Goal: Task Accomplishment & Management: Manage account settings

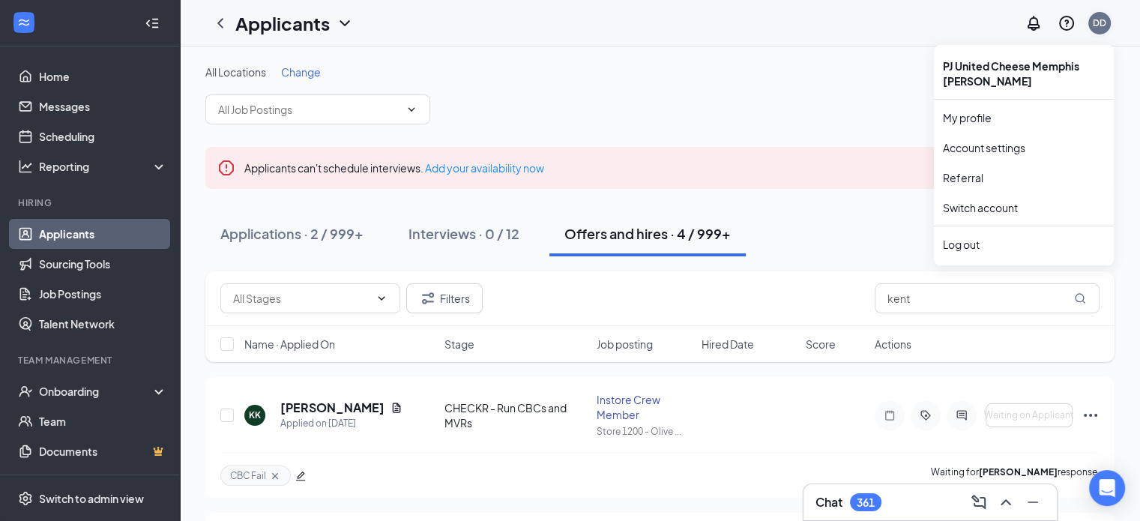
click at [1101, 24] on div "DD" at bounding box center [1099, 22] width 13 height 13
click at [1000, 211] on link "Switch account" at bounding box center [980, 207] width 75 height 13
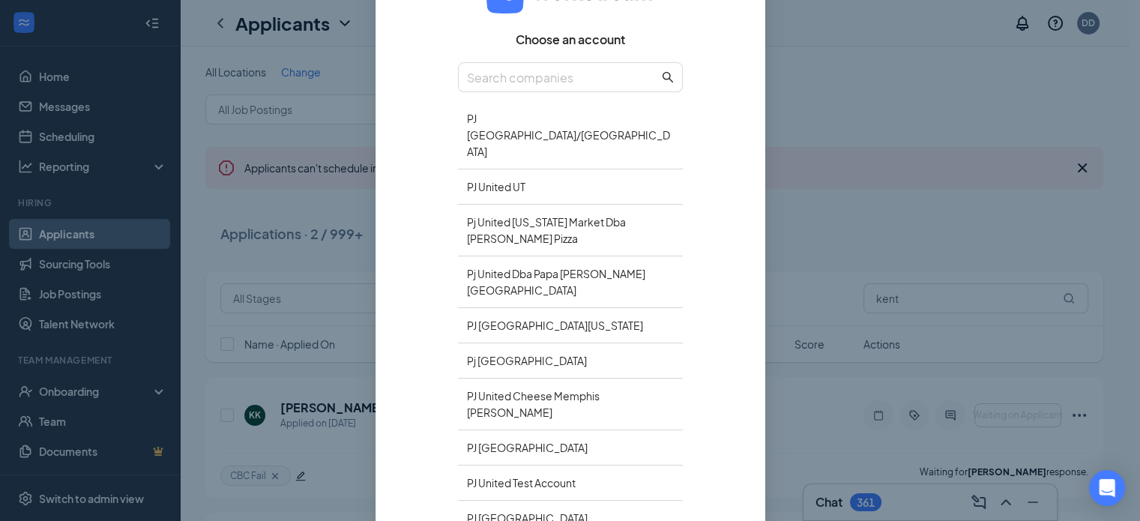
scroll to position [146, 0]
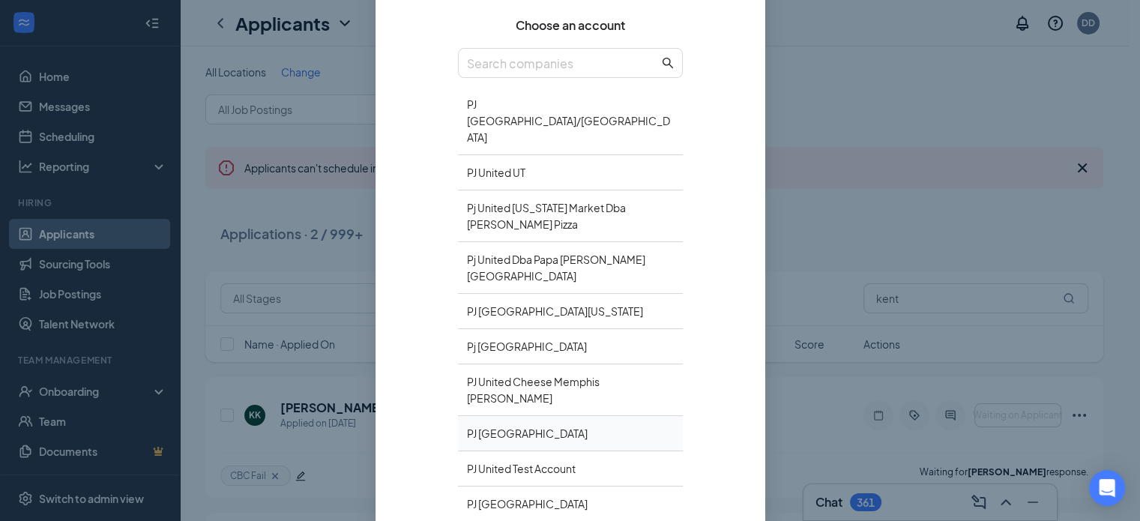
click at [635, 416] on div "PJ United Richmond" at bounding box center [570, 433] width 225 height 35
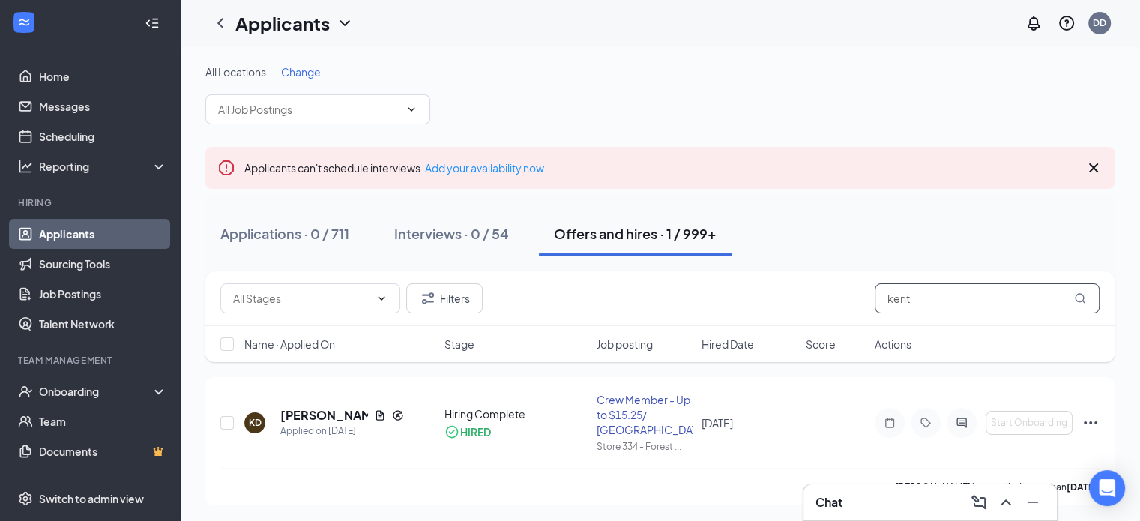
click at [952, 294] on input "kent" at bounding box center [987, 298] width 225 height 30
type input "k"
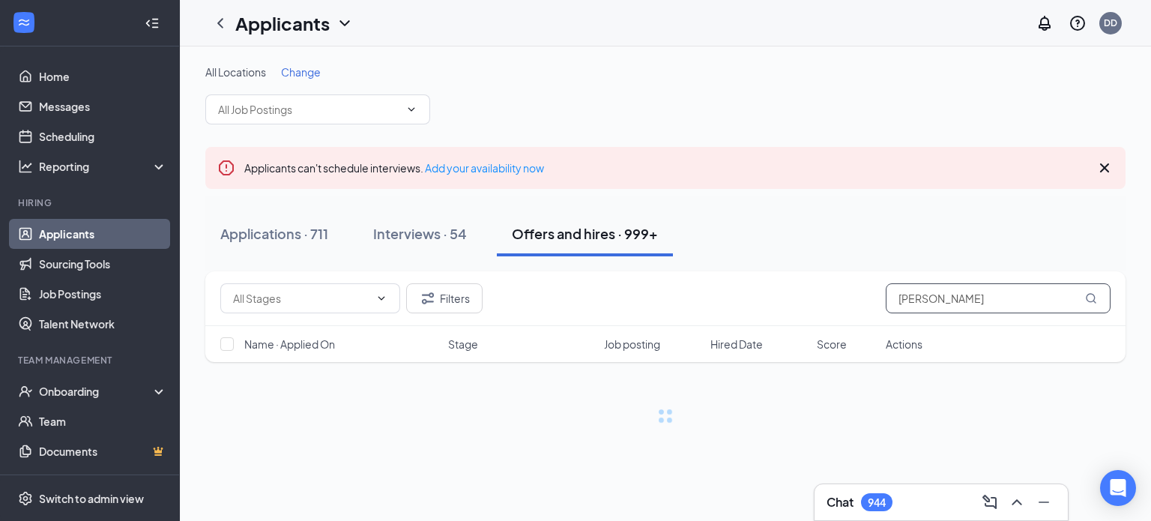
type input "faye"
click at [588, 242] on button "Offers and hires · 999+" at bounding box center [585, 233] width 176 height 45
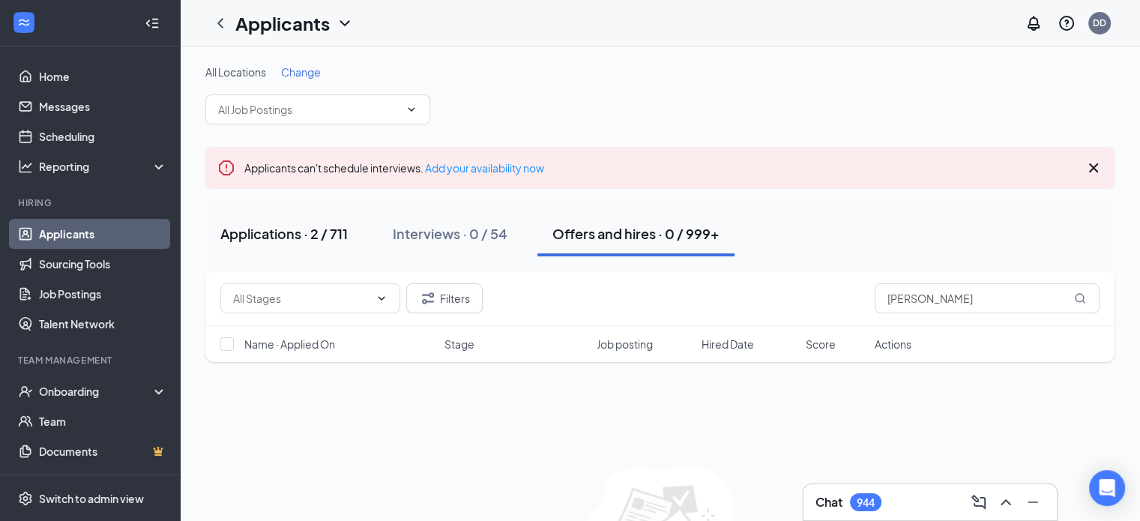
click at [275, 234] on div "Applications · 2 / 711" at bounding box center [283, 233] width 127 height 19
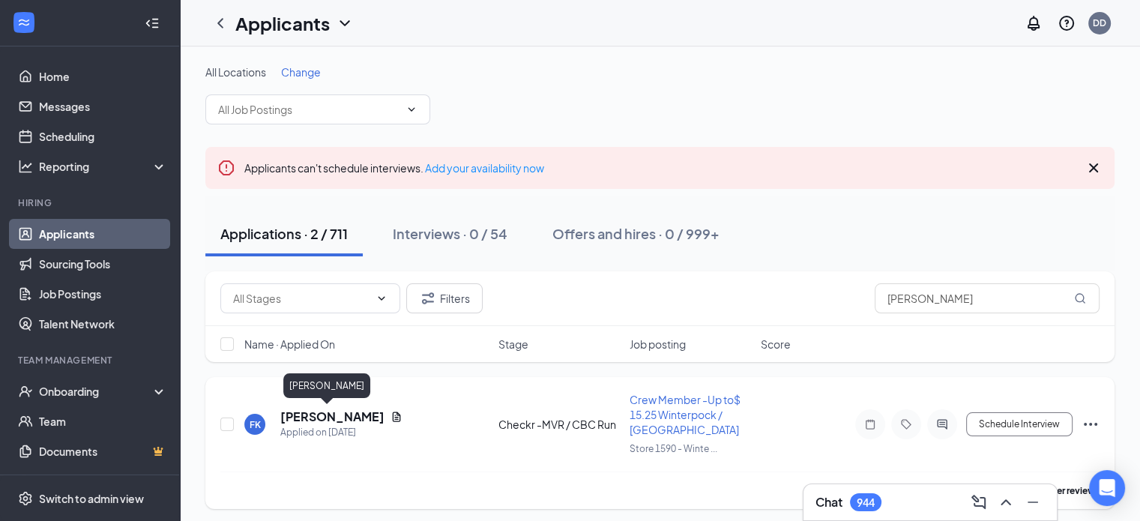
click at [331, 417] on h5 "Faye Koren" at bounding box center [332, 416] width 104 height 16
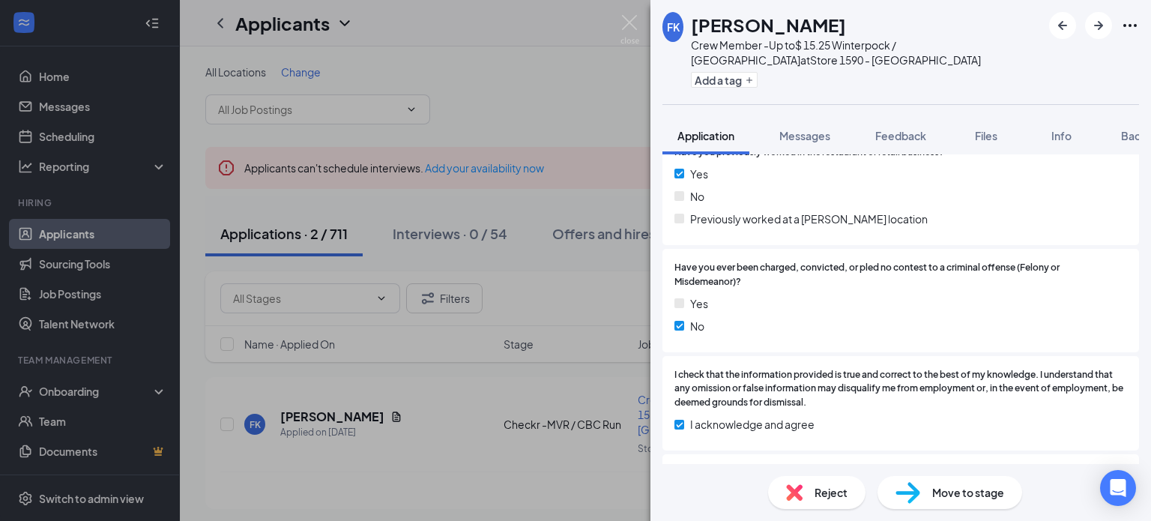
scroll to position [429, 0]
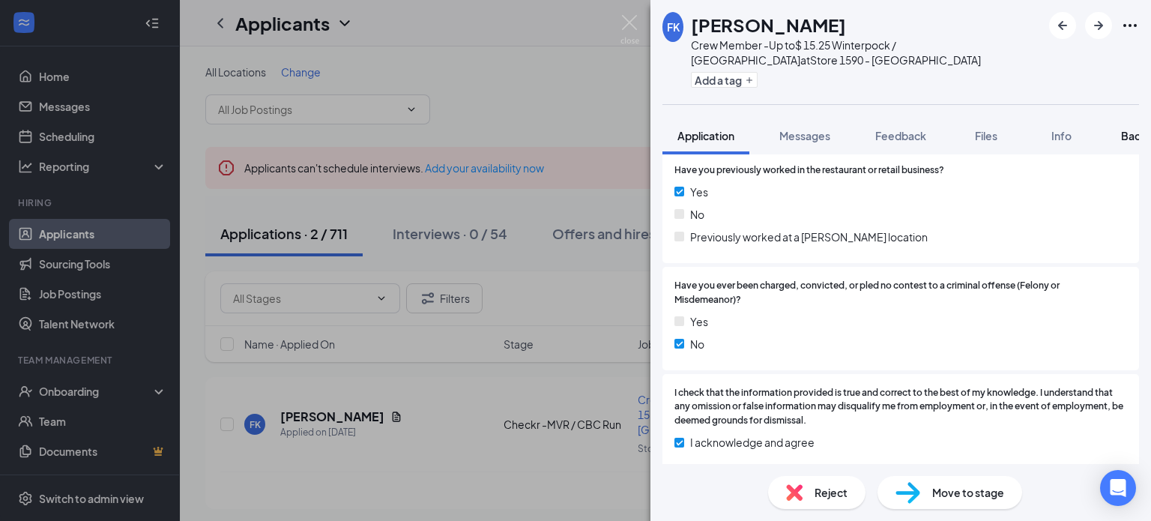
click at [1130, 132] on span "Background" at bounding box center [1151, 135] width 61 height 13
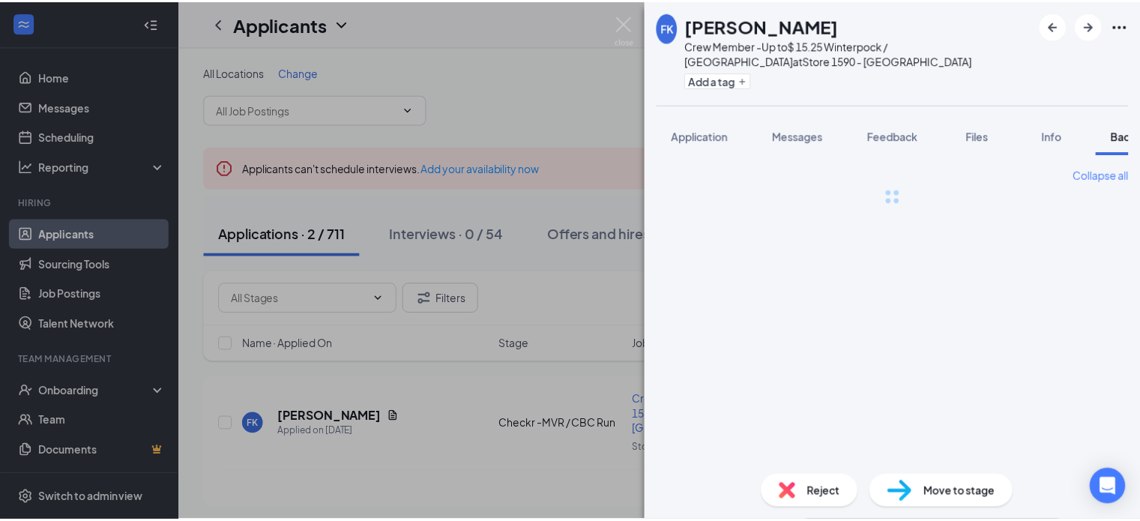
scroll to position [0, 61]
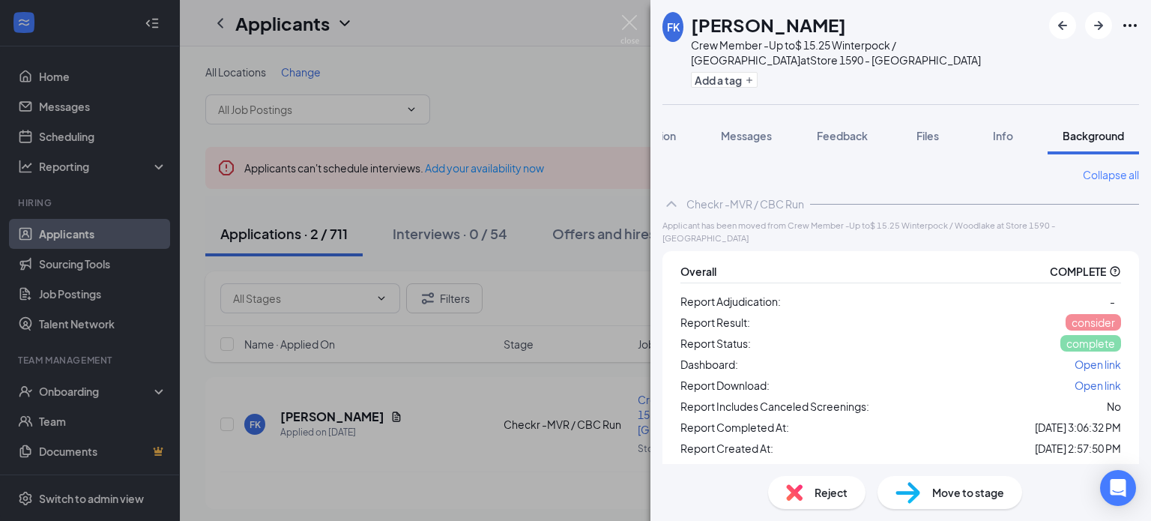
click at [1090, 362] on span "Open link" at bounding box center [1098, 363] width 46 height 13
click at [710, 79] on button "Add a tag" at bounding box center [724, 80] width 67 height 16
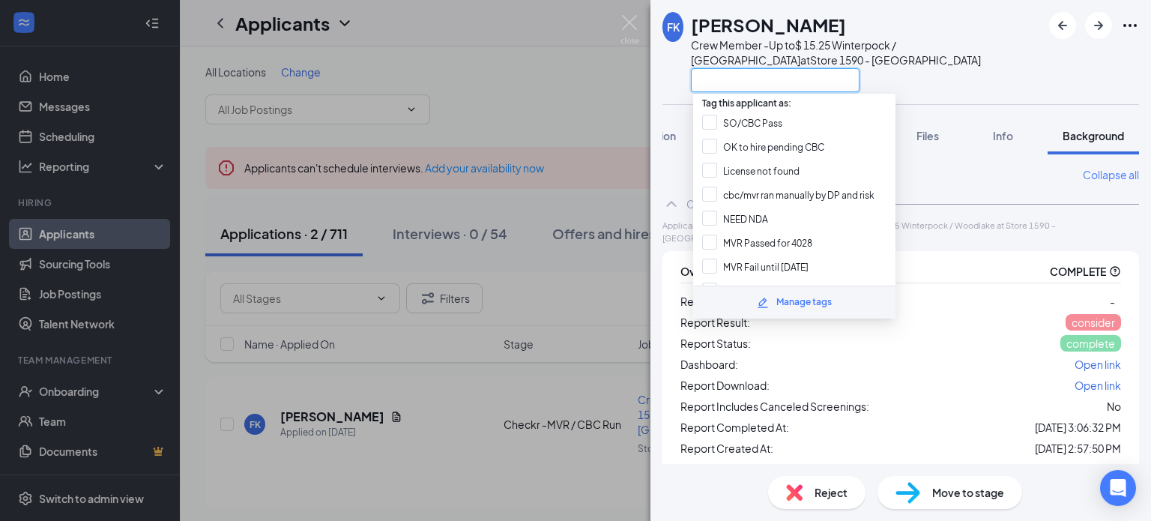
click at [710, 79] on input "text" at bounding box center [775, 80] width 169 height 24
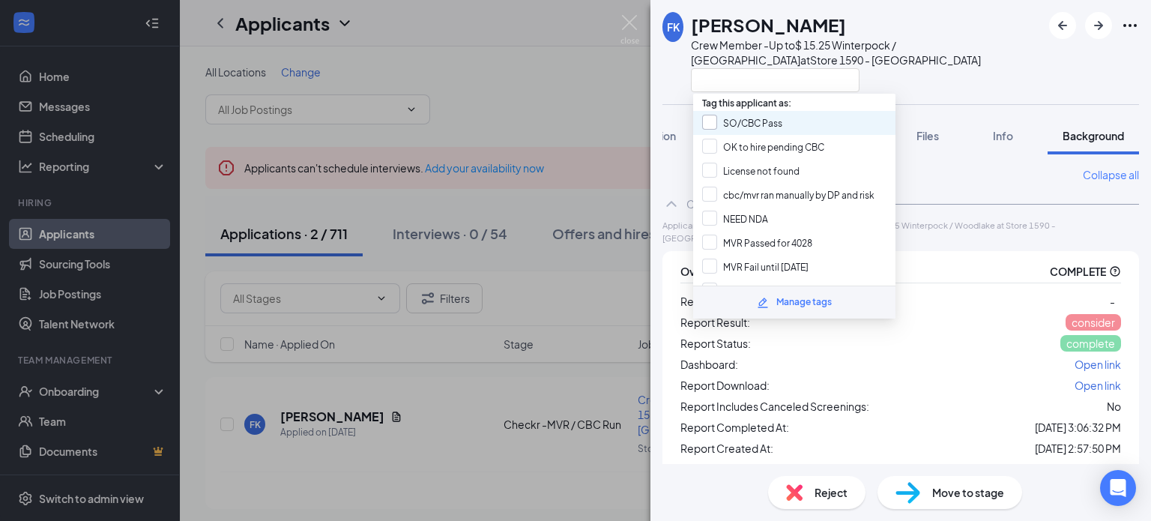
click at [710, 118] on input "SO/CBC Pass" at bounding box center [742, 123] width 80 height 16
checkbox input "true"
click at [632, 20] on img at bounding box center [629, 29] width 19 height 29
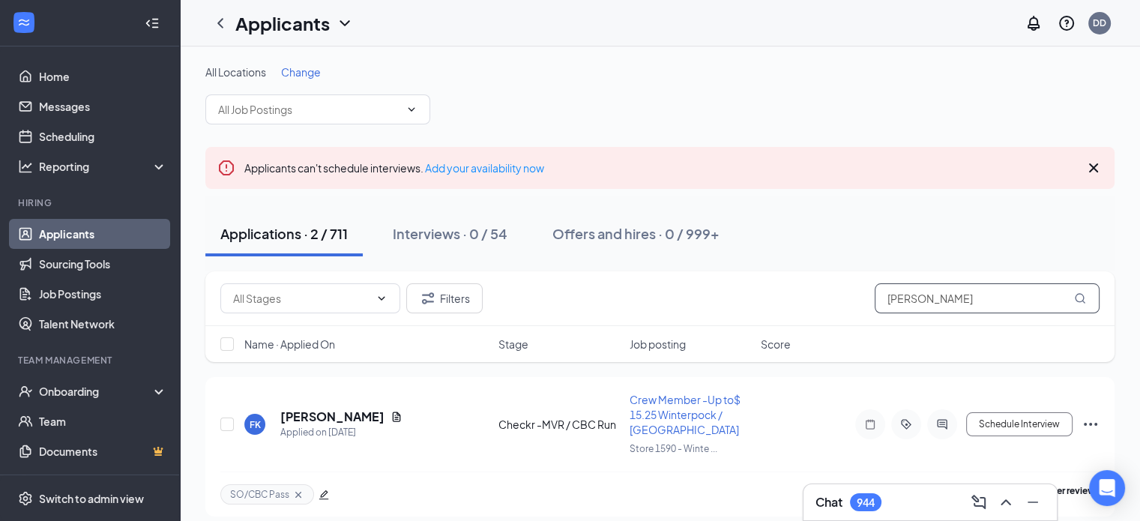
click at [944, 300] on input "faye" at bounding box center [987, 298] width 225 height 30
type input "f"
type input "davidson"
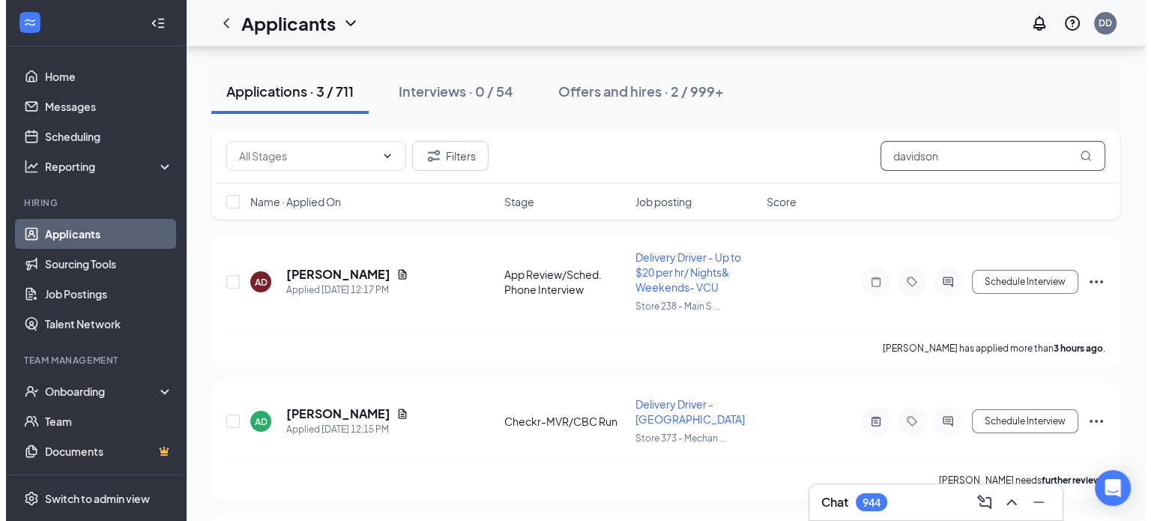
scroll to position [149, 0]
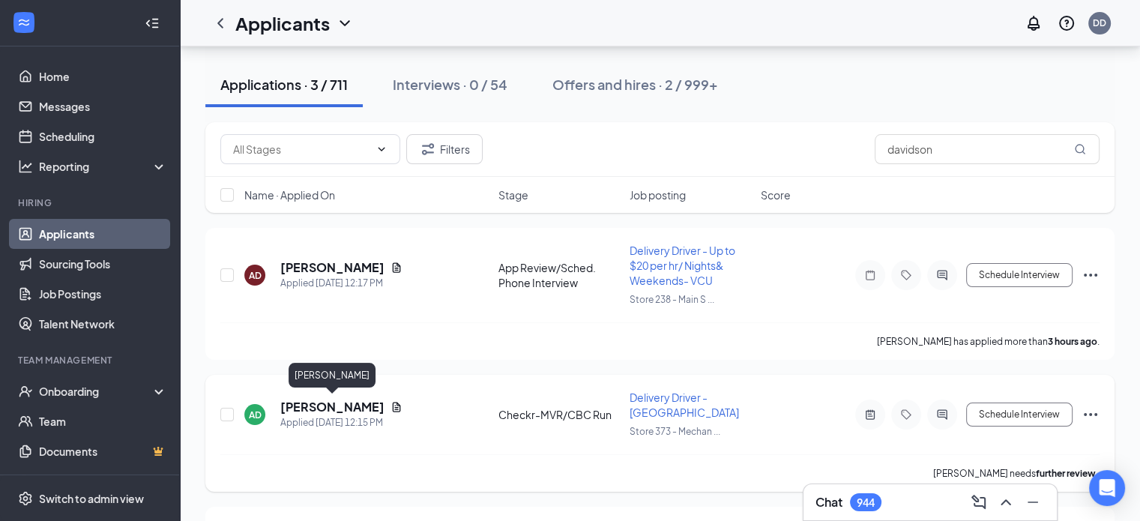
click at [369, 406] on h5 "Andrew Davidson" at bounding box center [332, 407] width 104 height 16
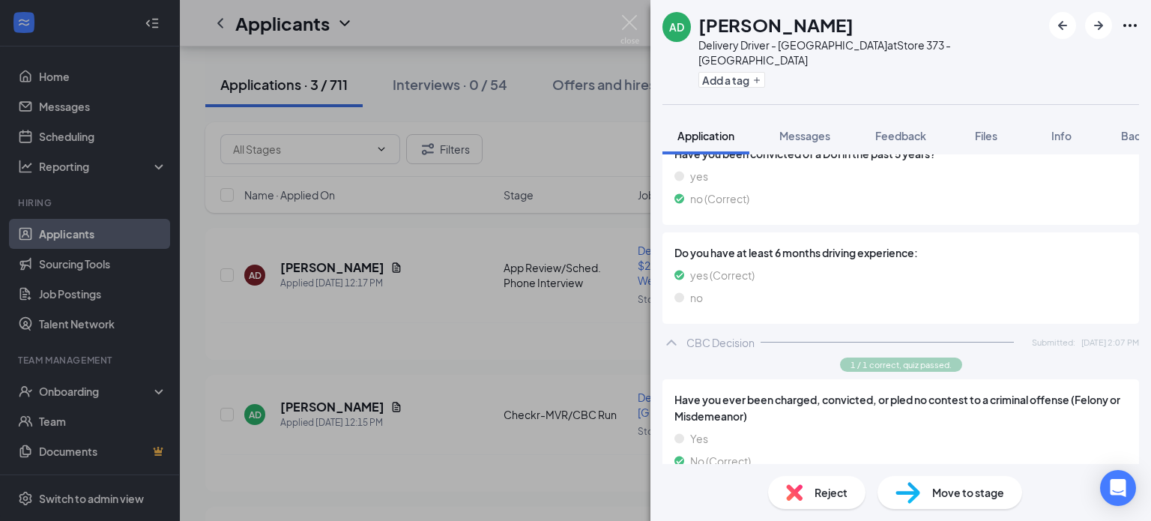
scroll to position [1362, 0]
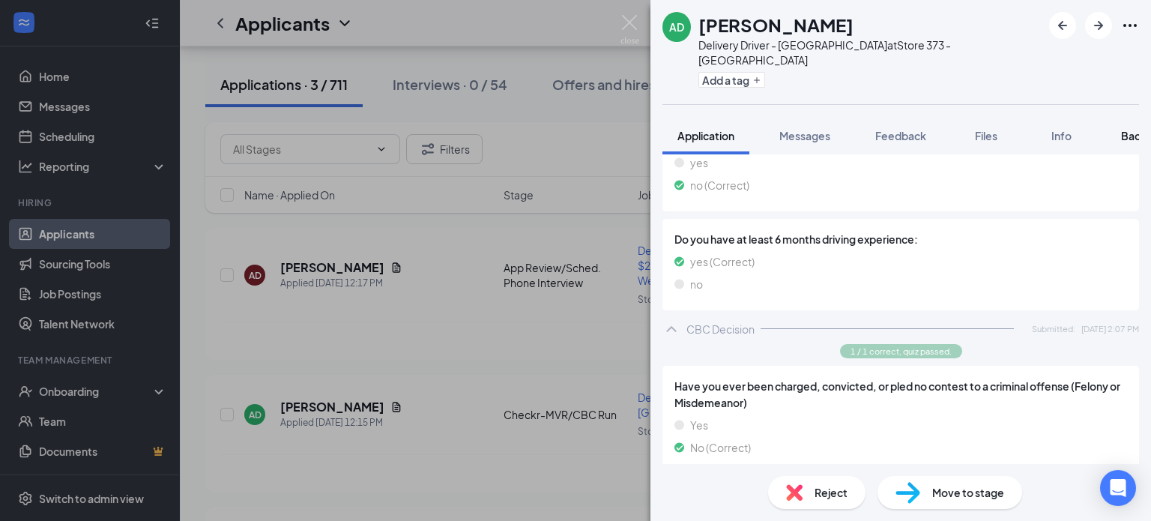
click at [1131, 129] on span "Background" at bounding box center [1151, 135] width 61 height 13
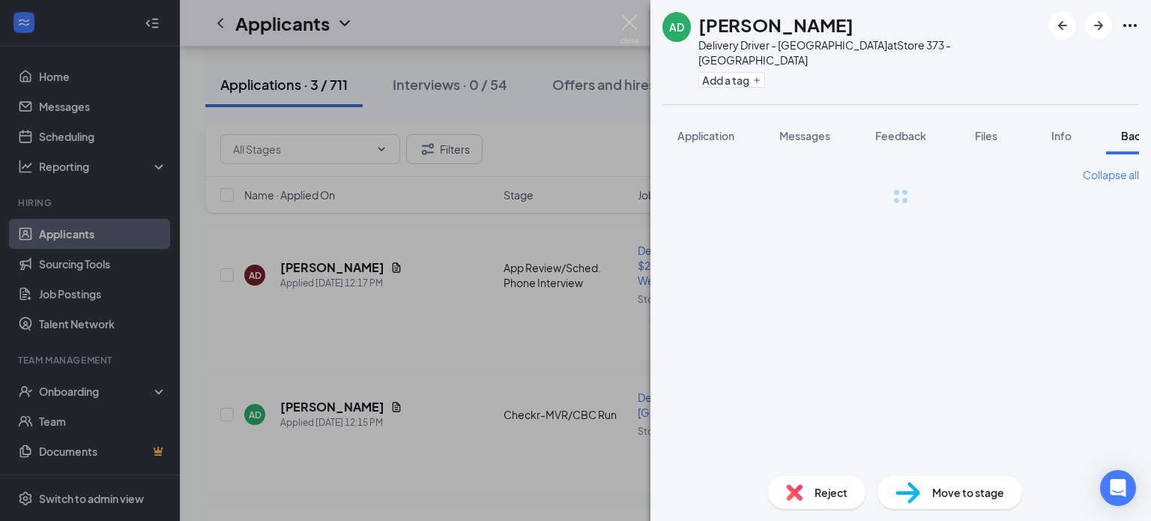
scroll to position [0, 61]
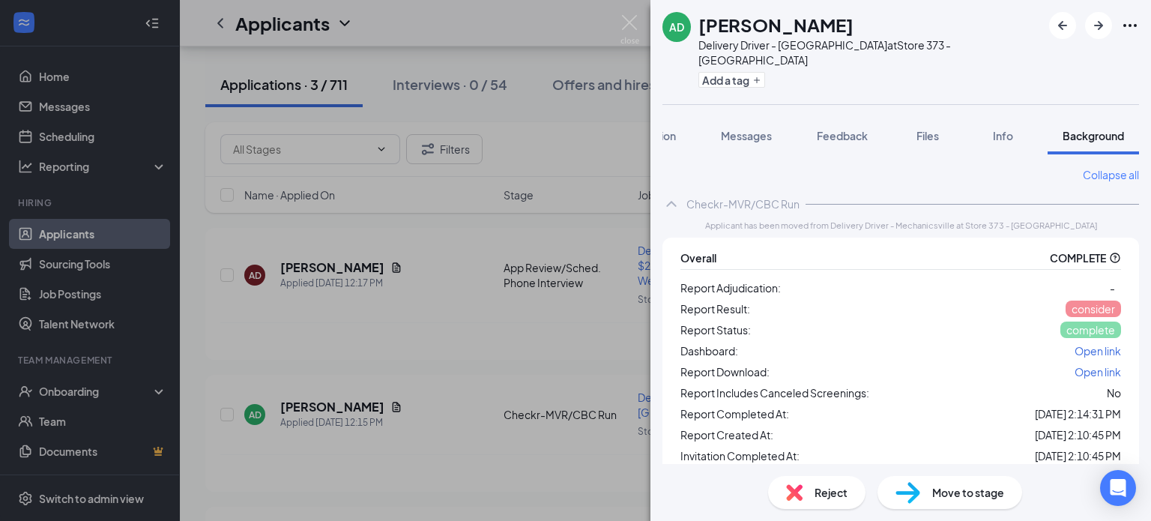
click at [1095, 344] on span "Open link" at bounding box center [1098, 350] width 46 height 13
click at [727, 72] on button "Add a tag" at bounding box center [731, 80] width 67 height 16
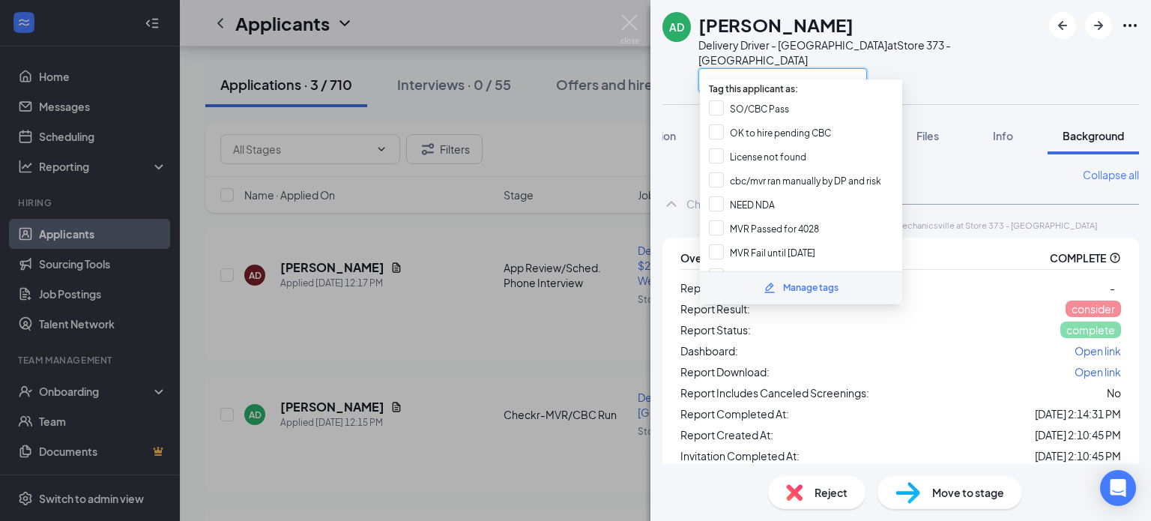
click at [727, 68] on input "text" at bounding box center [782, 80] width 169 height 24
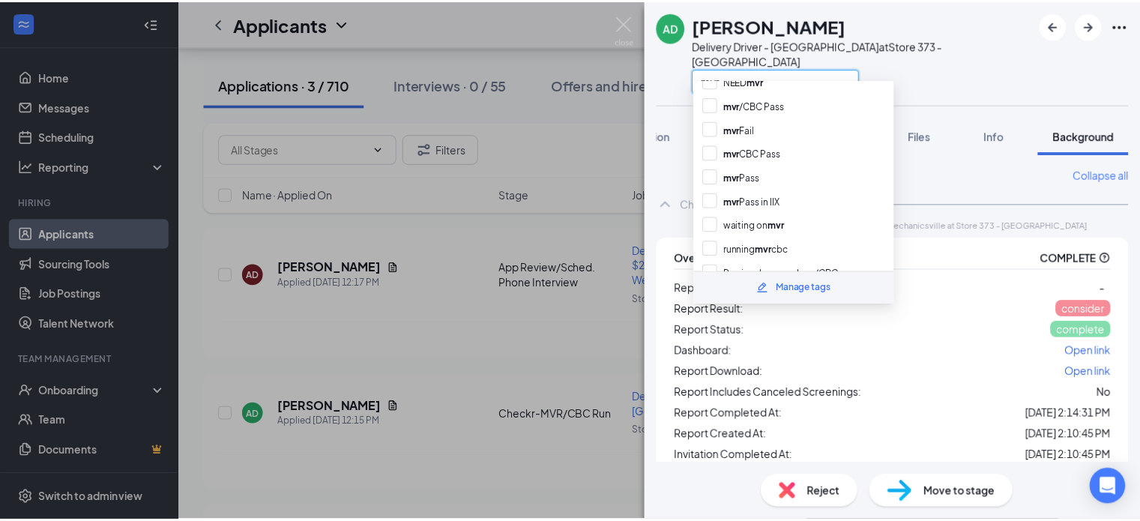
scroll to position [150, 0]
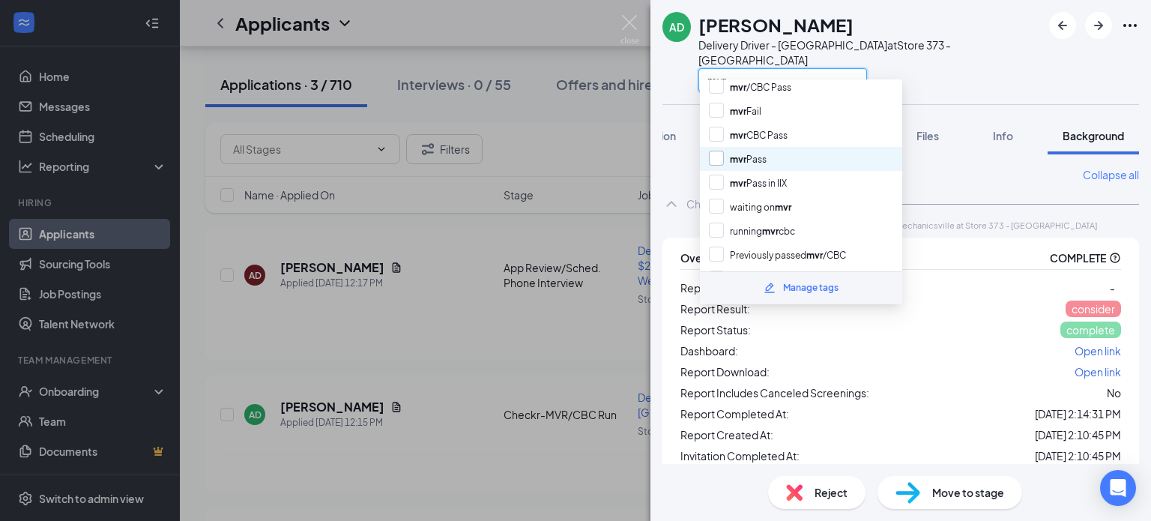
type input "mvr"
click at [713, 151] on input "mvr Pass" at bounding box center [738, 159] width 58 height 16
checkbox input "true"
click at [629, 18] on img at bounding box center [629, 29] width 19 height 29
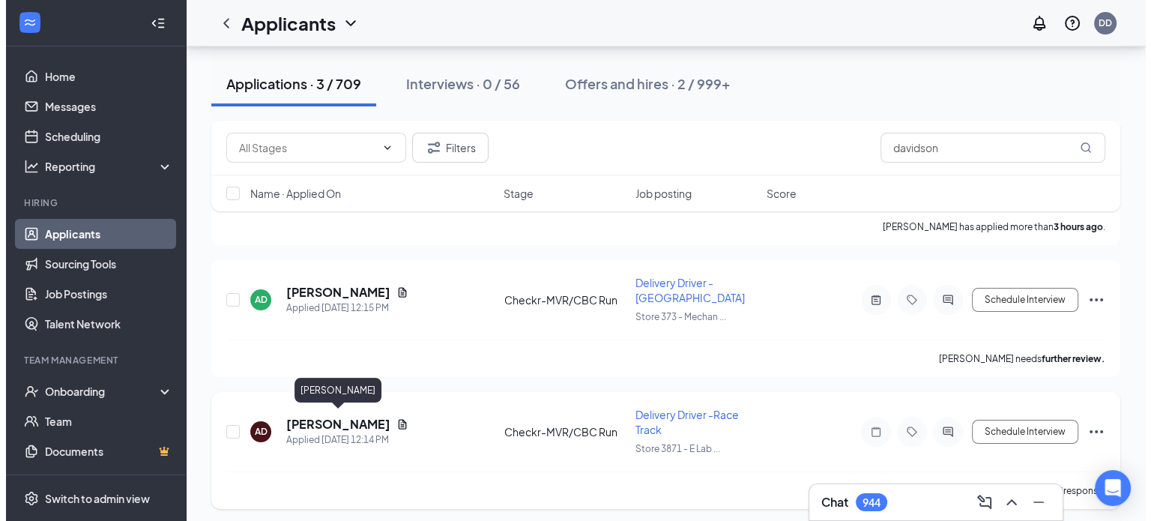
scroll to position [134, 0]
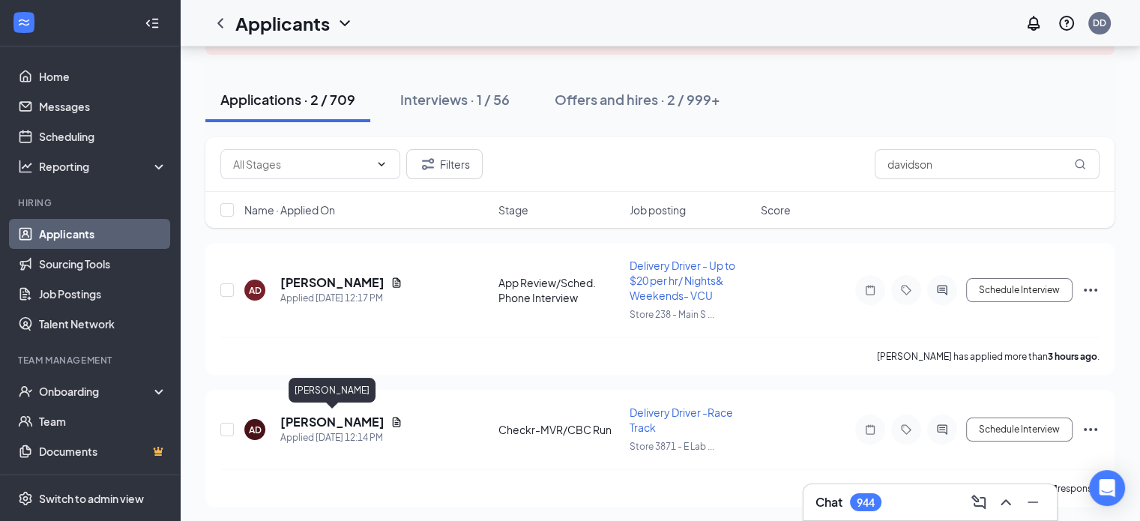
click at [366, 414] on h5 "Andrew Davidson" at bounding box center [332, 422] width 104 height 16
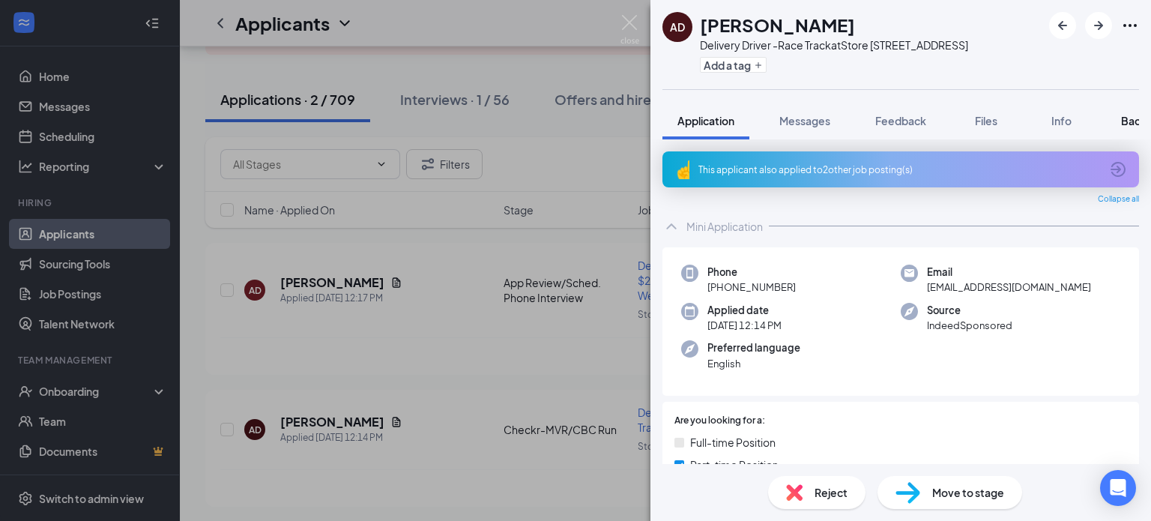
click at [1132, 116] on span "Background" at bounding box center [1151, 120] width 61 height 13
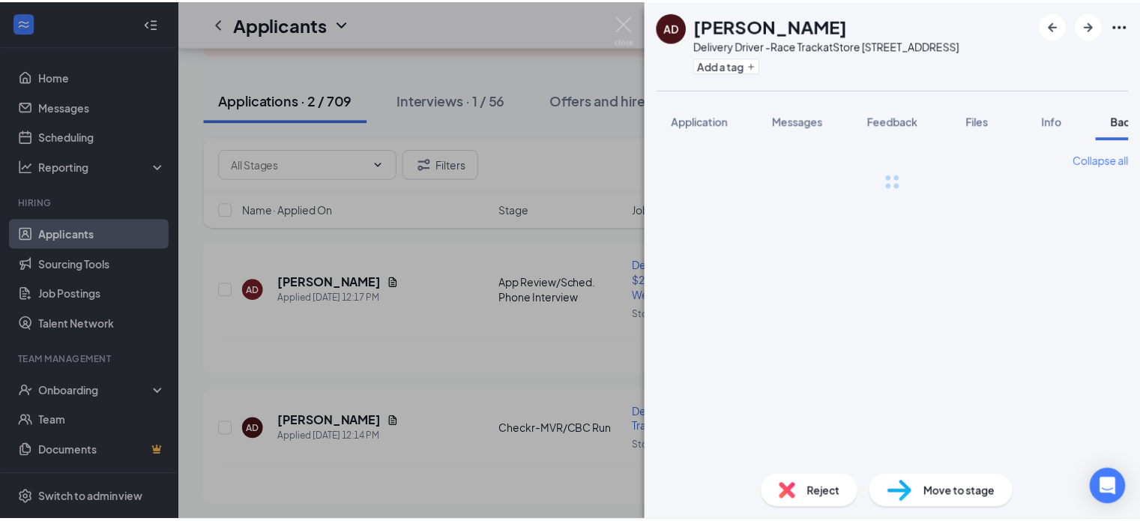
scroll to position [0, 61]
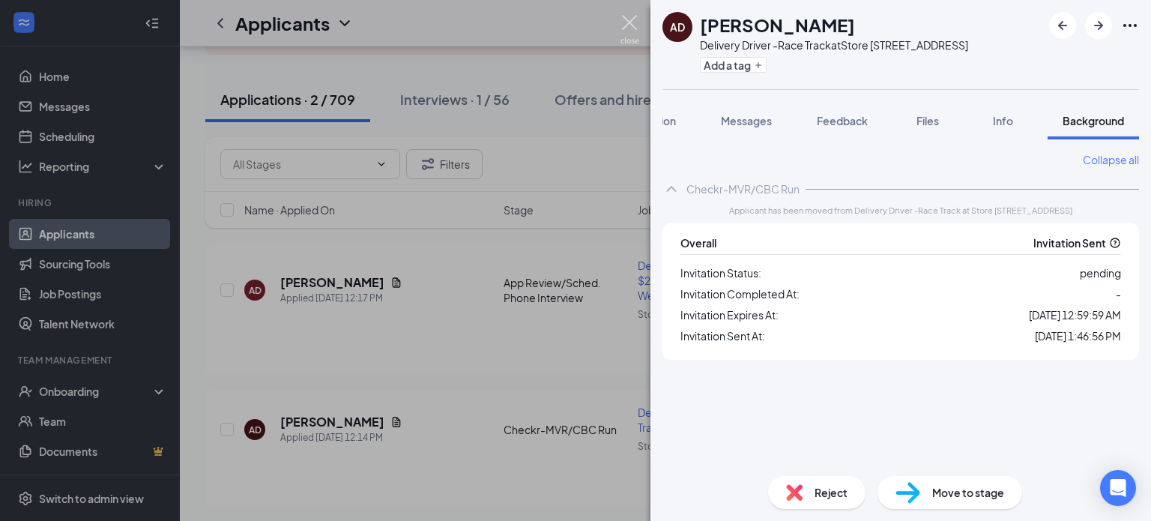
click at [626, 20] on img at bounding box center [629, 29] width 19 height 29
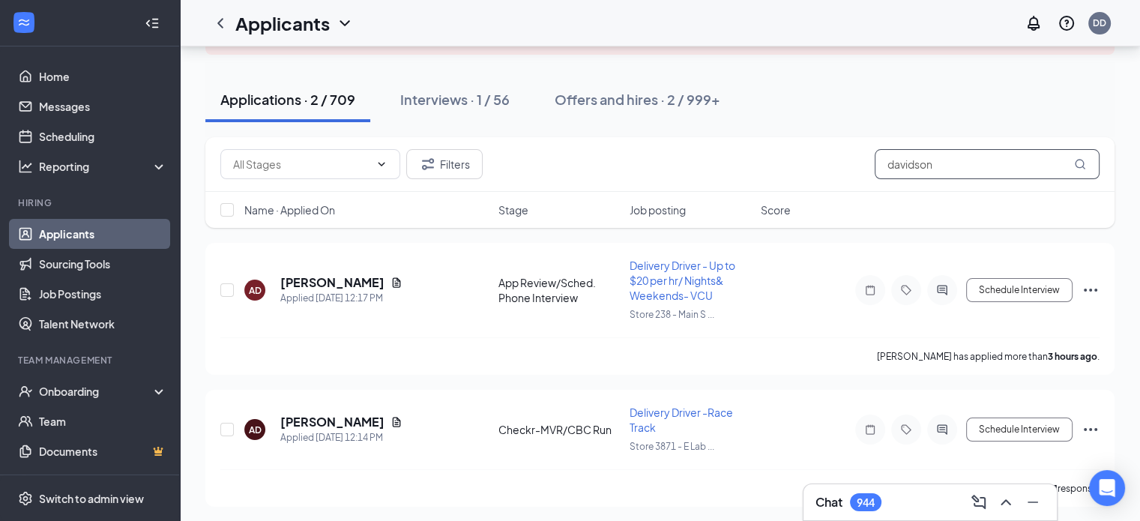
click at [952, 166] on input "davidson" at bounding box center [987, 164] width 225 height 30
type input "d"
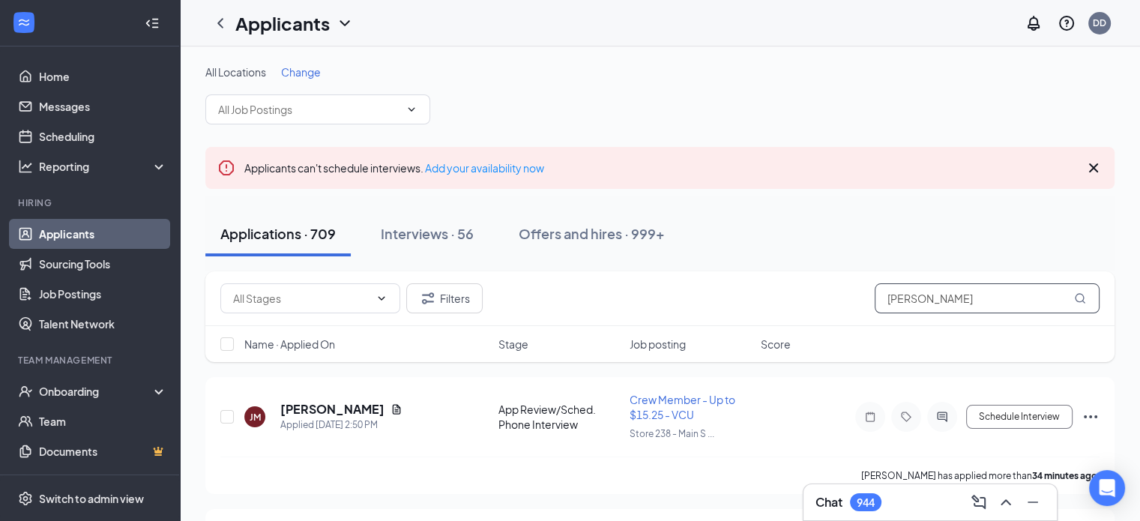
type input "[PERSON_NAME]"
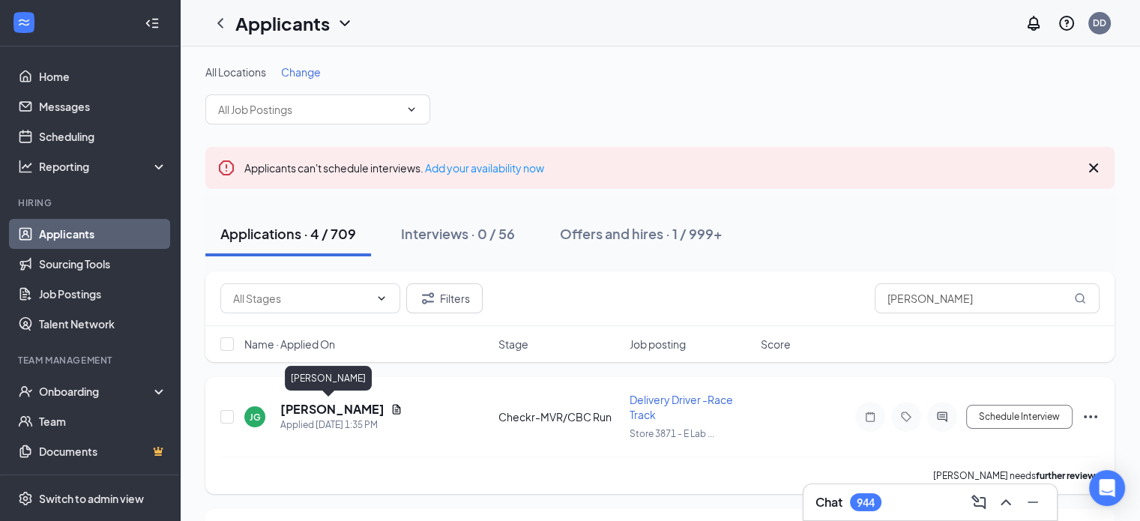
click at [313, 411] on h5 "Justin Graves" at bounding box center [332, 409] width 104 height 16
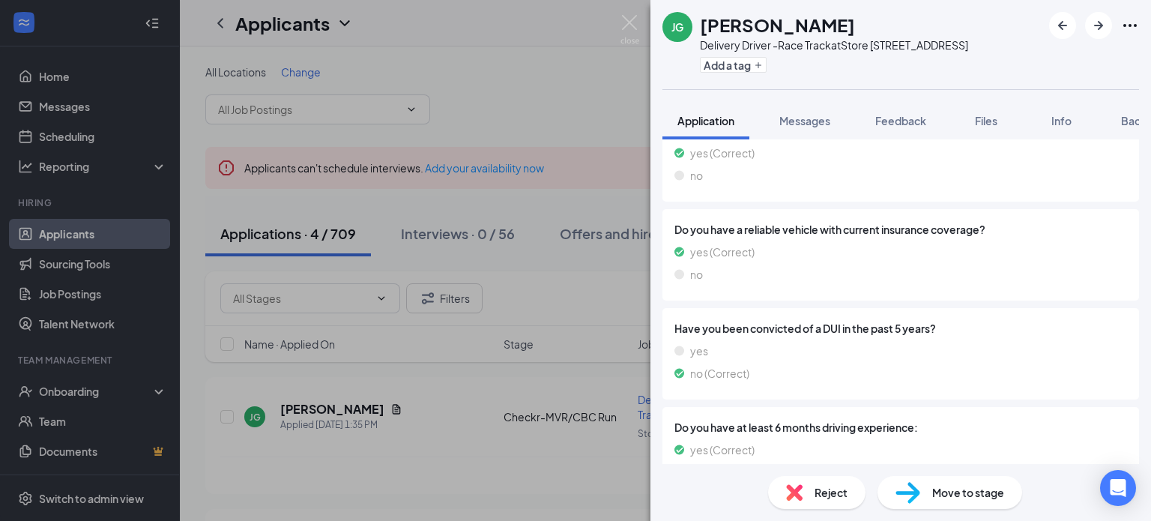
scroll to position [1298, 0]
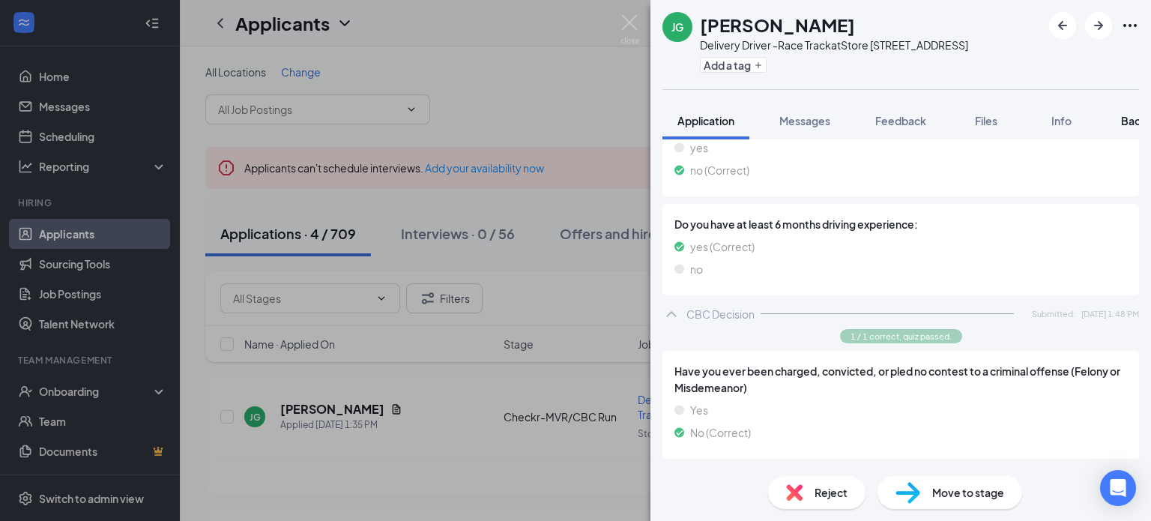
click at [1130, 124] on span "Background" at bounding box center [1151, 120] width 61 height 13
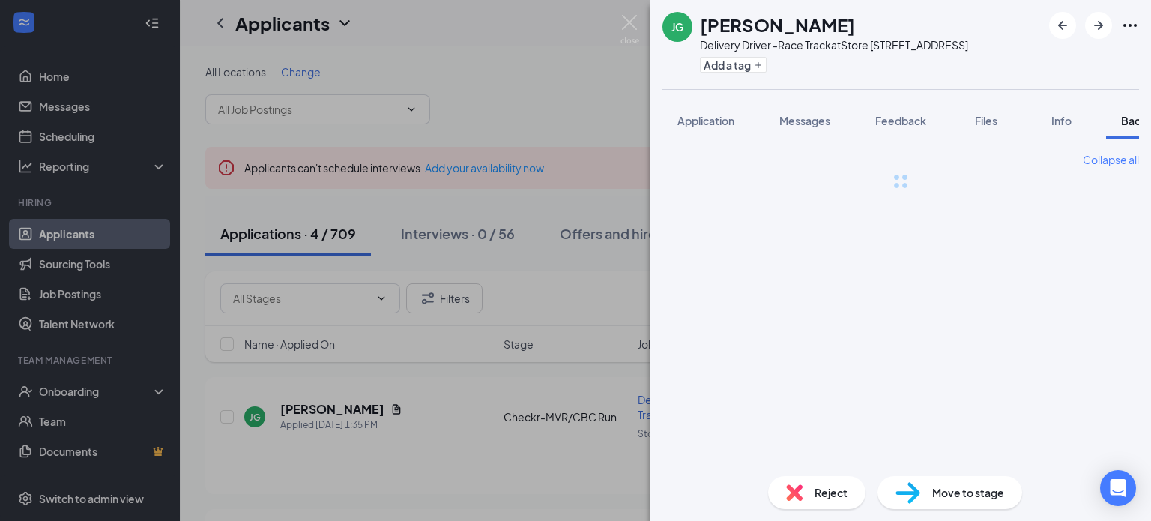
scroll to position [0, 61]
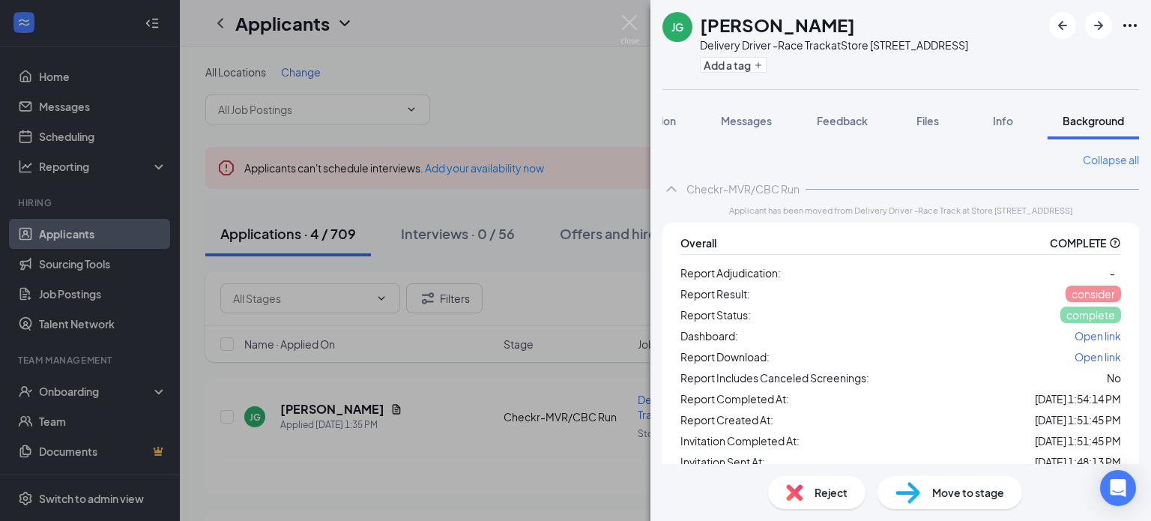
click at [1093, 338] on span "Open link" at bounding box center [1098, 335] width 46 height 13
click at [722, 65] on button "Add a tag" at bounding box center [733, 65] width 67 height 16
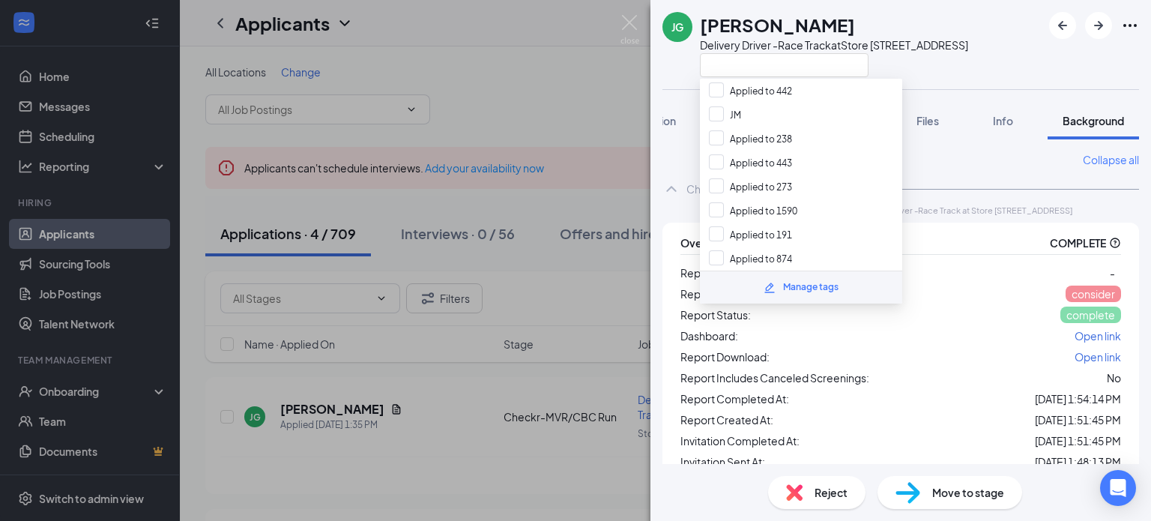
scroll to position [570, 0]
click at [763, 63] on input "text" at bounding box center [784, 65] width 169 height 24
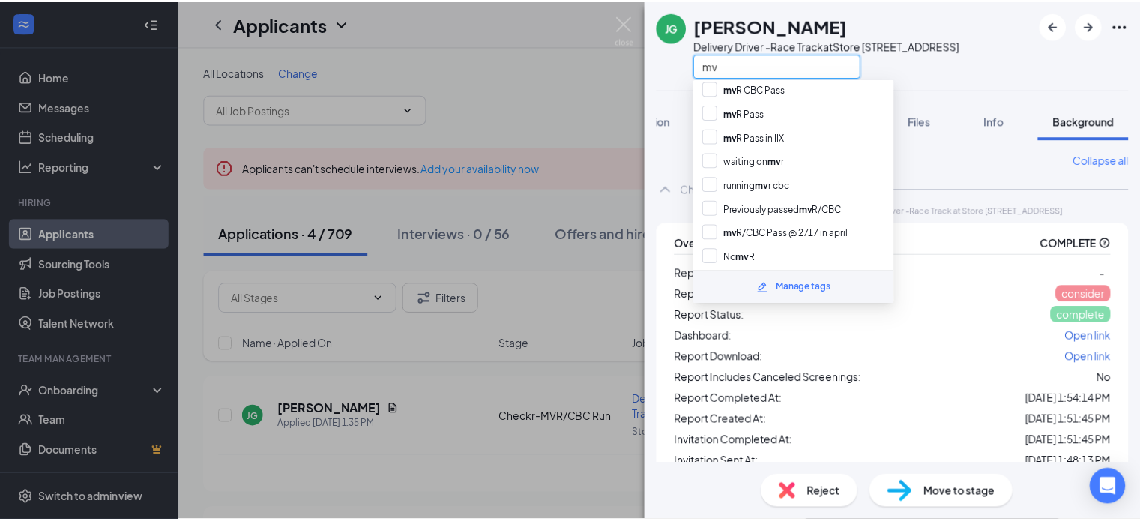
scroll to position [61, 0]
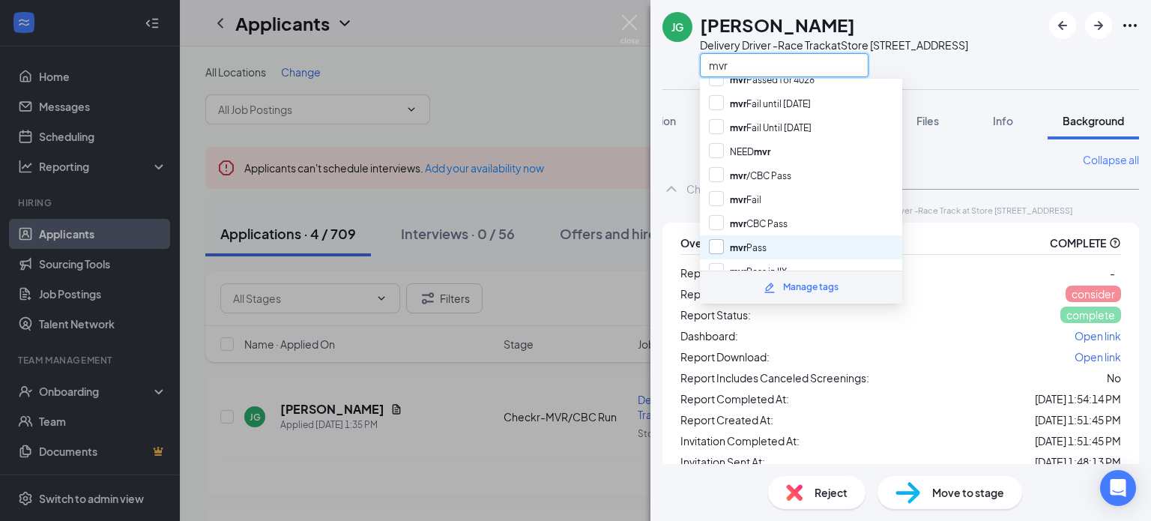
type input "mvr"
click at [714, 239] on input "mvr Pass" at bounding box center [738, 247] width 58 height 16
checkbox input "true"
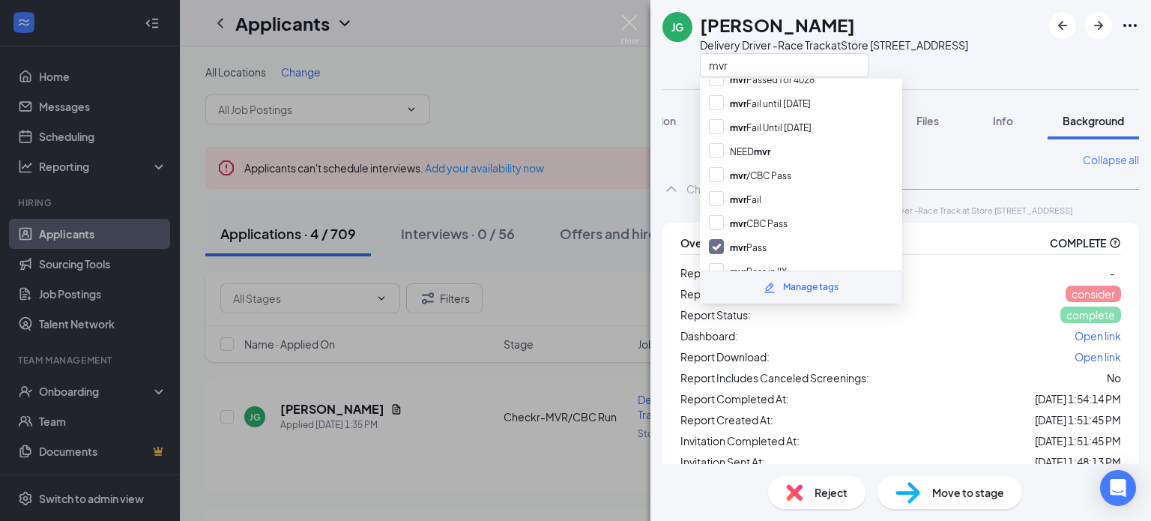
click at [570, 115] on div "JG Justin Graves Delivery Driver -Race Track at Store 3871 - E Laburnum Ave mvr…" at bounding box center [575, 260] width 1151 height 521
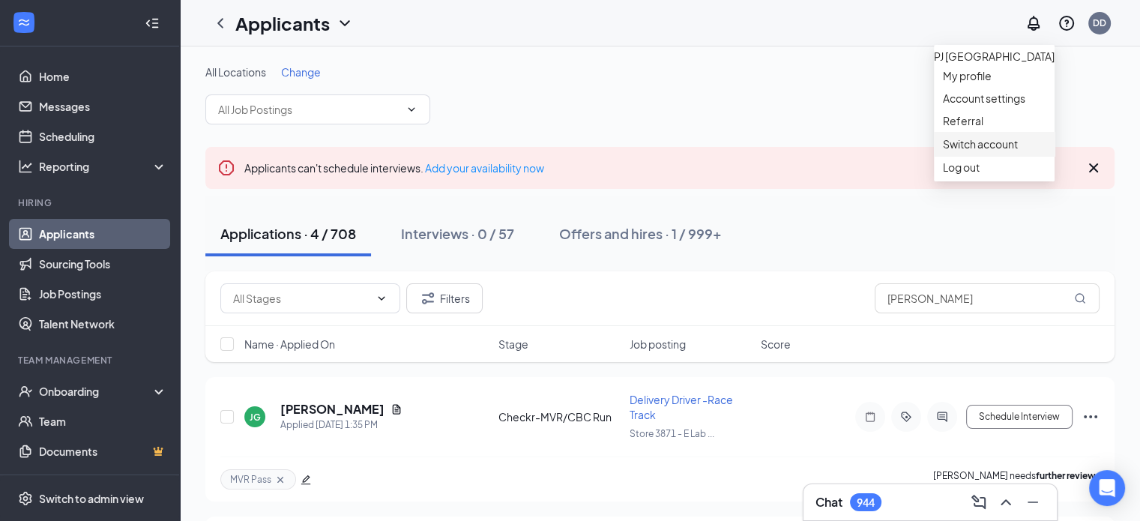
click at [1005, 151] on link "Switch account" at bounding box center [980, 143] width 75 height 13
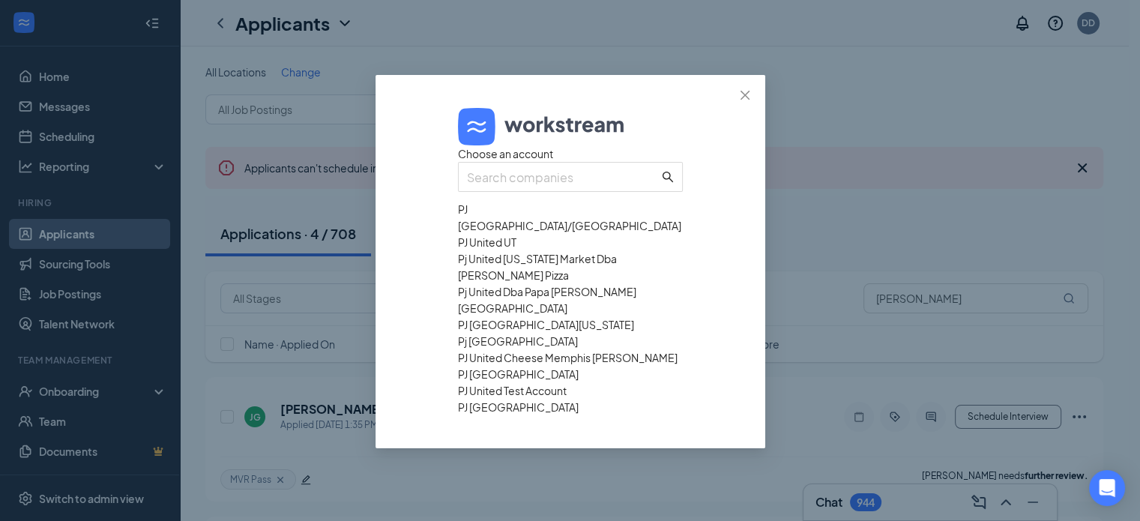
click at [513, 250] on div "PJ United UT" at bounding box center [570, 242] width 225 height 16
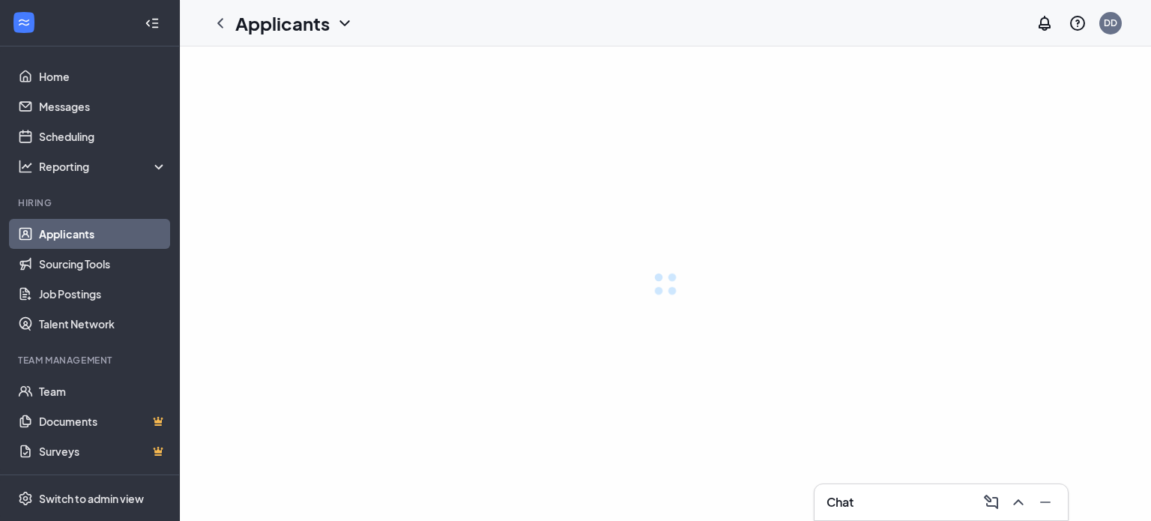
click at [513, 286] on div at bounding box center [665, 283] width 971 height 474
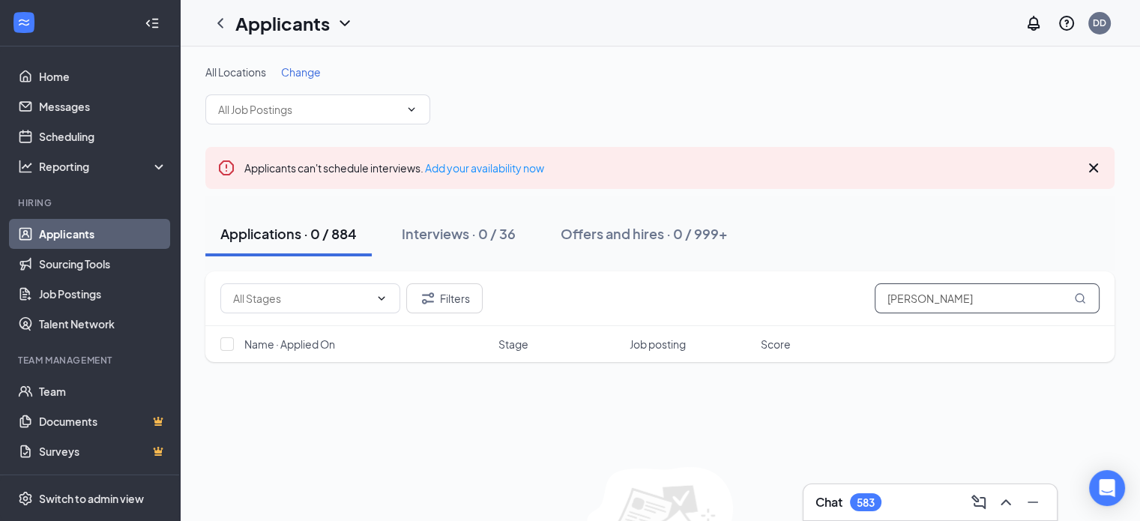
click at [950, 296] on input "[PERSON_NAME]" at bounding box center [987, 298] width 225 height 30
type input "g"
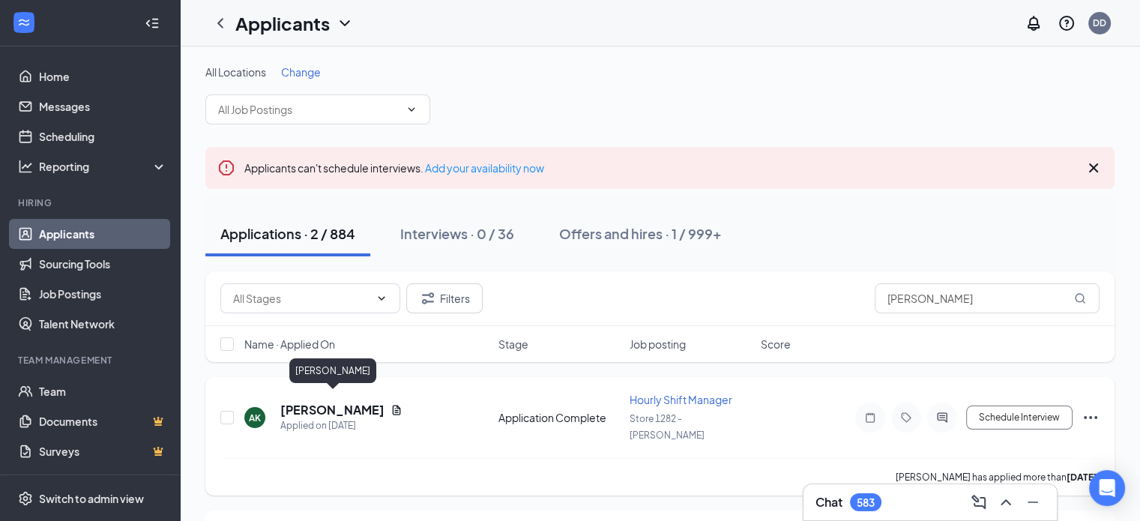
click at [333, 402] on h5 "[PERSON_NAME]" at bounding box center [332, 410] width 104 height 16
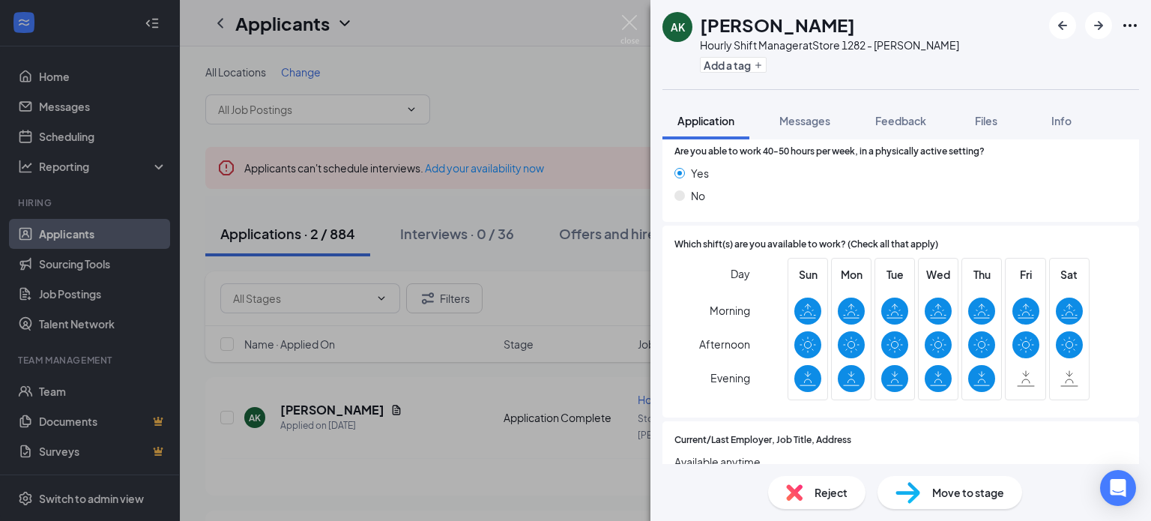
scroll to position [1234, 0]
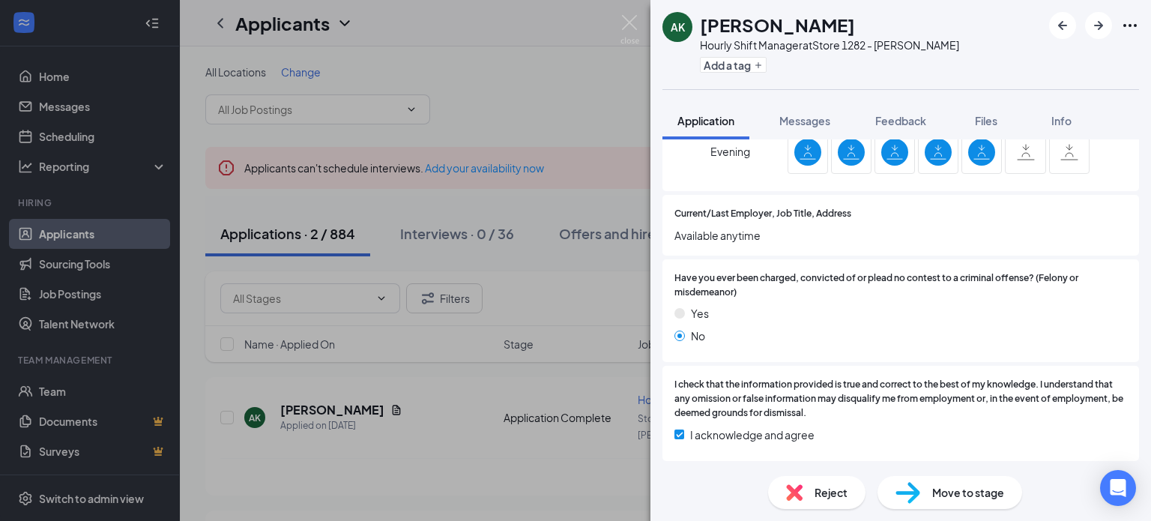
click at [974, 487] on span "Move to stage" at bounding box center [968, 492] width 72 height 16
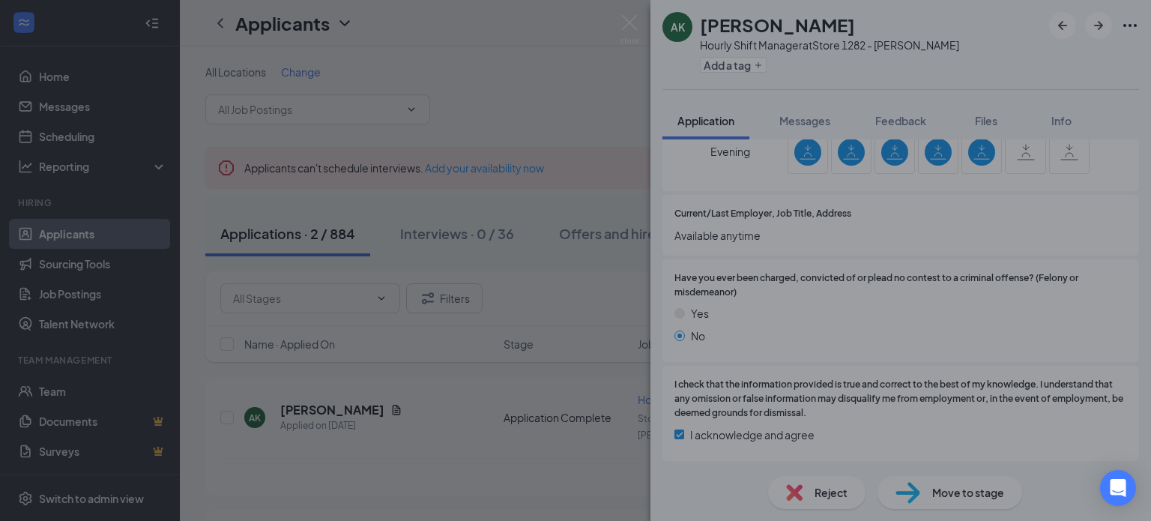
scroll to position [1228, 0]
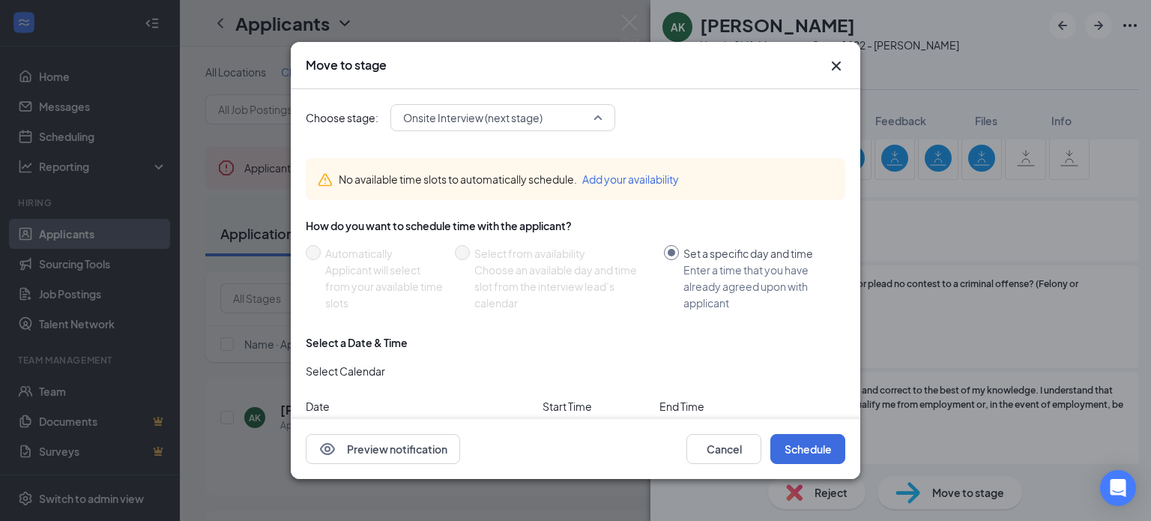
click at [599, 117] on span "Onsite Interview (next stage)" at bounding box center [502, 117] width 199 height 22
click at [841, 64] on icon "Cross" at bounding box center [836, 66] width 18 height 18
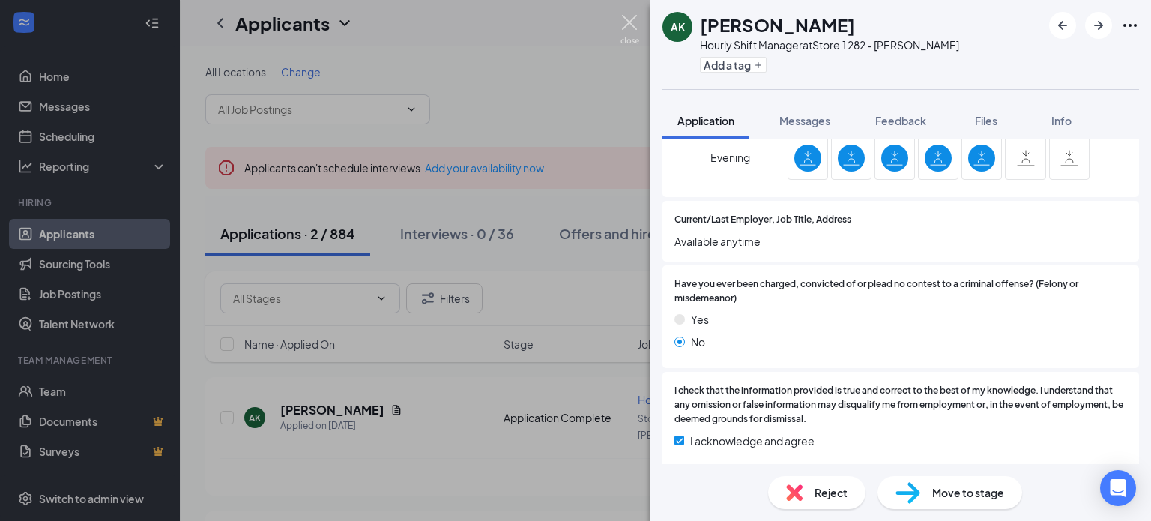
click at [626, 22] on img at bounding box center [629, 29] width 19 height 29
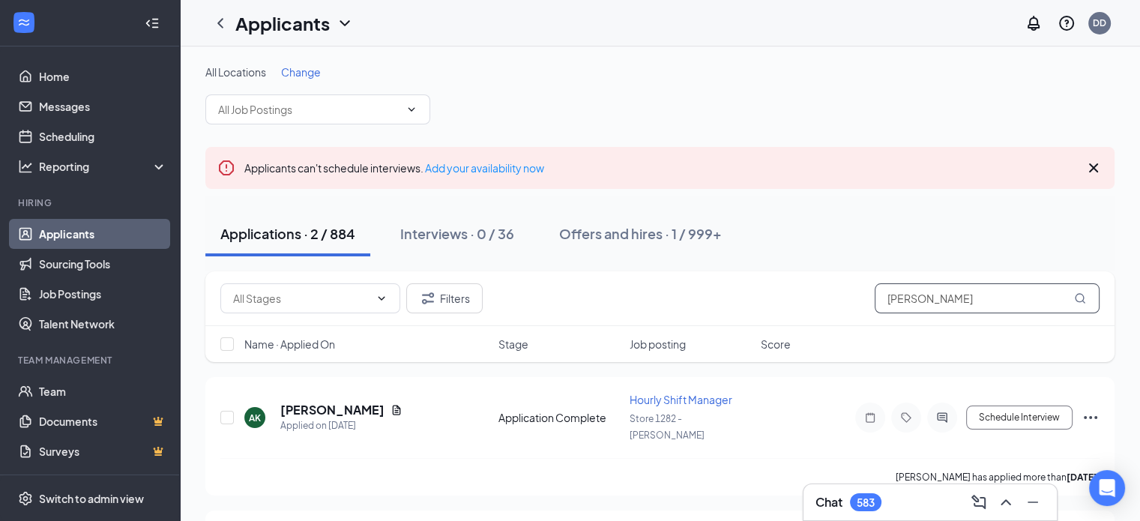
click at [962, 293] on input "[PERSON_NAME]" at bounding box center [987, 298] width 225 height 30
type input "k"
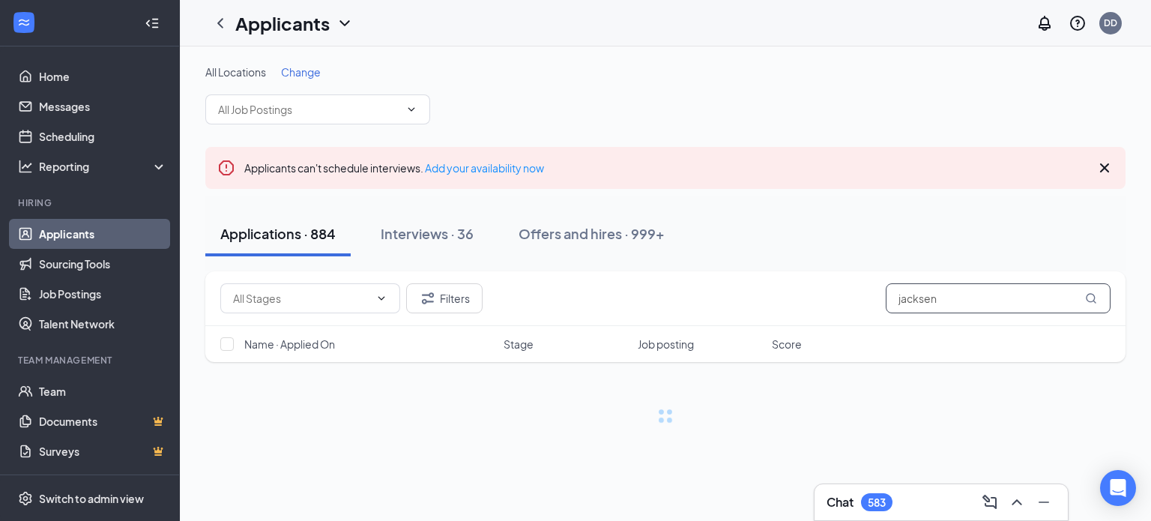
type input "jacksen"
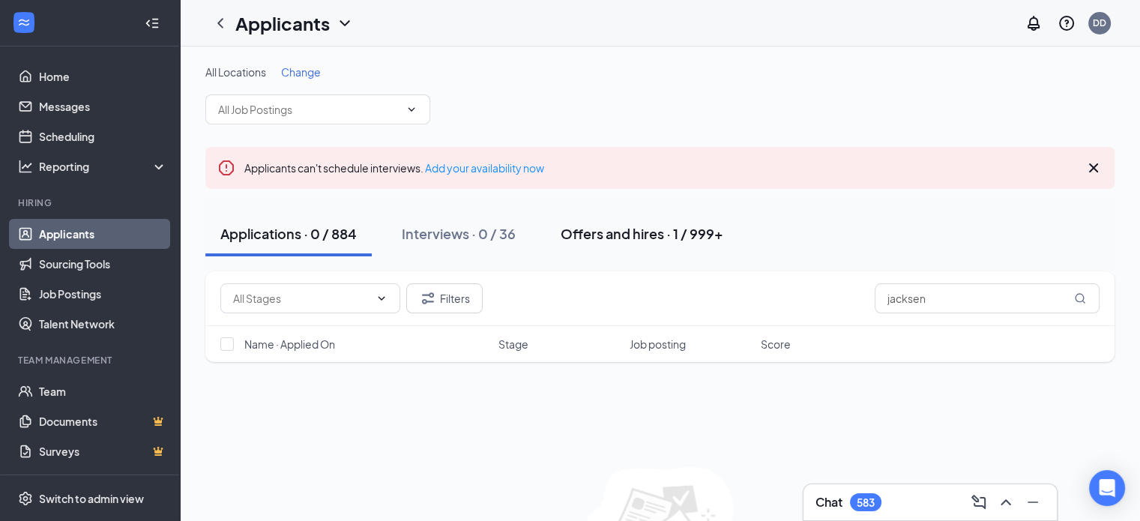
click at [602, 239] on div "Offers and hires · 1 / 999+" at bounding box center [642, 233] width 163 height 19
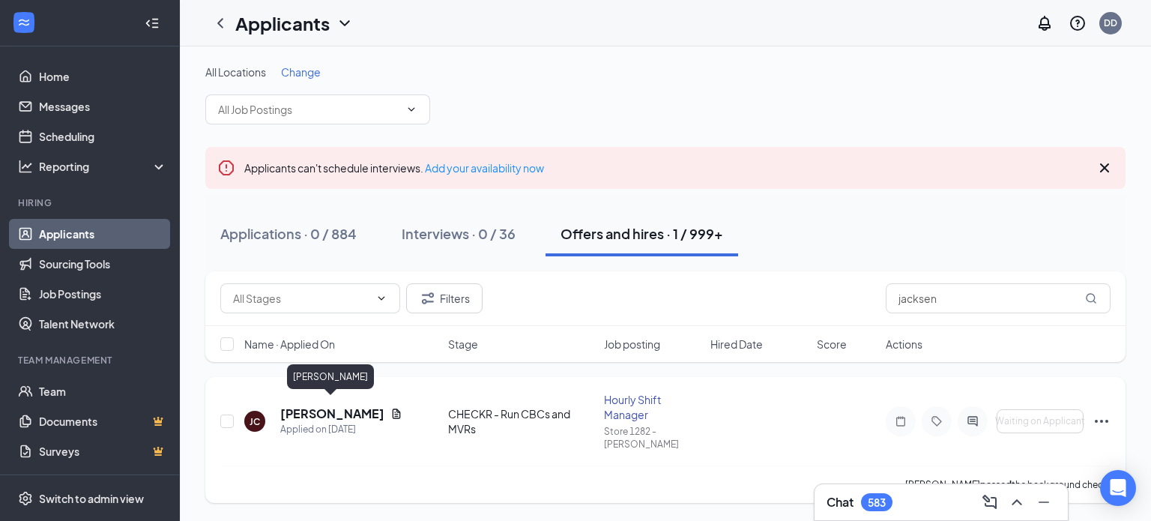
click at [360, 408] on h5 "[PERSON_NAME]" at bounding box center [332, 413] width 104 height 16
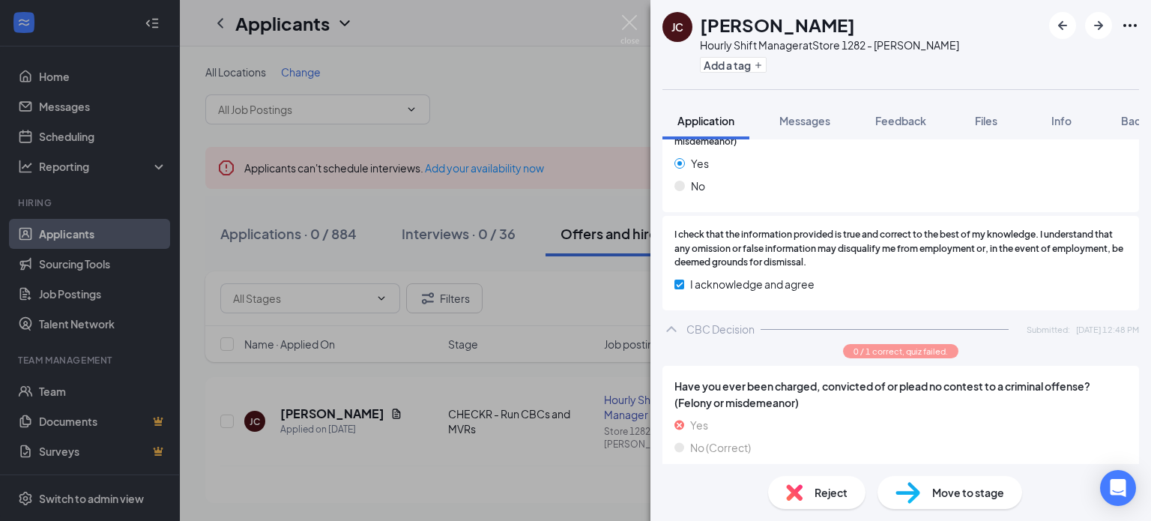
scroll to position [1329, 0]
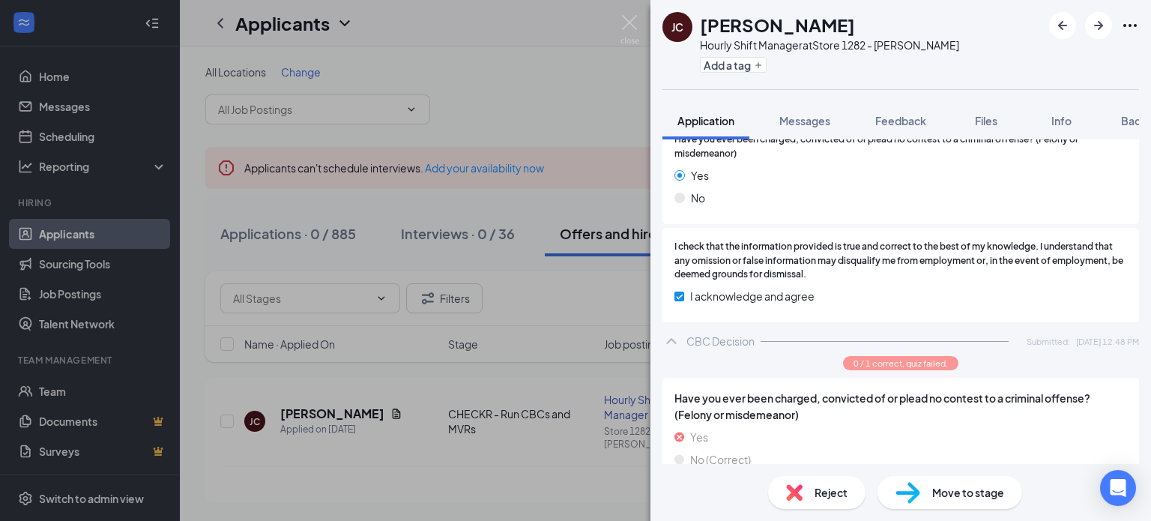
click at [620, 15] on div "[PERSON_NAME] Hourly Shift Manager at Store 1282 - [PERSON_NAME] Add a tag Appl…" at bounding box center [575, 260] width 1151 height 521
click at [626, 20] on img at bounding box center [629, 29] width 19 height 29
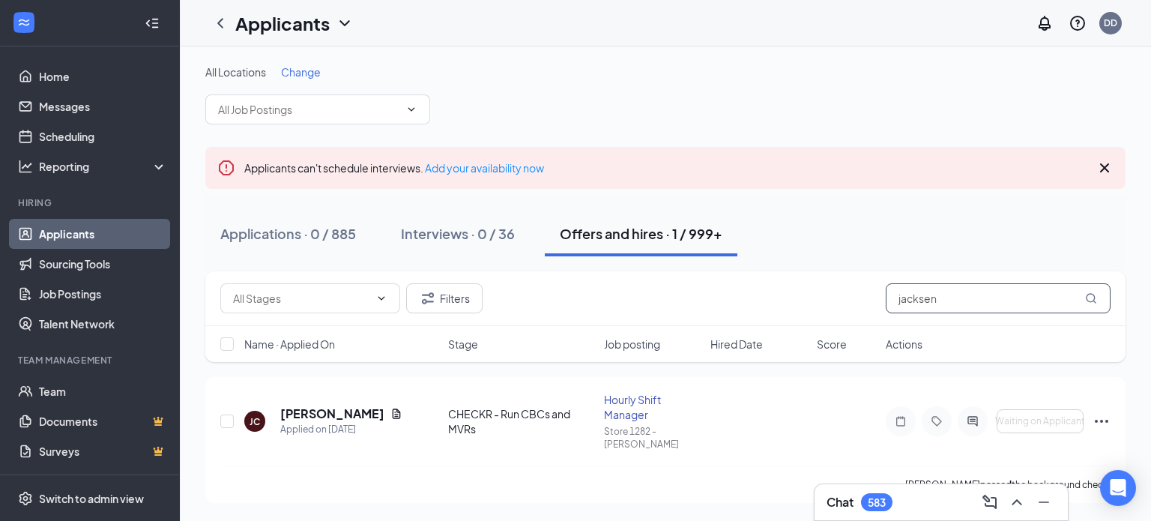
click at [953, 294] on input "jacksen" at bounding box center [998, 298] width 225 height 30
type input "j"
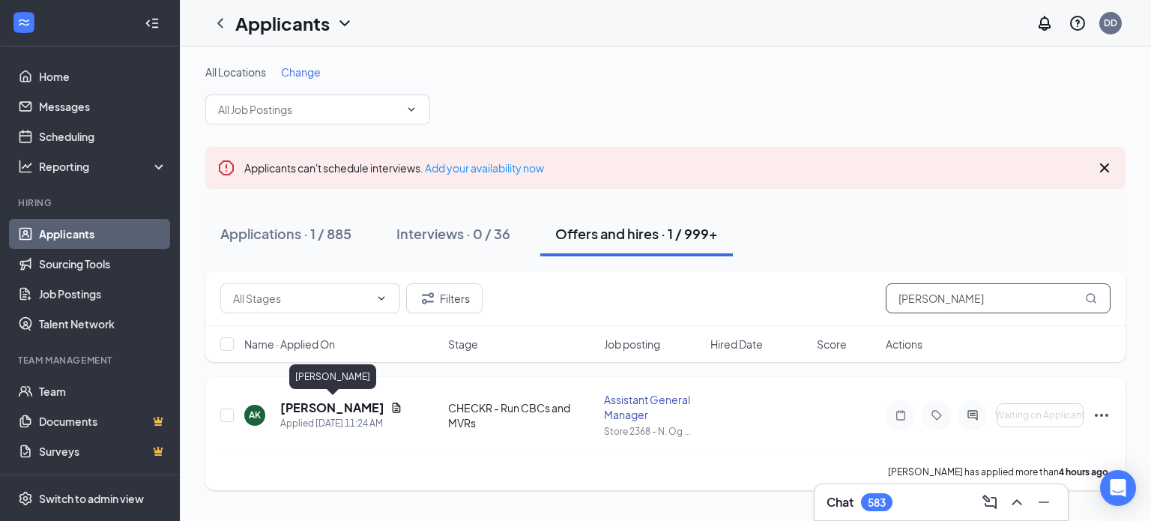
type input "[PERSON_NAME]"
click at [348, 407] on h5 "[PERSON_NAME]" at bounding box center [332, 407] width 104 height 16
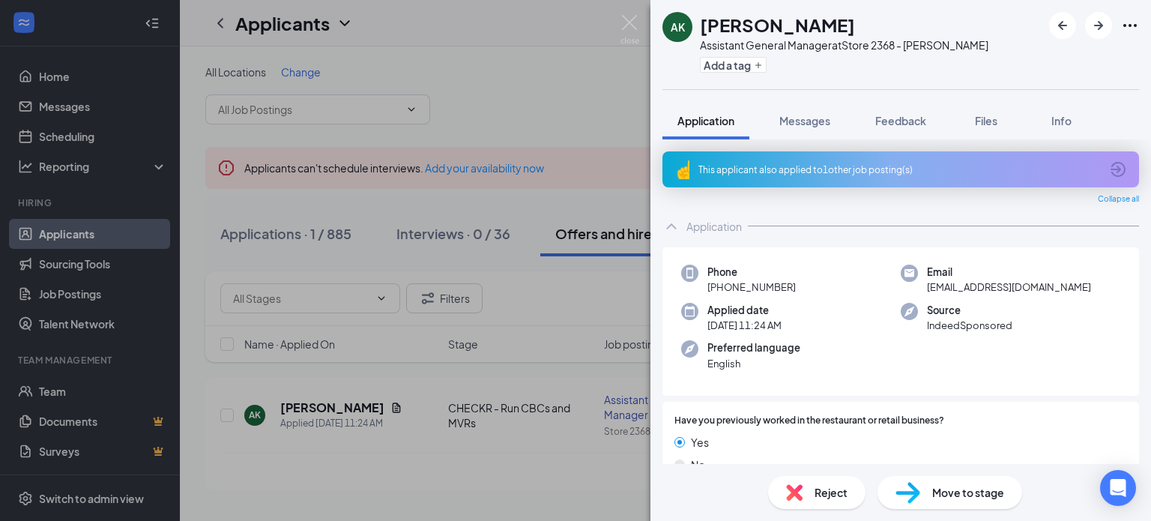
click at [531, 117] on div "AK [PERSON_NAME] Assistant General Manager at Store 2368 - [PERSON_NAME] Add a …" at bounding box center [575, 260] width 1151 height 521
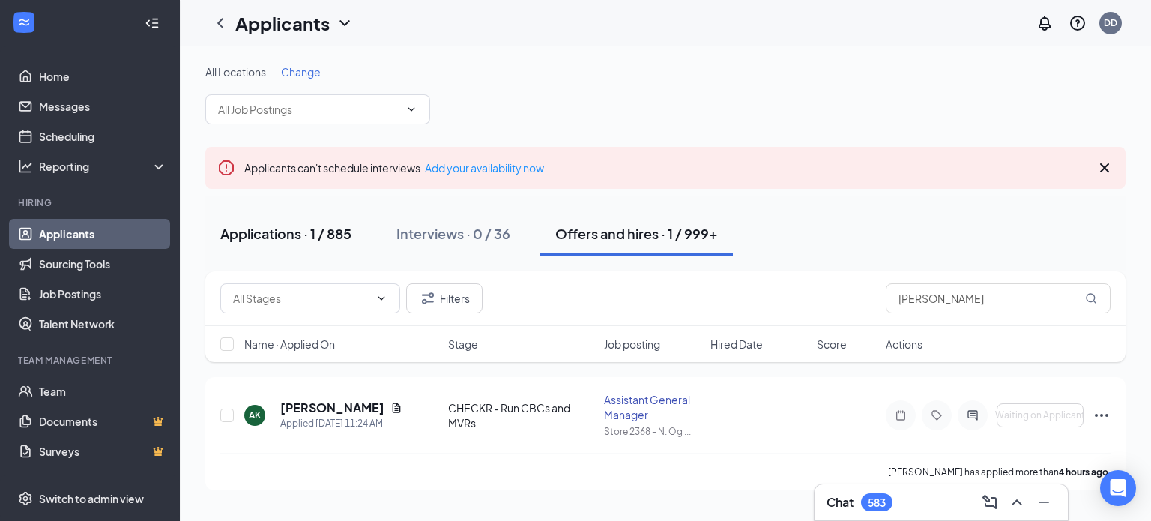
click at [297, 234] on div "Applications · 1 / 885" at bounding box center [285, 233] width 131 height 19
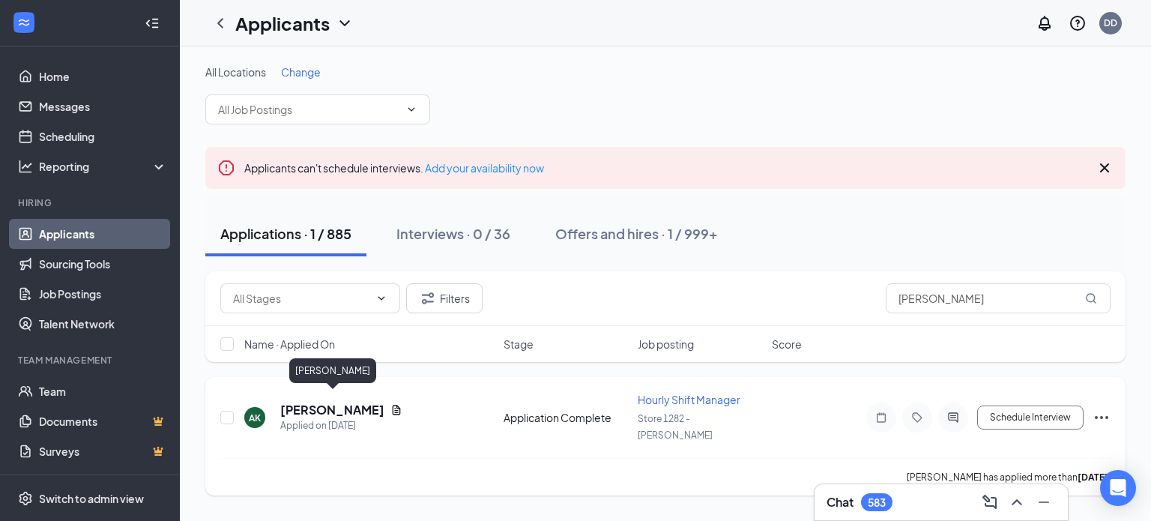
click at [368, 402] on h5 "[PERSON_NAME]" at bounding box center [332, 410] width 104 height 16
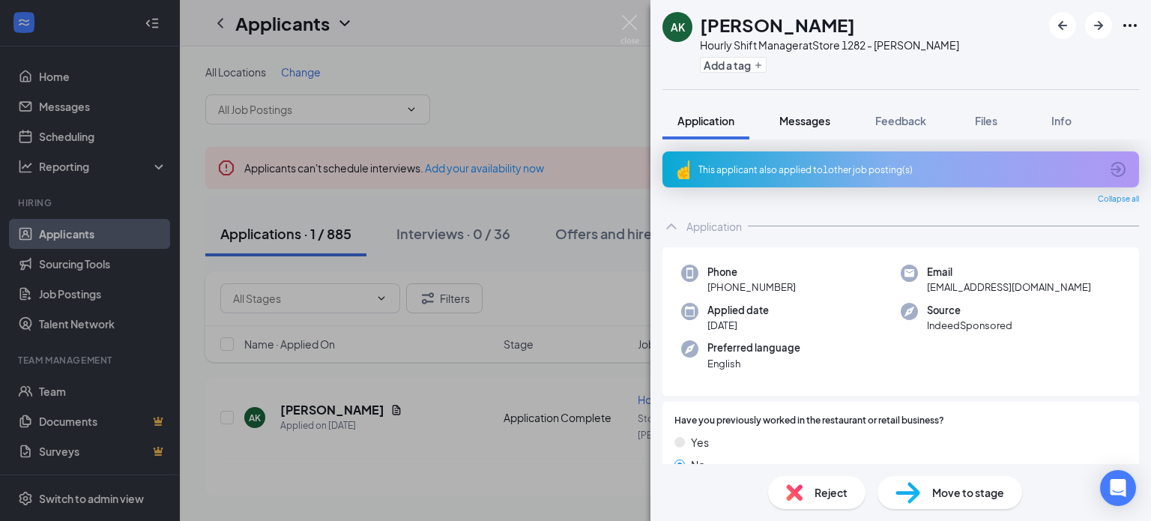
click at [812, 122] on span "Messages" at bounding box center [804, 120] width 51 height 13
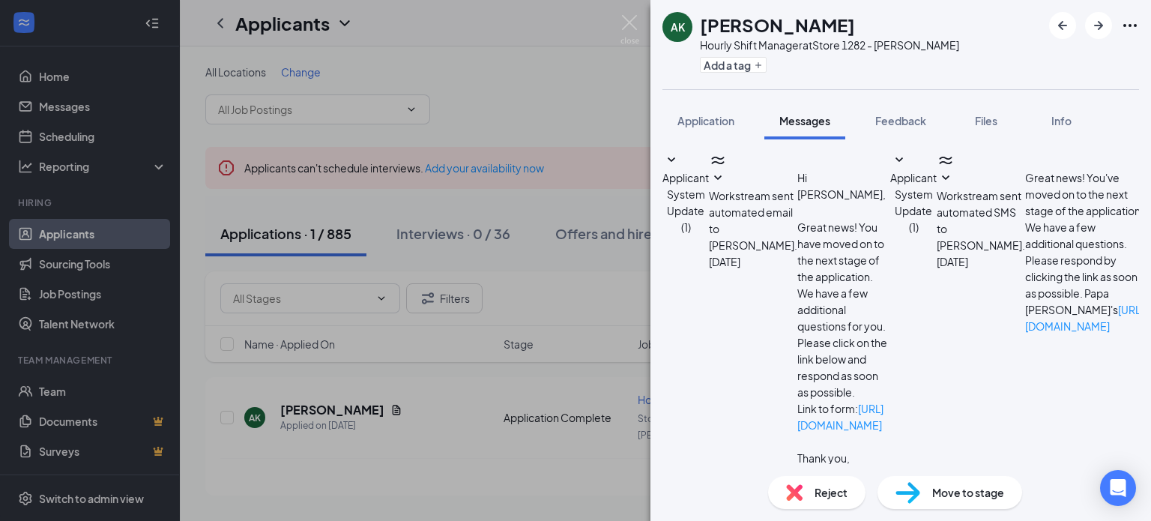
scroll to position [60, 0]
click at [895, 162] on icon "SmallChevronDown" at bounding box center [898, 159] width 7 height 4
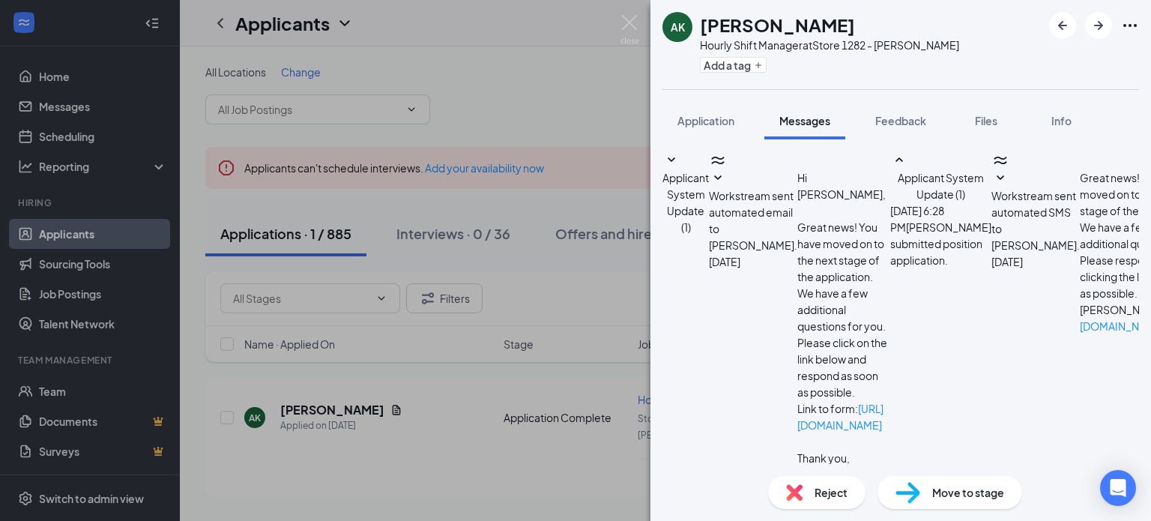
scroll to position [169, 0]
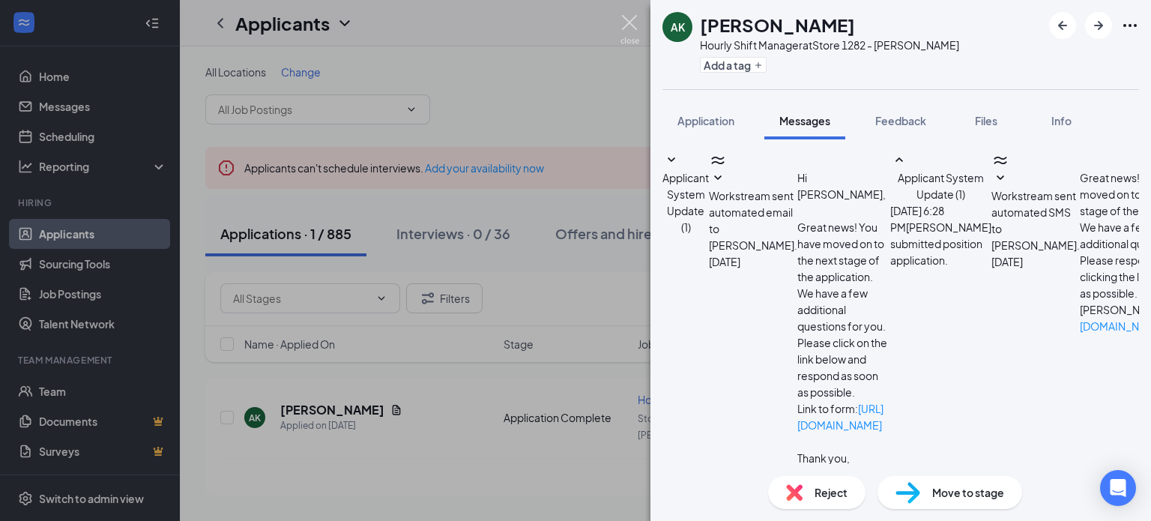
click at [626, 18] on img at bounding box center [629, 29] width 19 height 29
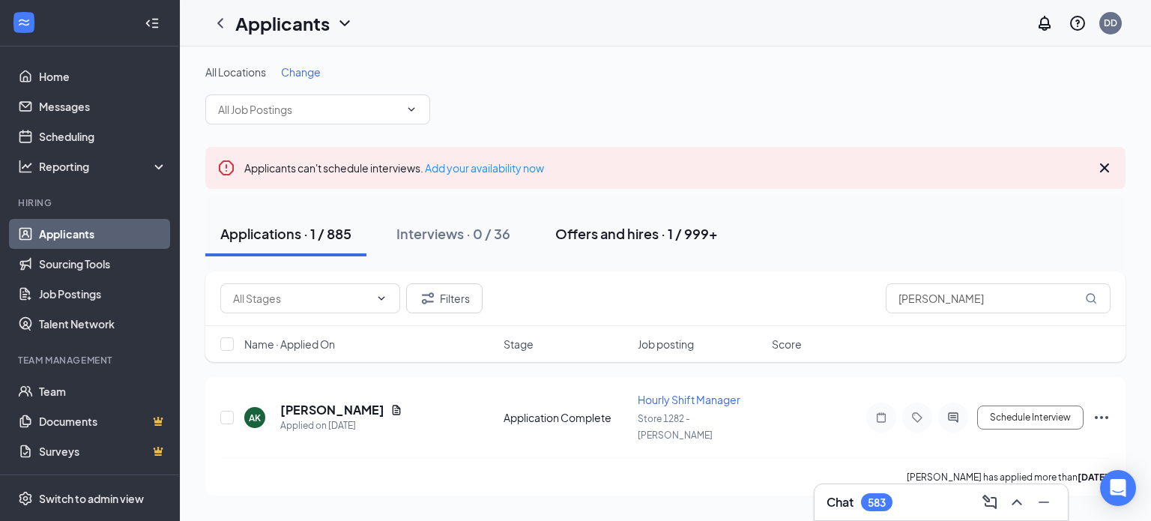
click at [599, 230] on div "Offers and hires · 1 / 999+" at bounding box center [636, 233] width 163 height 19
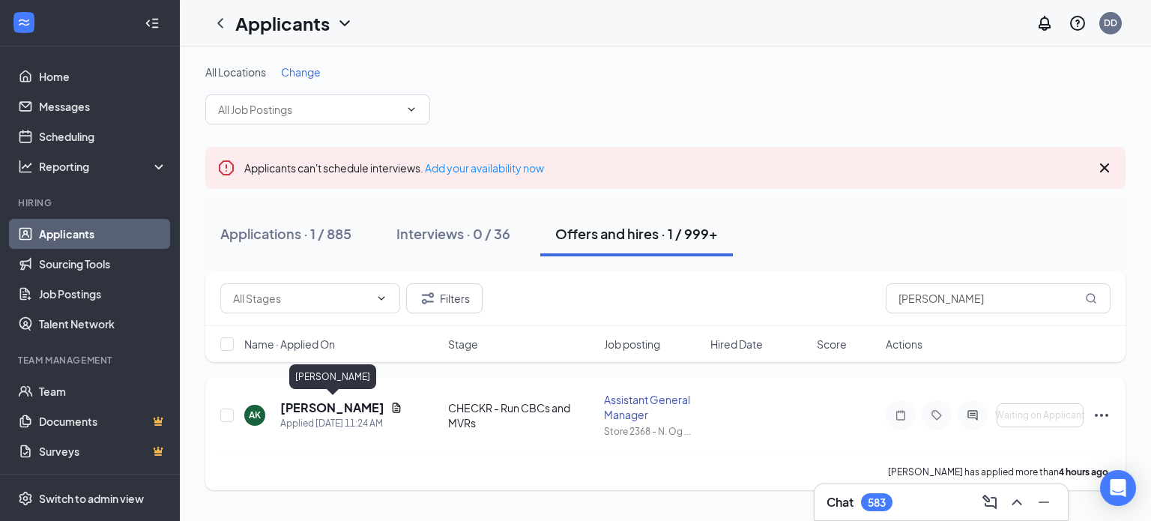
click at [366, 408] on h5 "[PERSON_NAME]" at bounding box center [332, 407] width 104 height 16
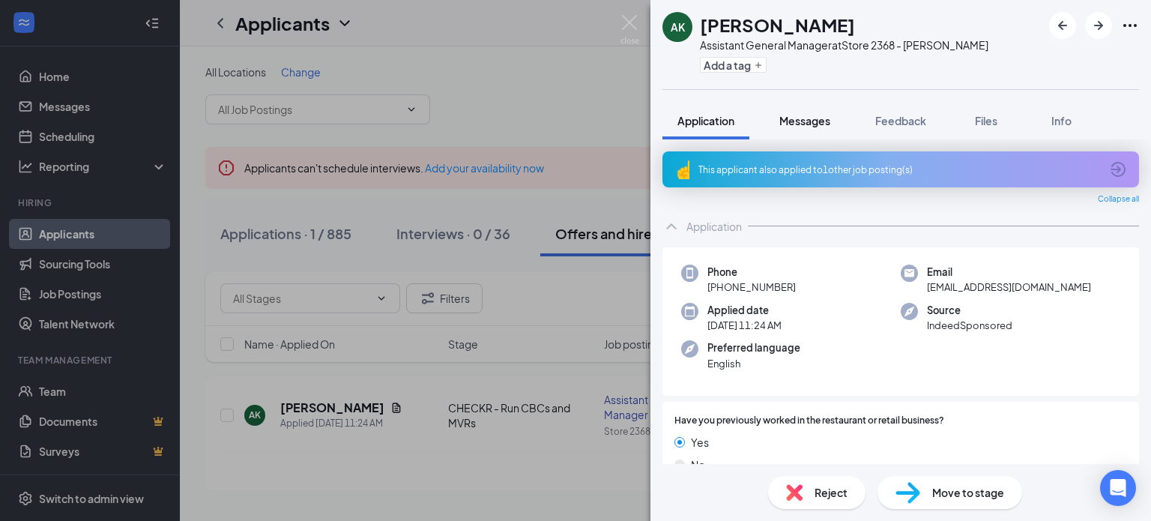
click at [818, 121] on span "Messages" at bounding box center [804, 120] width 51 height 13
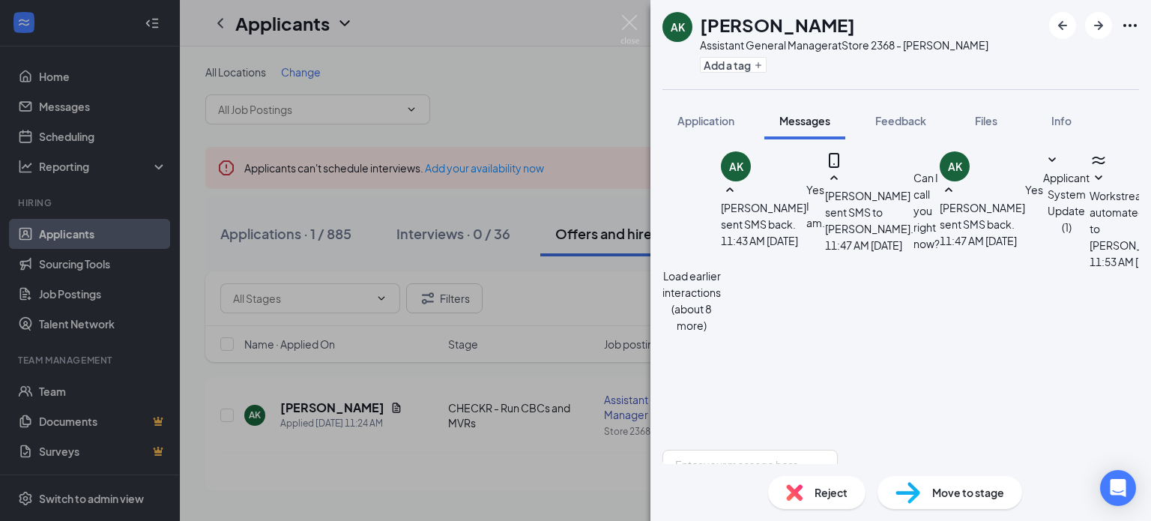
scroll to position [382, 0]
click at [716, 125] on span "Application" at bounding box center [705, 120] width 57 height 13
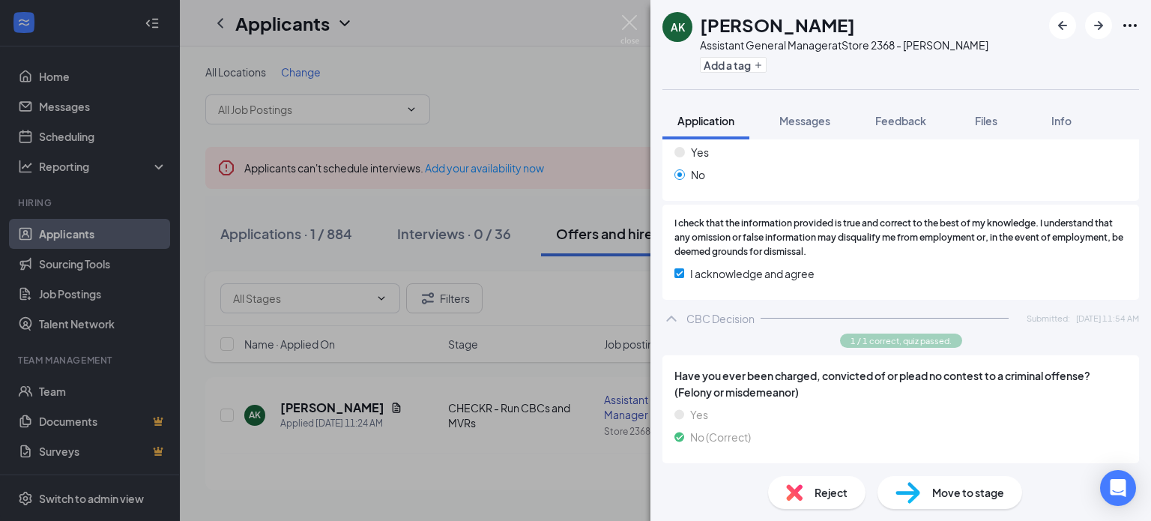
scroll to position [1416, 0]
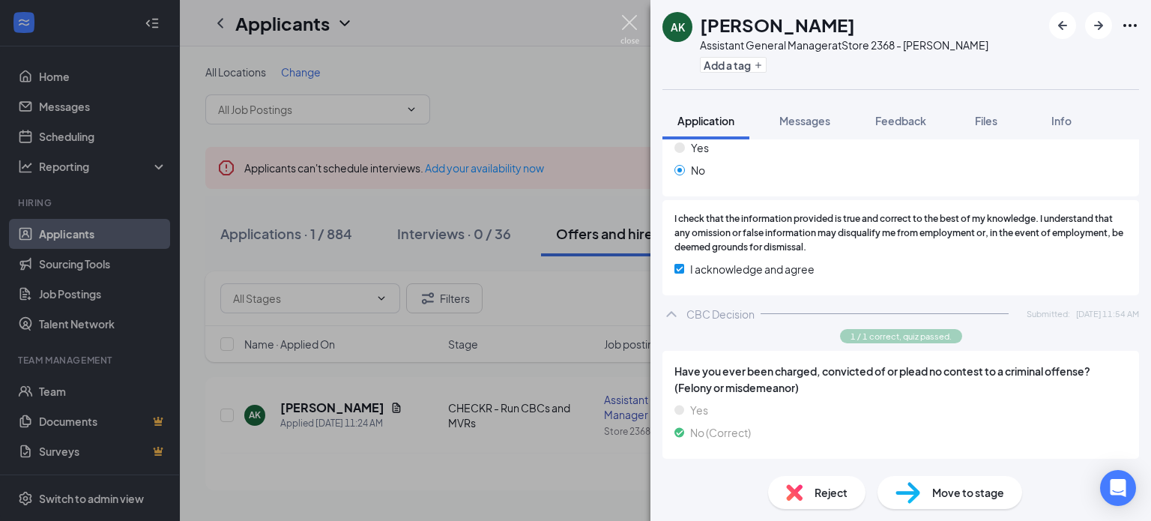
click at [625, 24] on img at bounding box center [629, 29] width 19 height 29
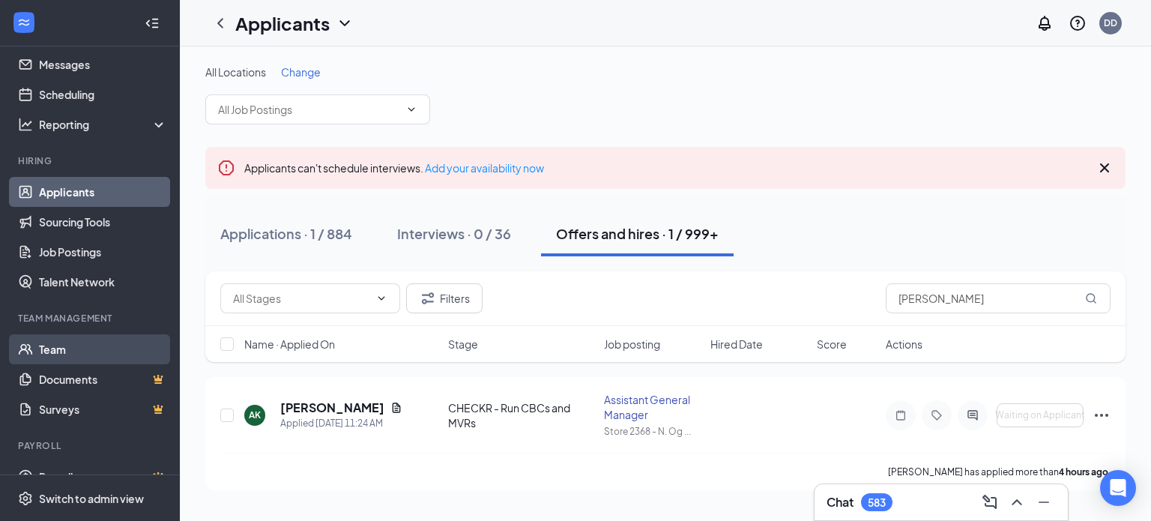
scroll to position [65, 0]
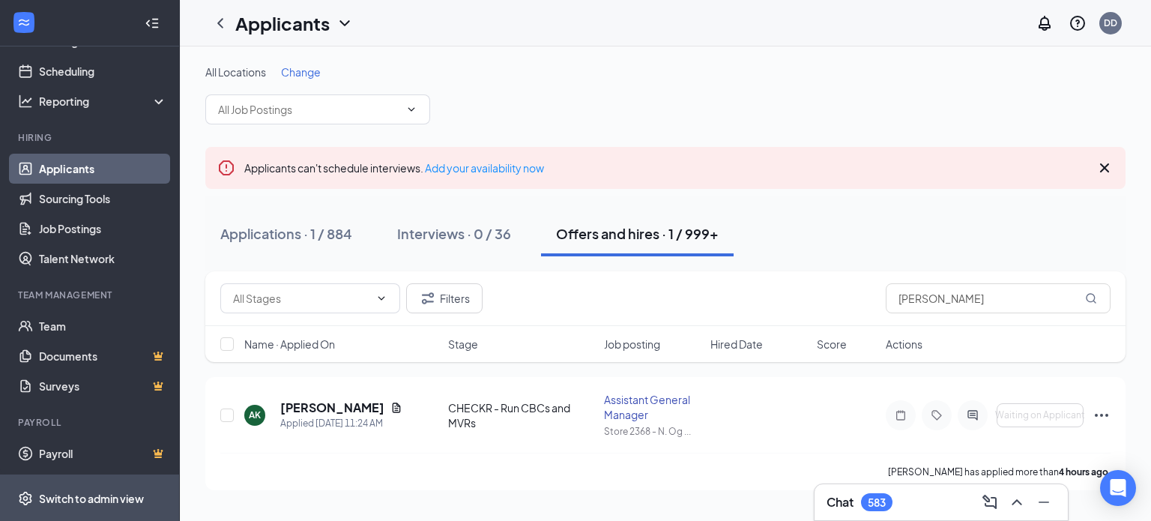
click at [103, 497] on div "Switch to admin view" at bounding box center [91, 498] width 105 height 15
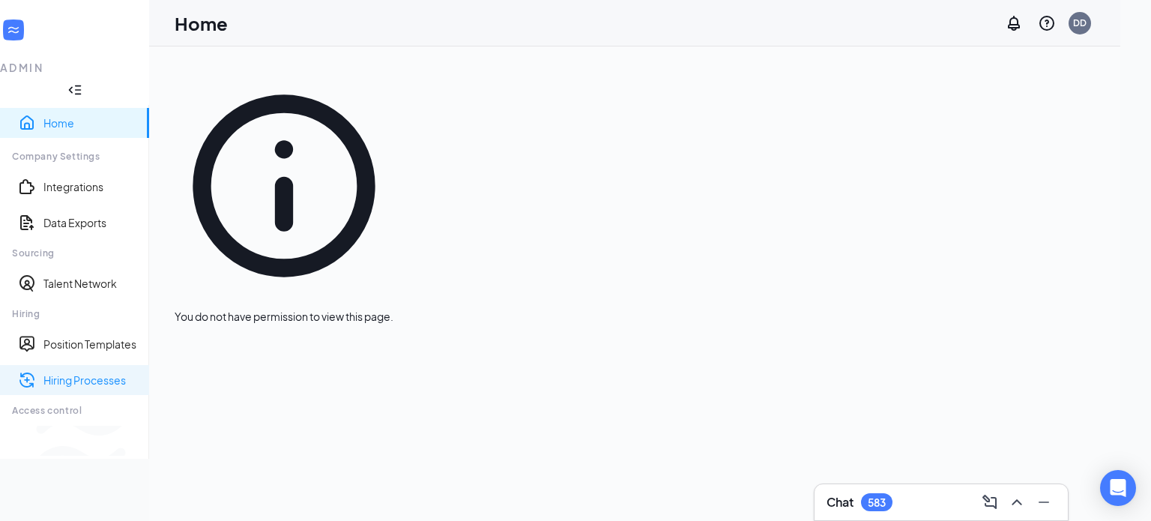
click at [104, 372] on link "Hiring Processes" at bounding box center [90, 379] width 94 height 15
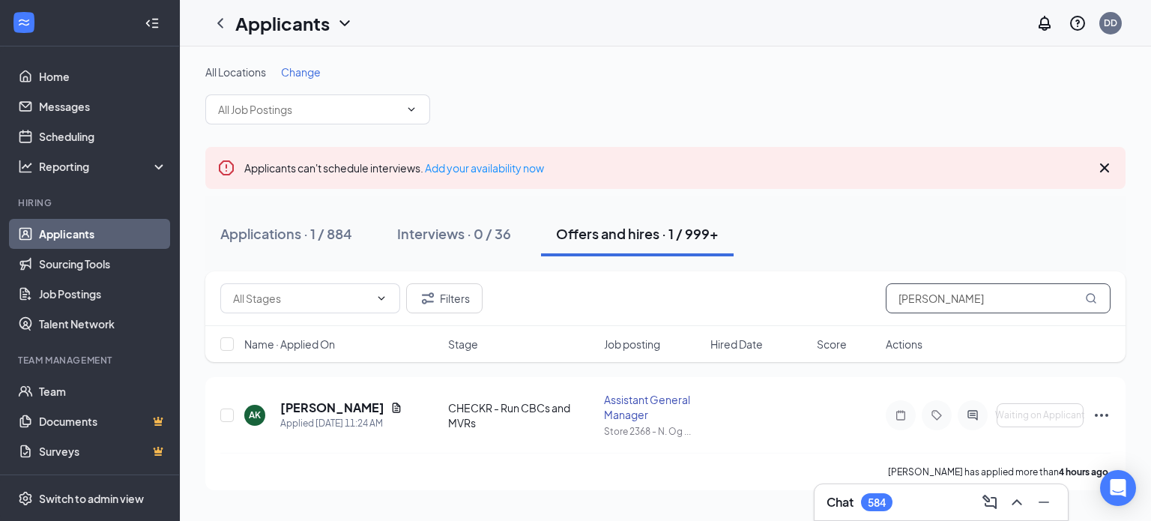
drag, startPoint x: 853, startPoint y: 287, endPoint x: 737, endPoint y: 262, distance: 118.2
click at [780, 276] on div "Filters [PERSON_NAME]" at bounding box center [665, 298] width 920 height 55
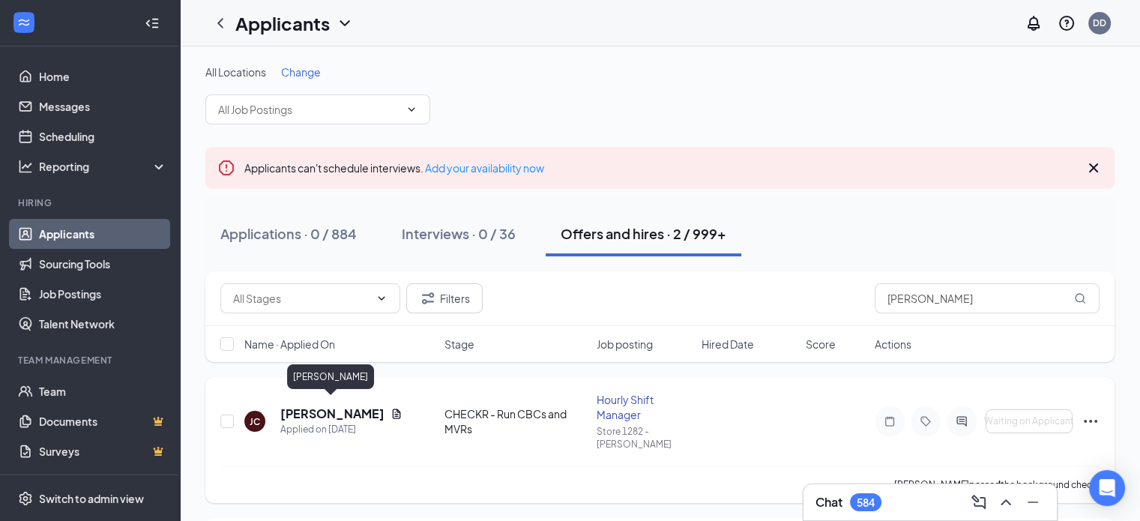
click at [332, 405] on h5 "[PERSON_NAME]" at bounding box center [332, 413] width 104 height 16
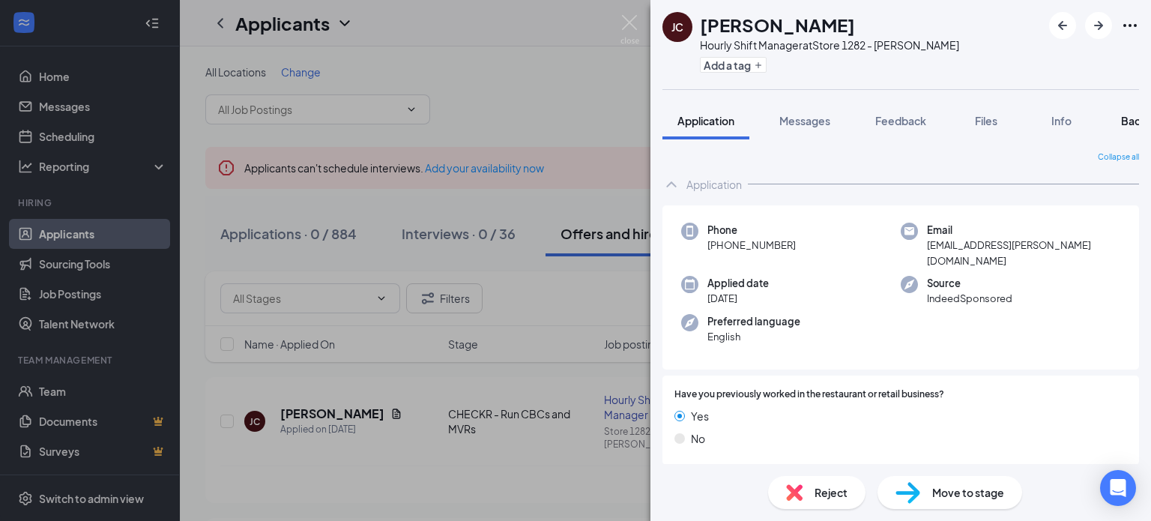
click at [1126, 119] on span "Background" at bounding box center [1151, 120] width 61 height 13
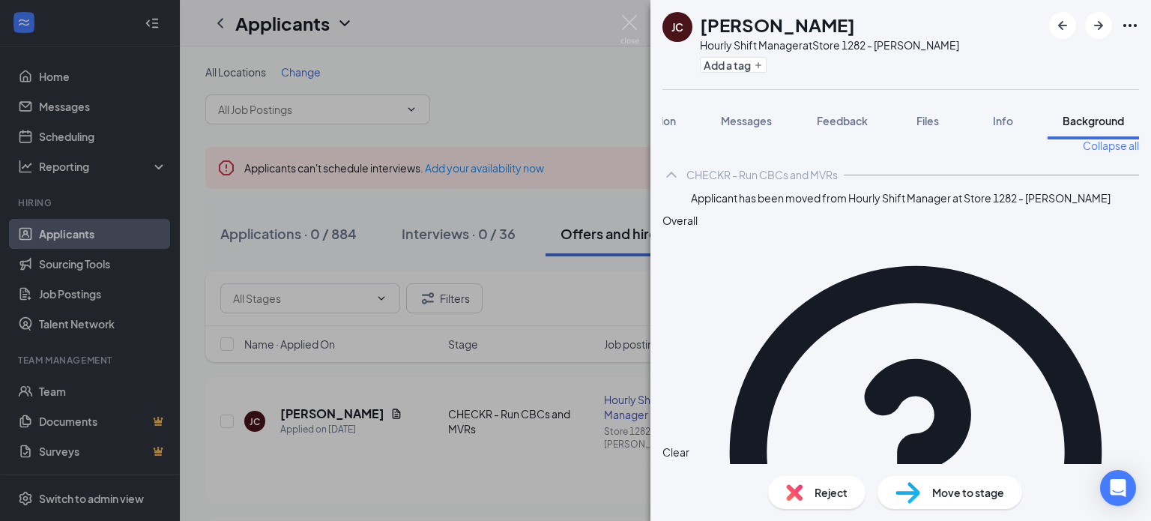
scroll to position [21, 0]
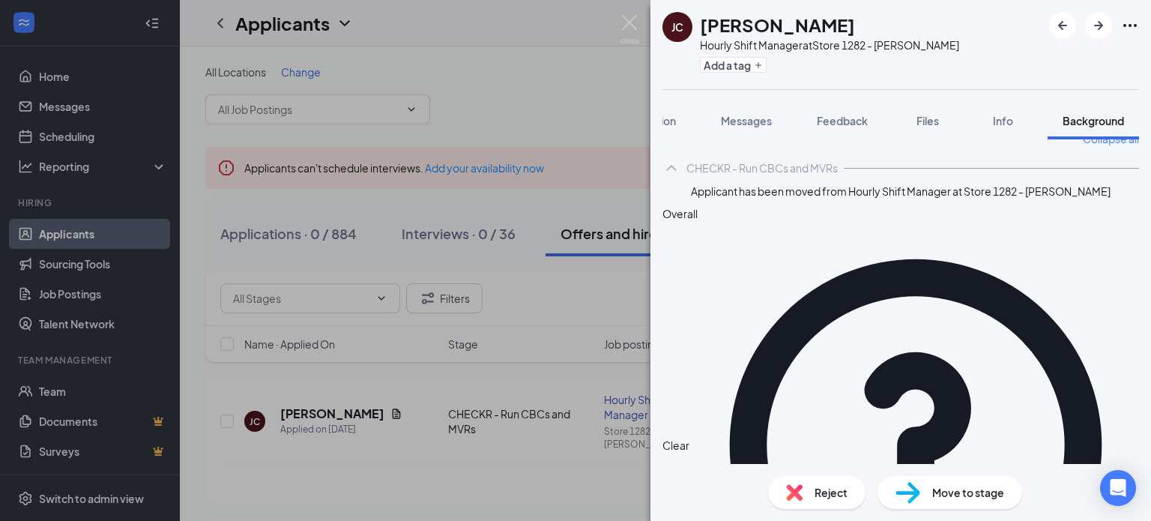
click at [983, 502] on div "Move to stage" at bounding box center [949, 492] width 145 height 33
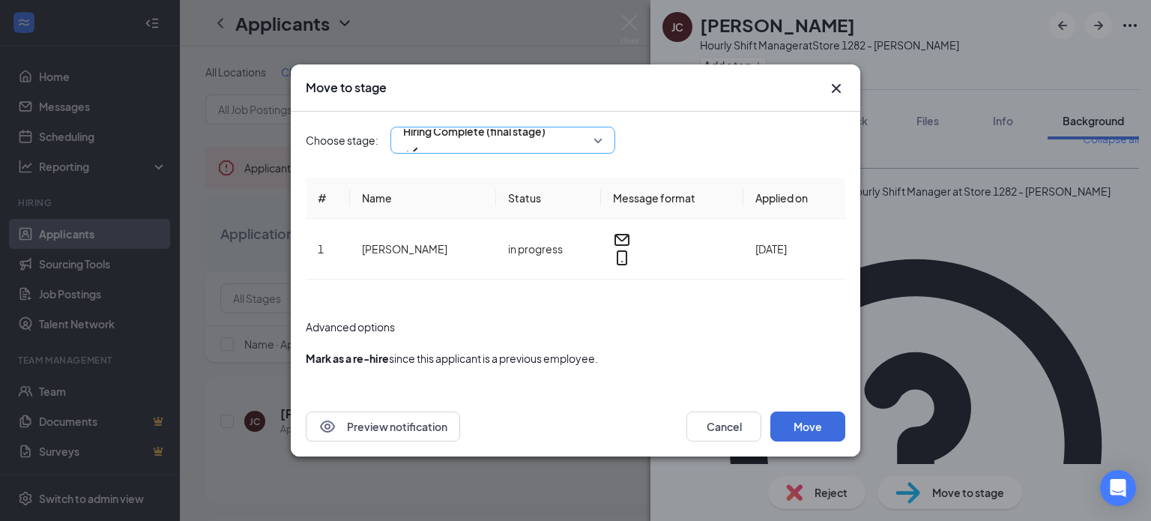
click at [596, 147] on span "Hiring Complete (final stage)" at bounding box center [502, 140] width 199 height 22
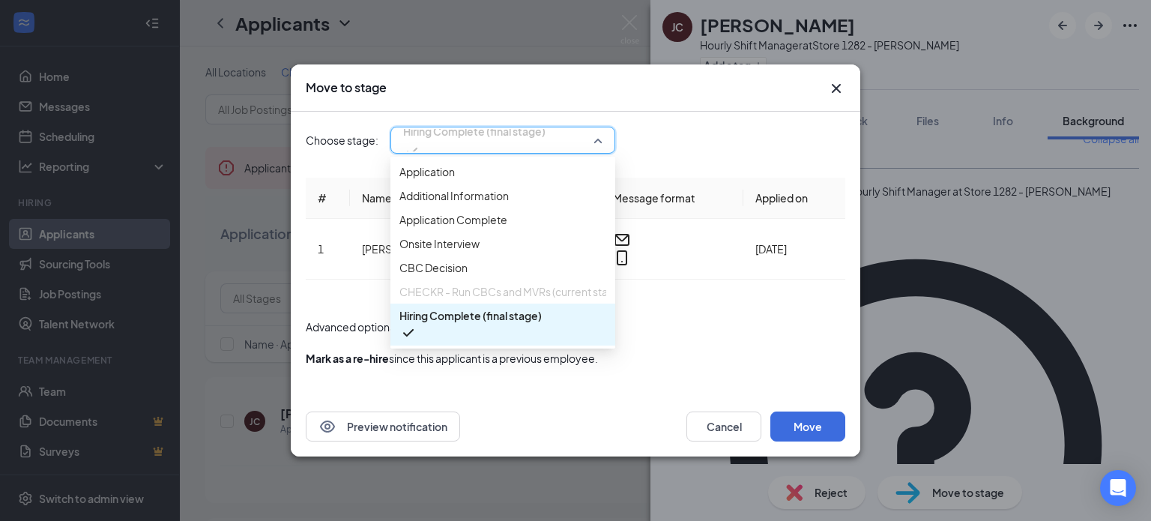
scroll to position [51, 0]
click at [787, 303] on form "Advanced options Mark as a re-hire since this applicant is a previous employee." at bounding box center [576, 342] width 540 height 78
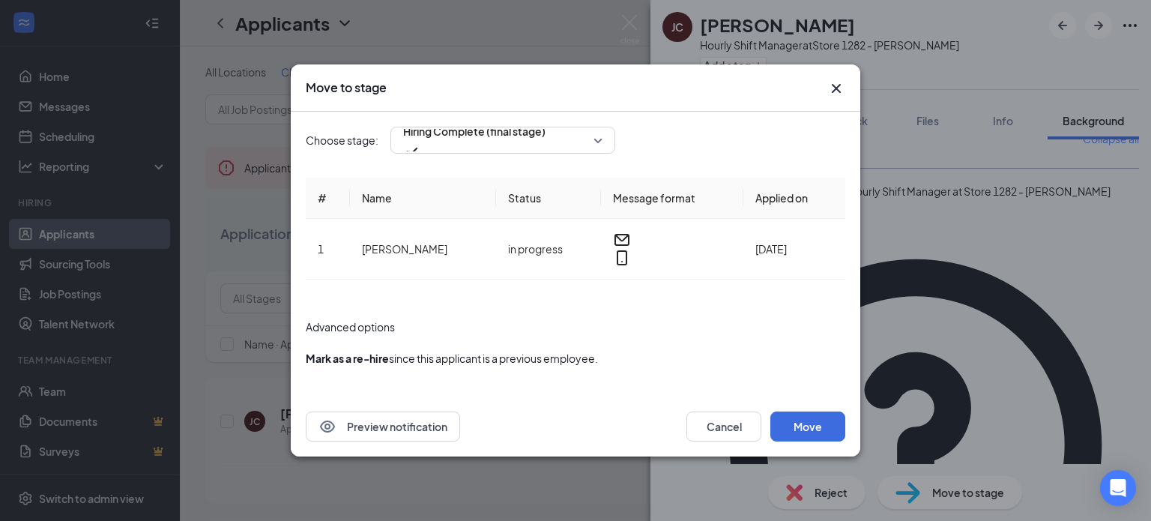
click at [831, 97] on icon "Cross" at bounding box center [836, 88] width 18 height 18
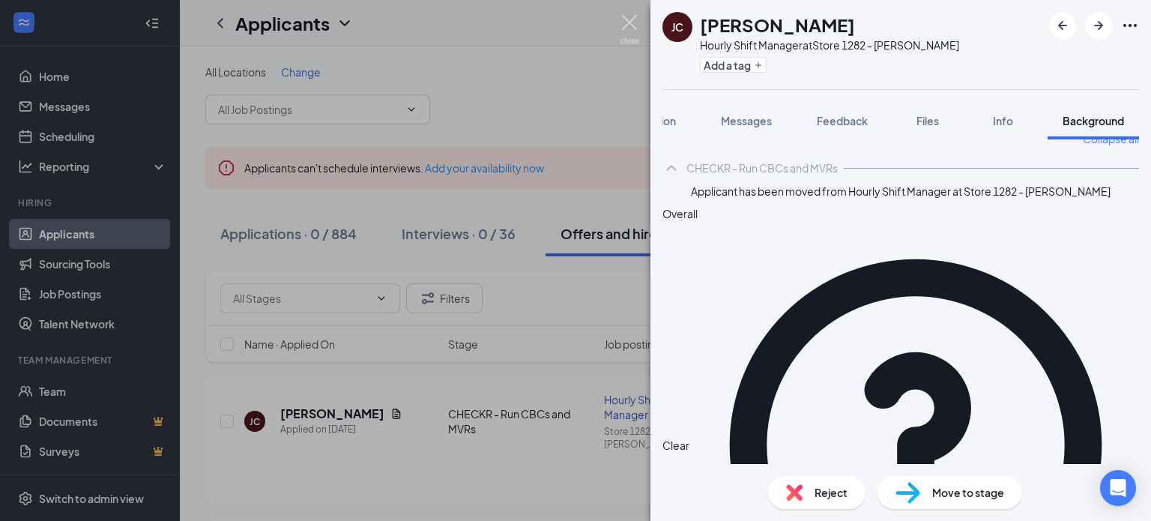
click at [623, 28] on img at bounding box center [629, 29] width 19 height 29
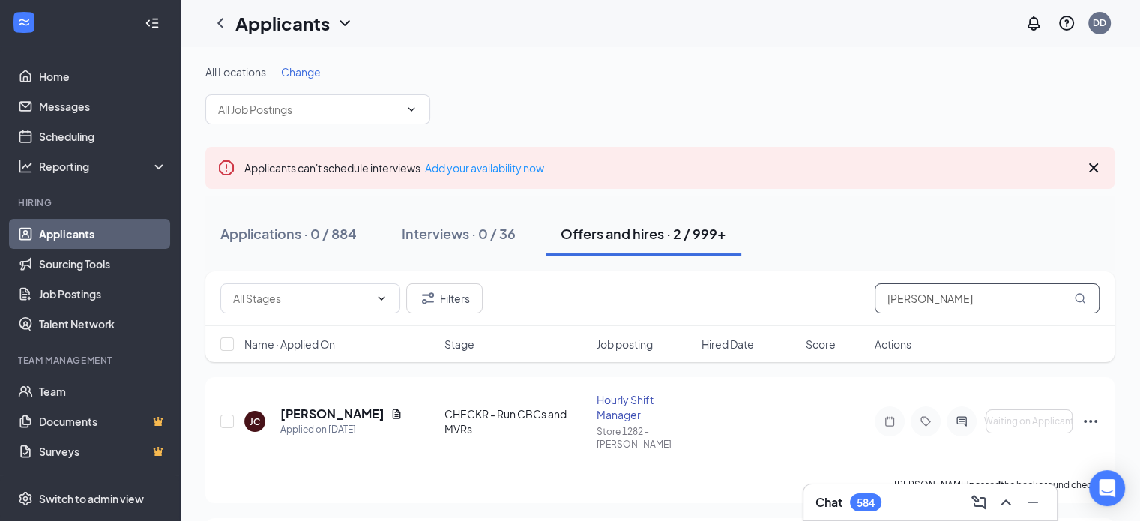
drag, startPoint x: 959, startPoint y: 297, endPoint x: 784, endPoint y: 286, distance: 175.7
click at [784, 286] on div "[PERSON_NAME]" at bounding box center [659, 298] width 879 height 30
type input "[PERSON_NAME]"
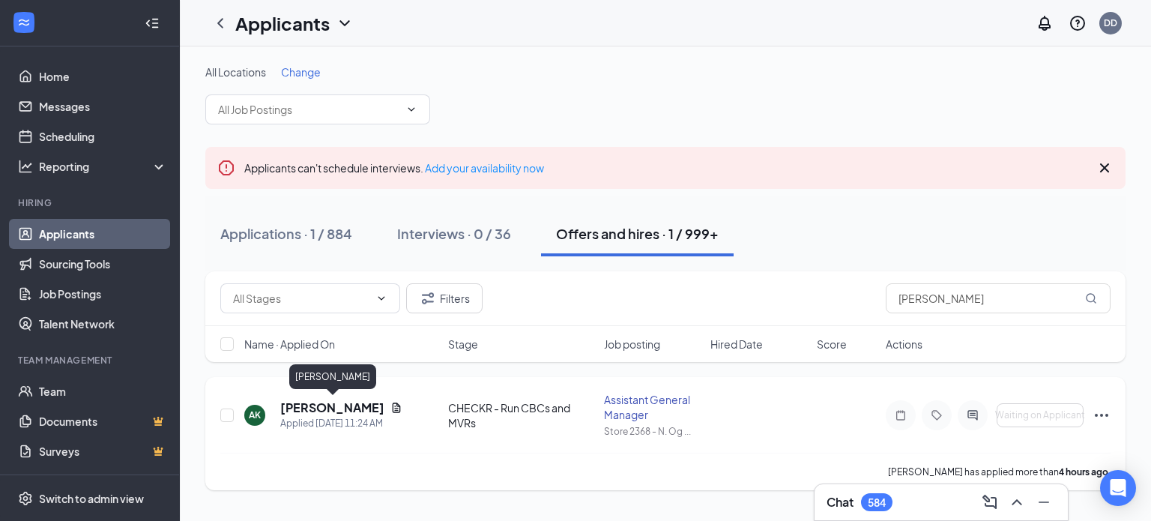
click at [335, 407] on h5 "[PERSON_NAME]" at bounding box center [332, 407] width 104 height 16
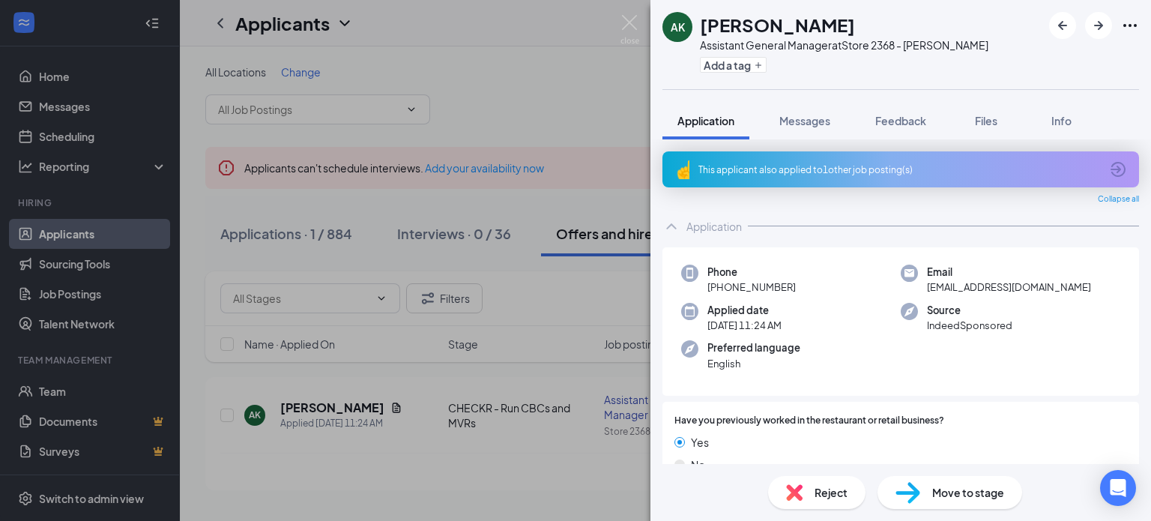
click at [964, 465] on div "Reject Move to stage" at bounding box center [900, 492] width 501 height 57
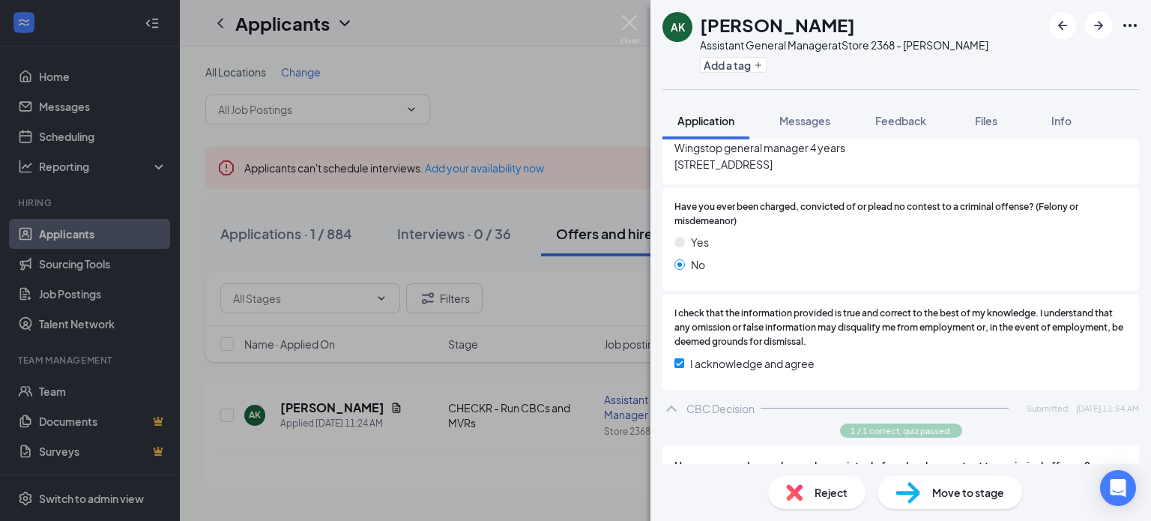
scroll to position [1416, 0]
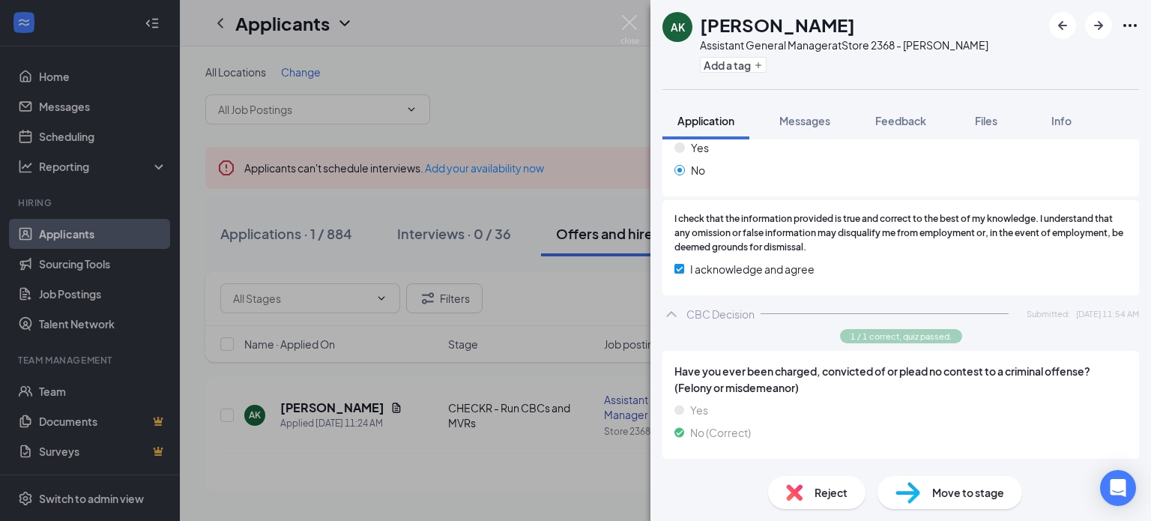
click at [970, 500] on span "Move to stage" at bounding box center [968, 492] width 72 height 16
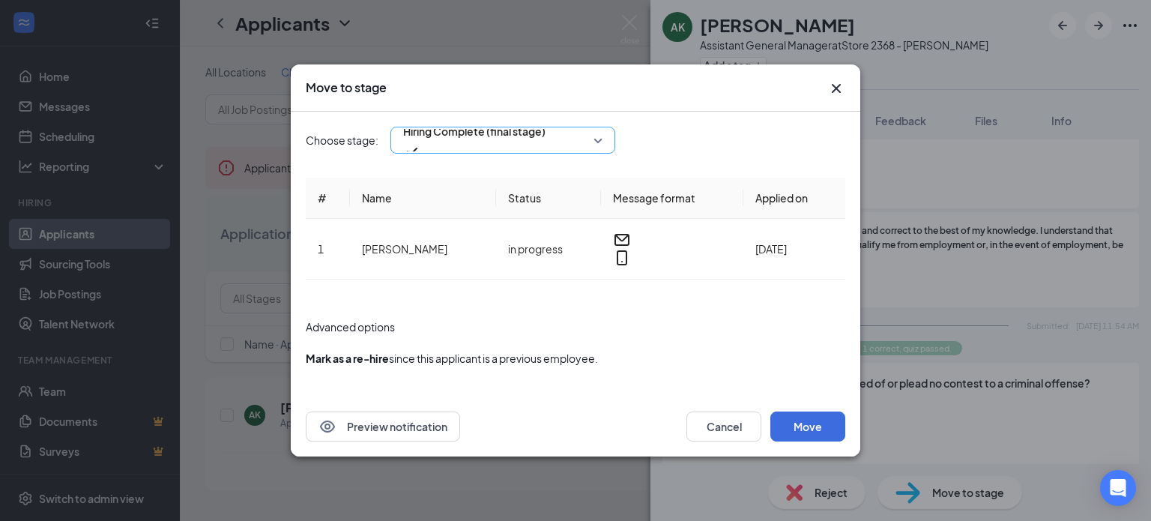
click at [602, 148] on span "Hiring Complete (final stage)" at bounding box center [502, 140] width 199 height 22
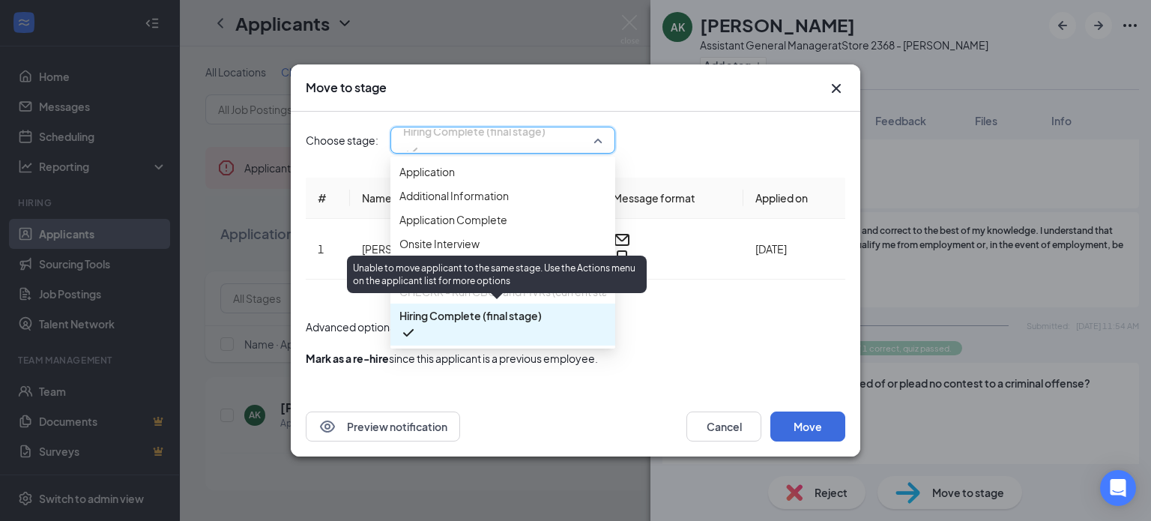
click at [512, 300] on span "CHECKR - Run CBCs and MVRs (current stage)" at bounding box center [511, 291] width 225 height 16
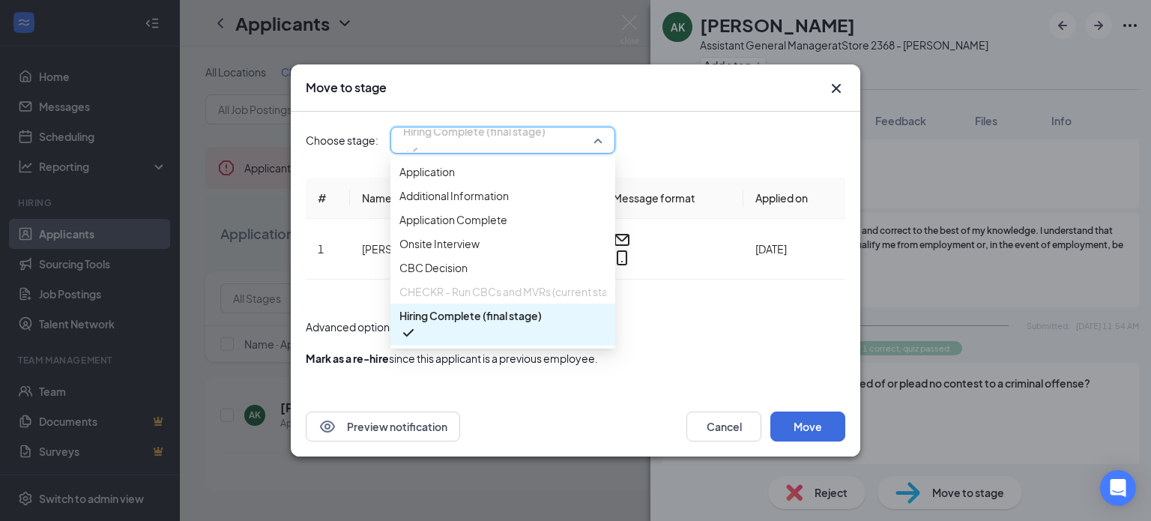
click at [598, 350] on div "Mark as a re-hire since this applicant is a previous employee." at bounding box center [452, 358] width 292 height 16
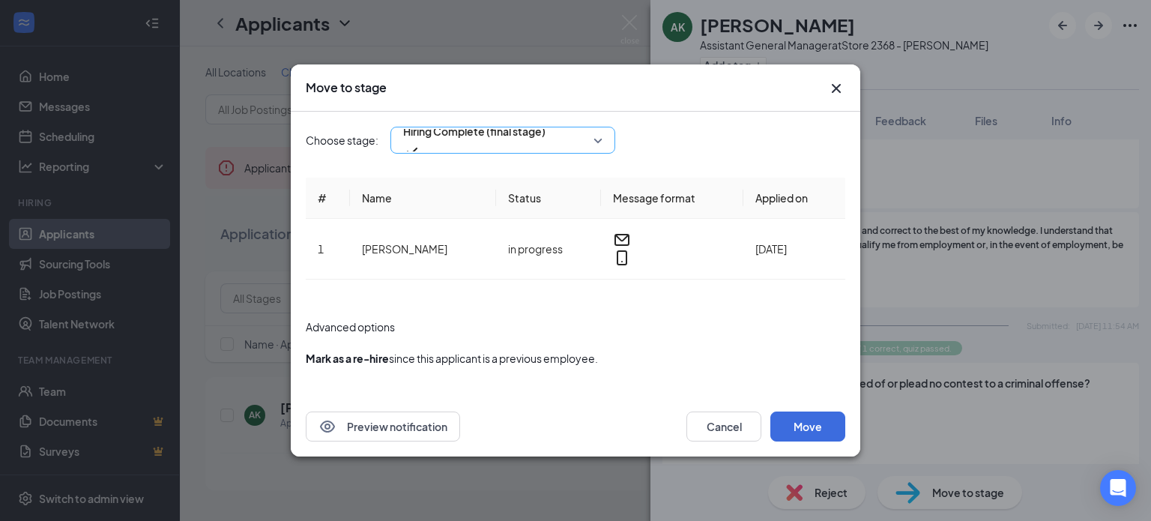
click at [595, 140] on span "Hiring Complete (final stage)" at bounding box center [502, 140] width 199 height 22
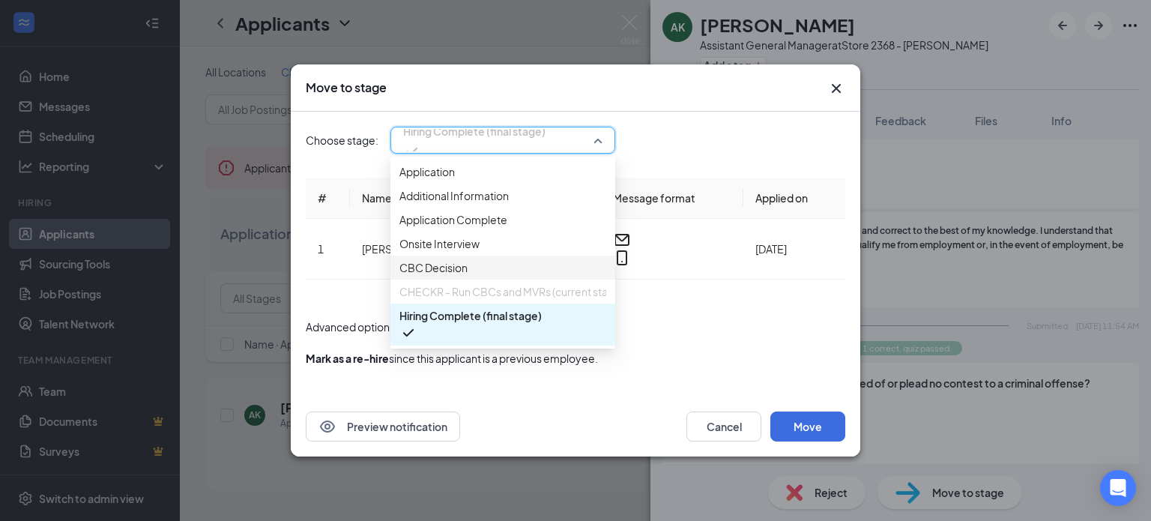
click at [522, 280] on div "CBC Decision" at bounding box center [502, 268] width 225 height 24
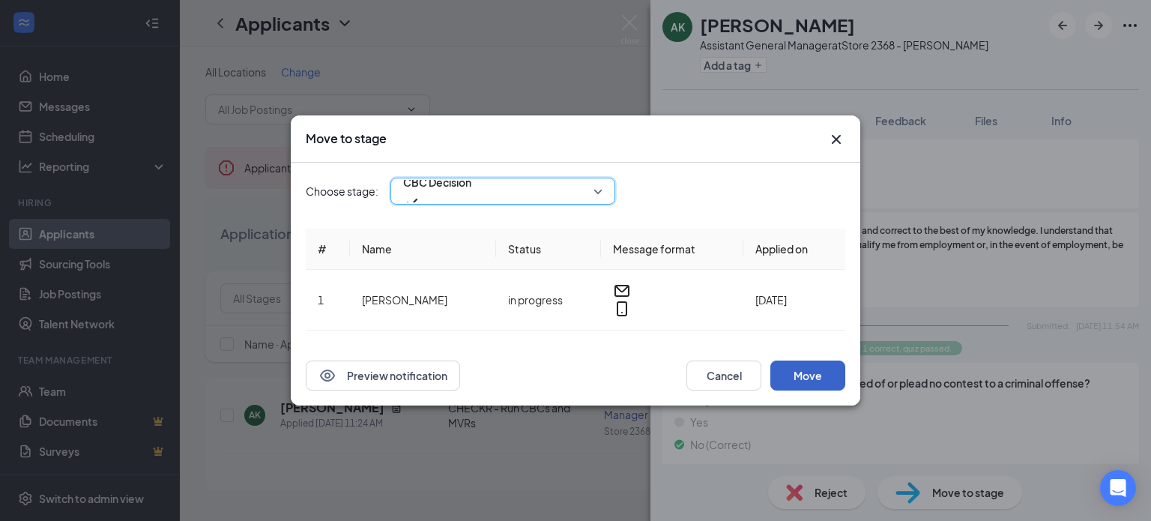
click at [803, 365] on button "Move" at bounding box center [807, 375] width 75 height 30
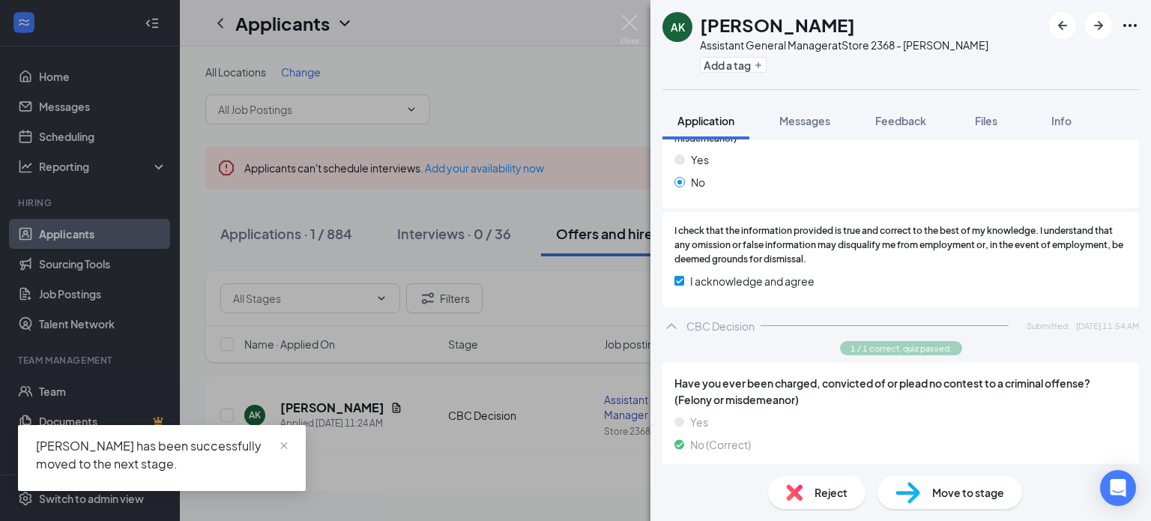
click at [934, 490] on span "Move to stage" at bounding box center [968, 492] width 72 height 16
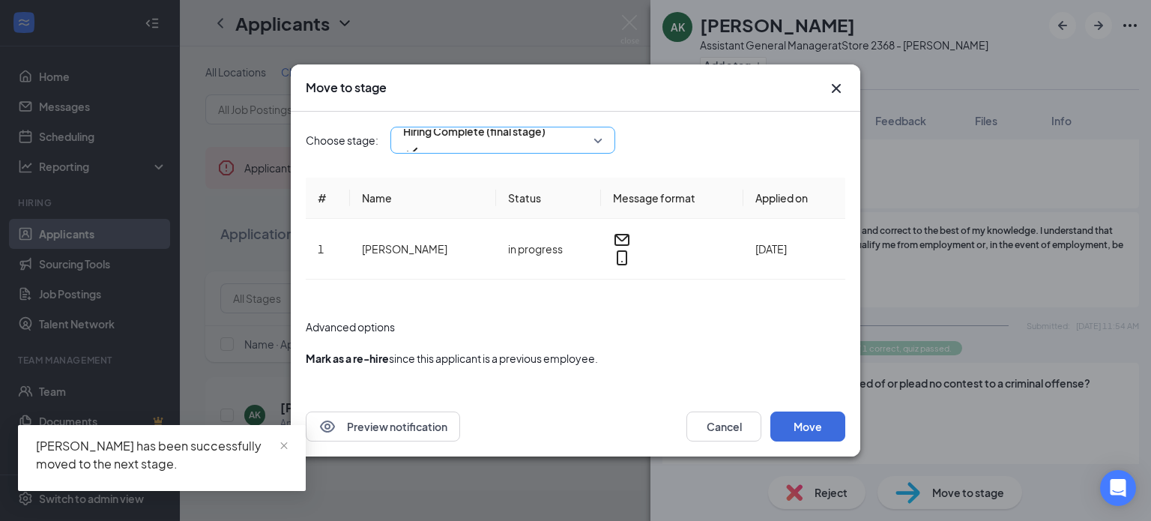
click at [598, 151] on span "Hiring Complete (final stage)" at bounding box center [502, 140] width 199 height 22
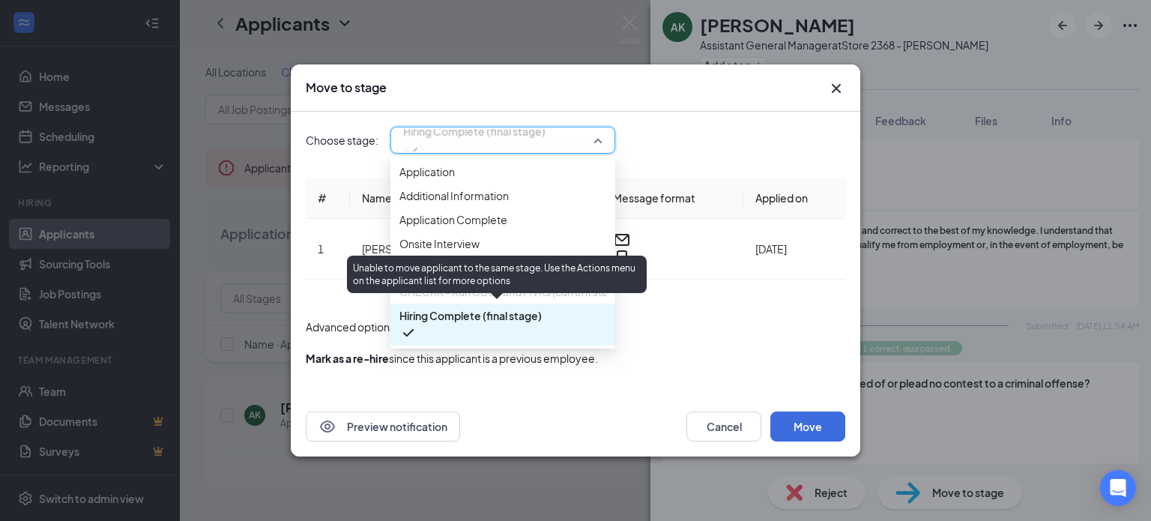
click at [510, 300] on span "CHECKR - Run CBCs and MVRs (current stage)" at bounding box center [511, 291] width 225 height 16
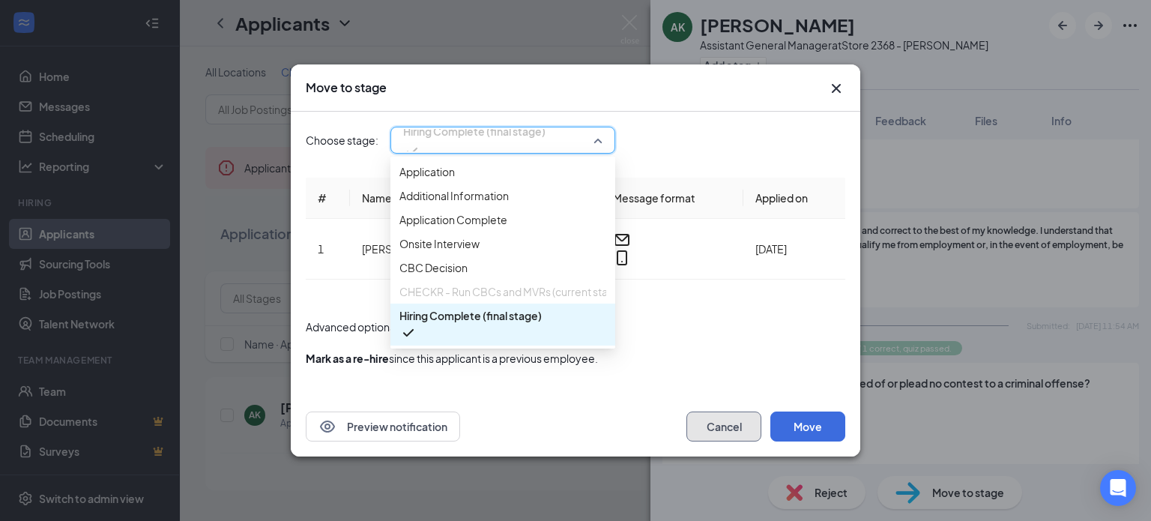
click at [746, 420] on button "Cancel" at bounding box center [723, 426] width 75 height 30
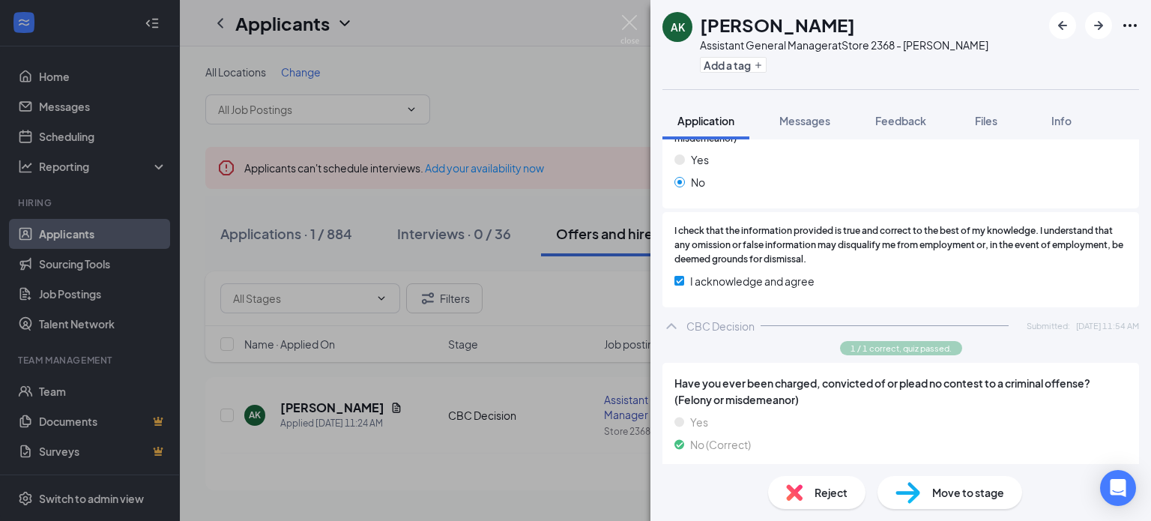
click at [970, 492] on span "Move to stage" at bounding box center [968, 492] width 72 height 16
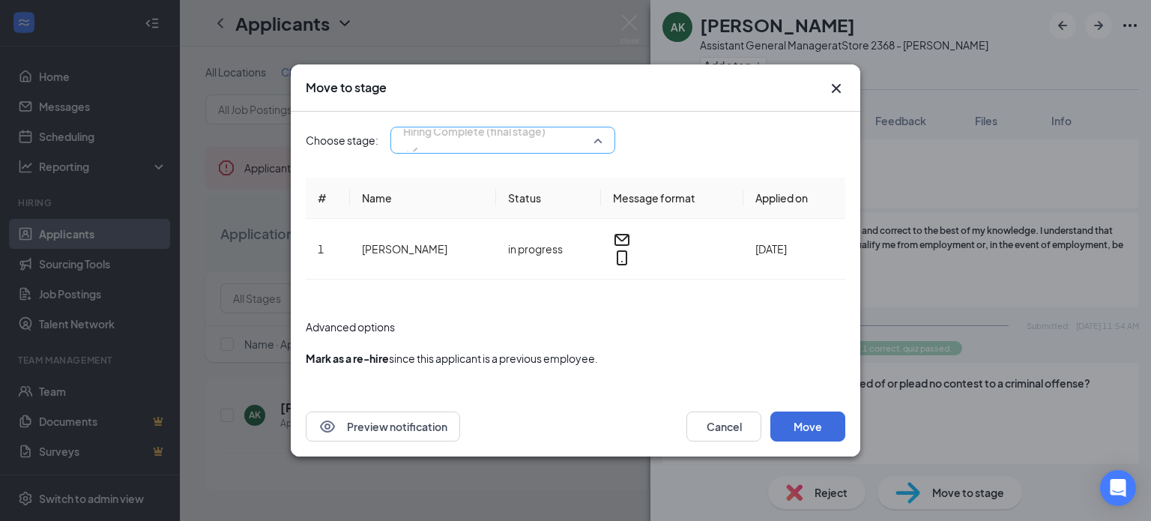
click at [546, 149] on span "Hiring Complete (final stage)" at bounding box center [474, 140] width 142 height 40
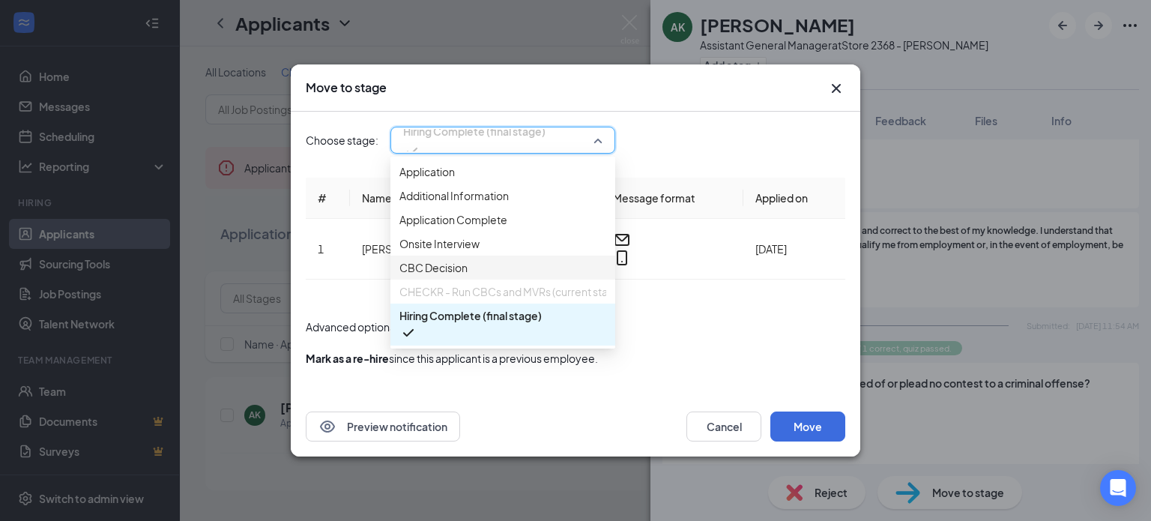
click at [473, 268] on span "CBC Decision" at bounding box center [502, 267] width 207 height 16
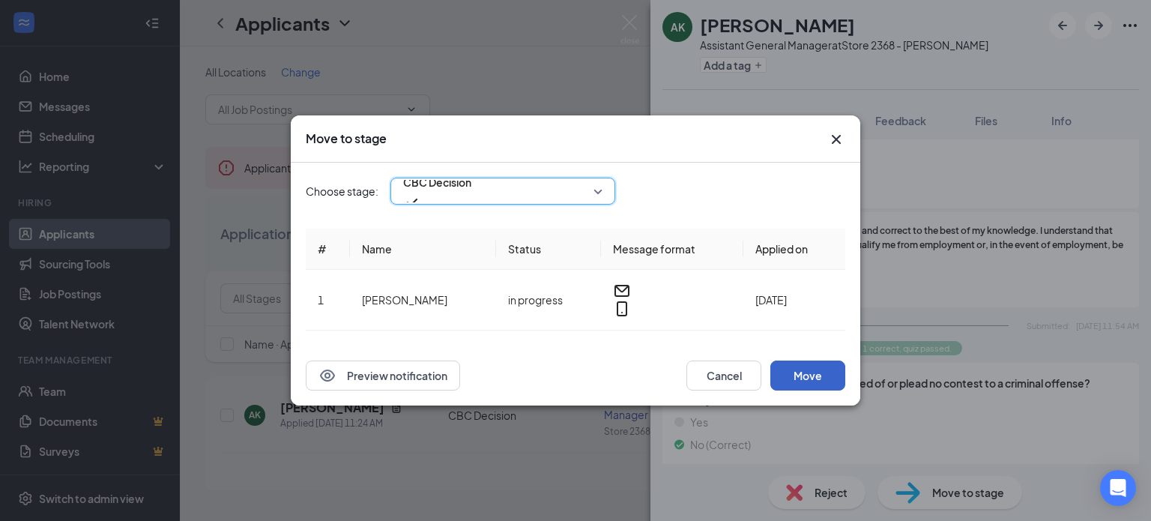
click at [794, 368] on button "Move" at bounding box center [807, 375] width 75 height 30
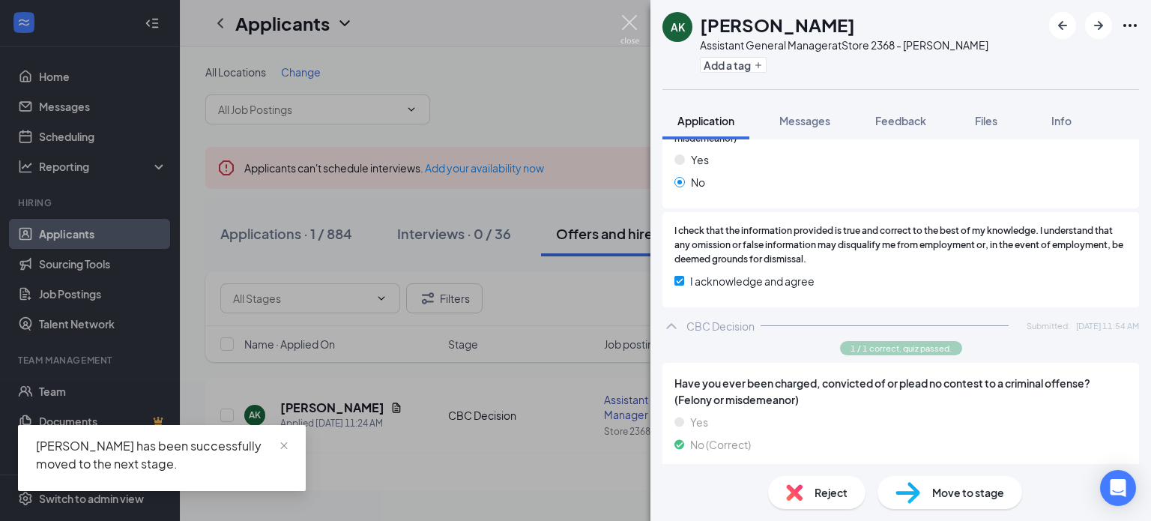
click at [632, 22] on img at bounding box center [629, 29] width 19 height 29
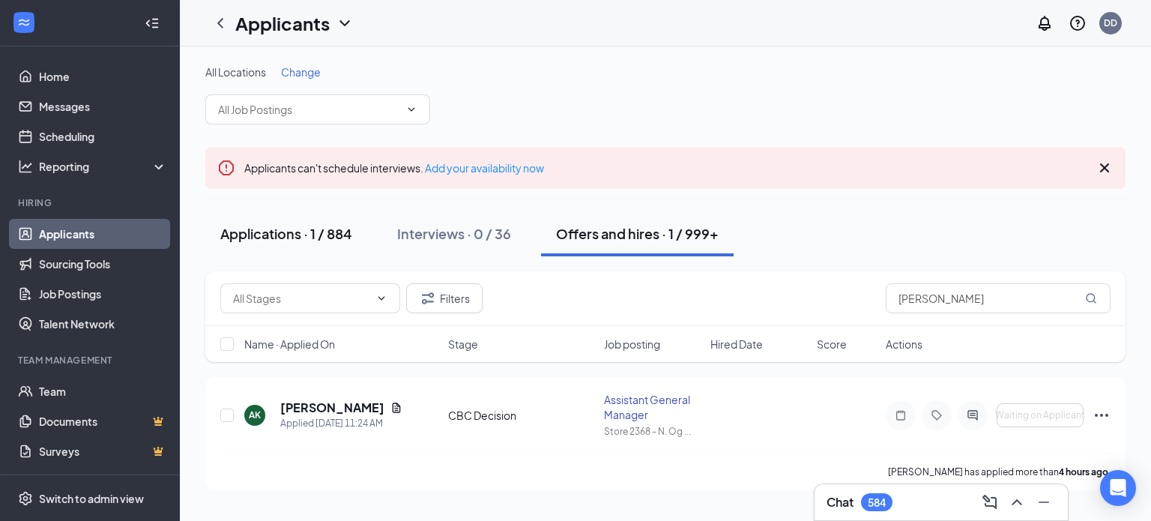
click at [246, 230] on div "Applications · 1 / 884" at bounding box center [286, 233] width 132 height 19
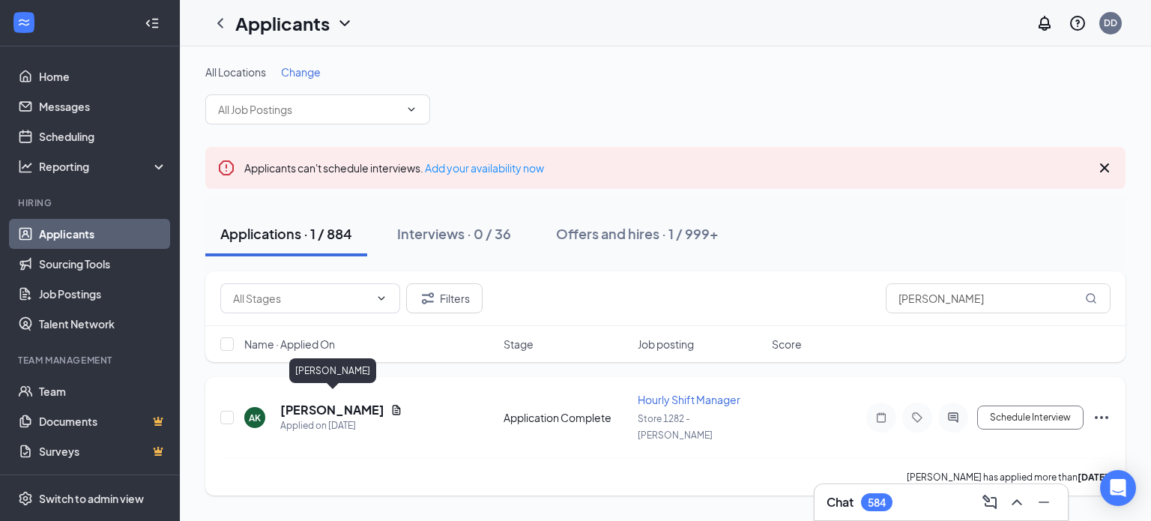
click at [359, 403] on h5 "[PERSON_NAME]" at bounding box center [332, 410] width 104 height 16
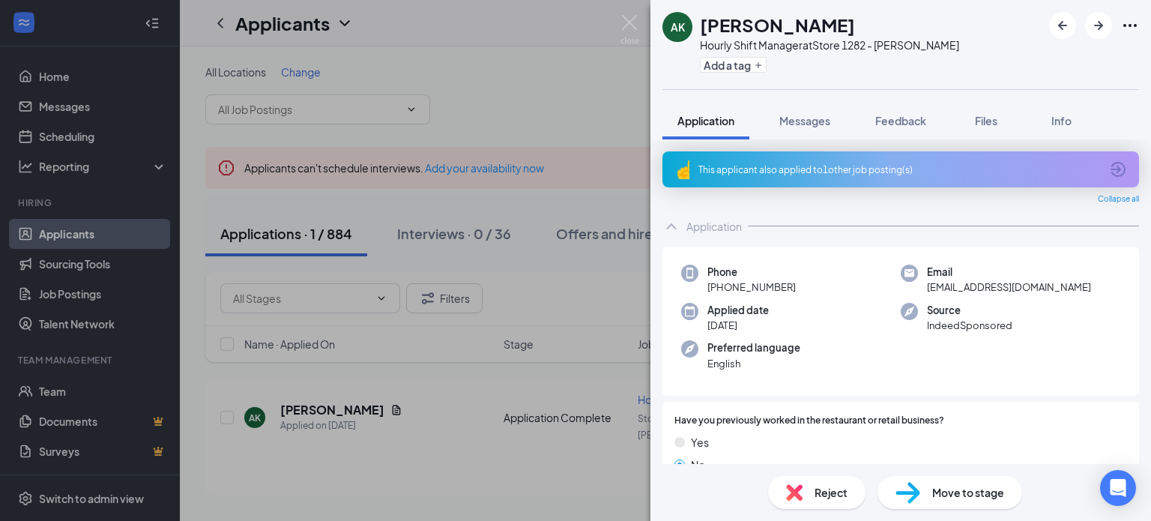
click at [598, 235] on div "AK [PERSON_NAME] Hourly Shift Manager at Store 1282 - [PERSON_NAME] Add a tag A…" at bounding box center [575, 260] width 1151 height 521
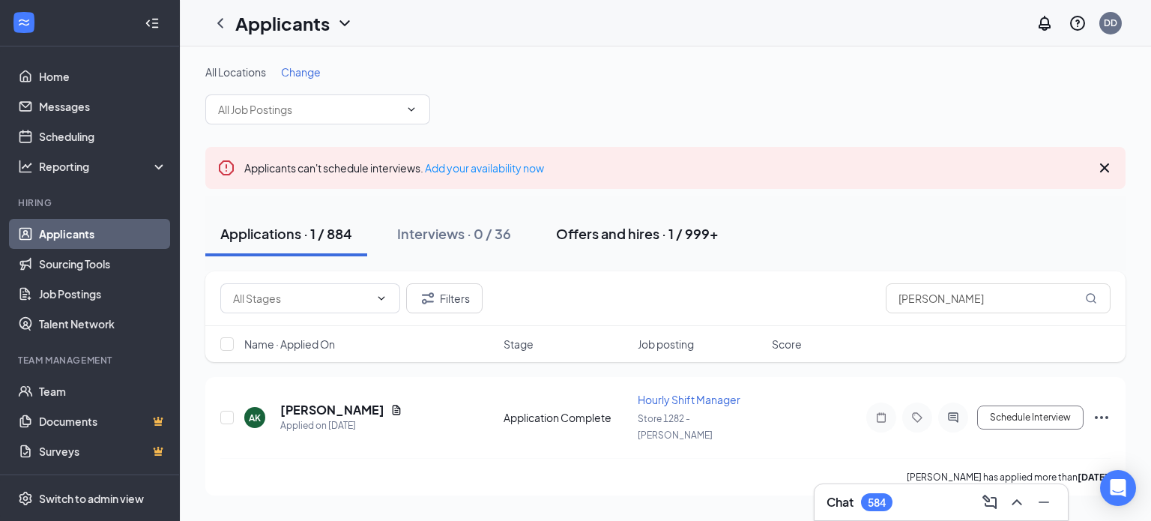
click at [602, 236] on div "Offers and hires · 1 / 999+" at bounding box center [637, 233] width 163 height 19
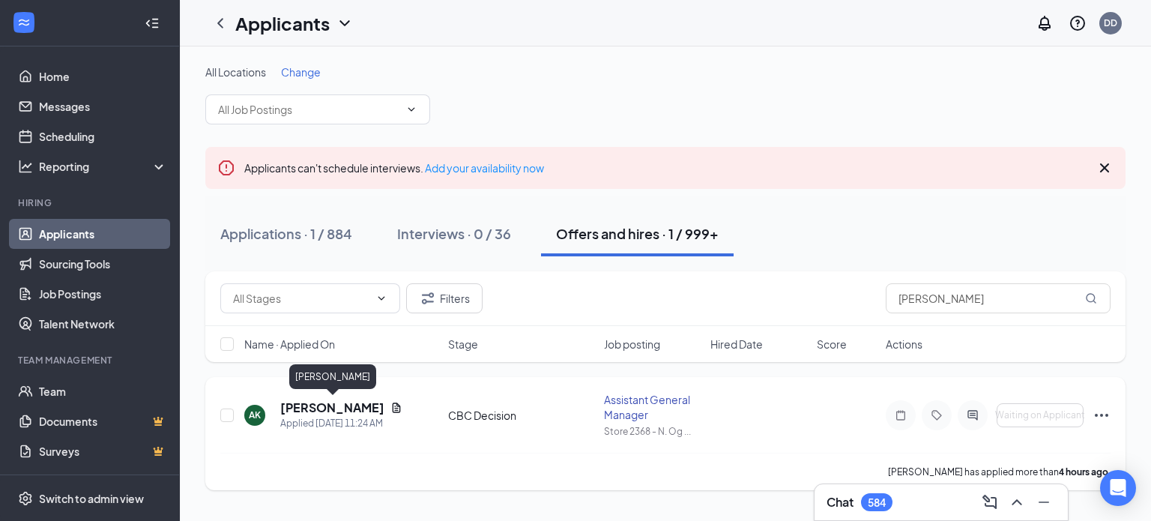
click at [316, 414] on h5 "[PERSON_NAME]" at bounding box center [332, 407] width 104 height 16
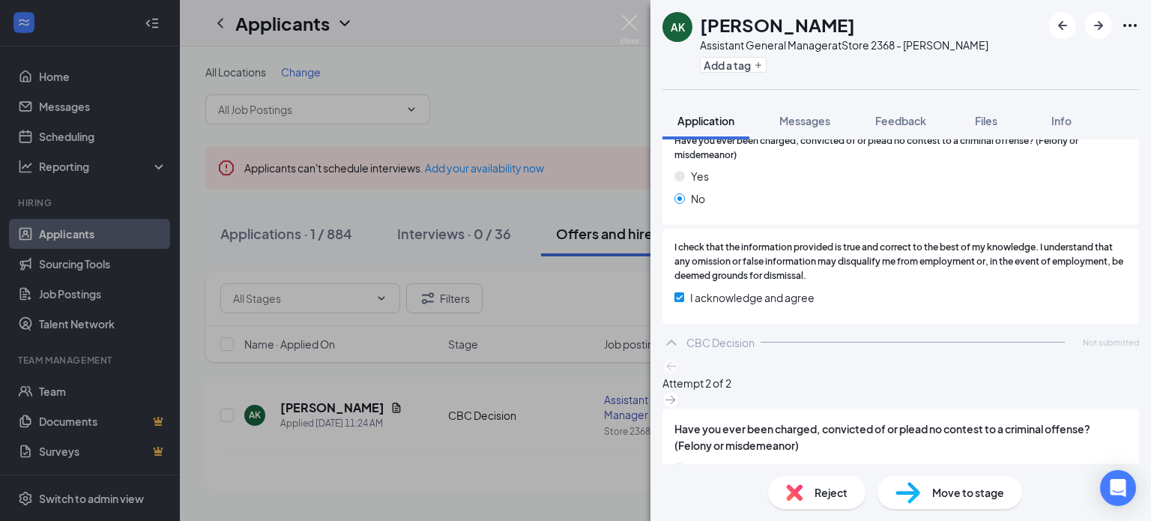
scroll to position [1431, 0]
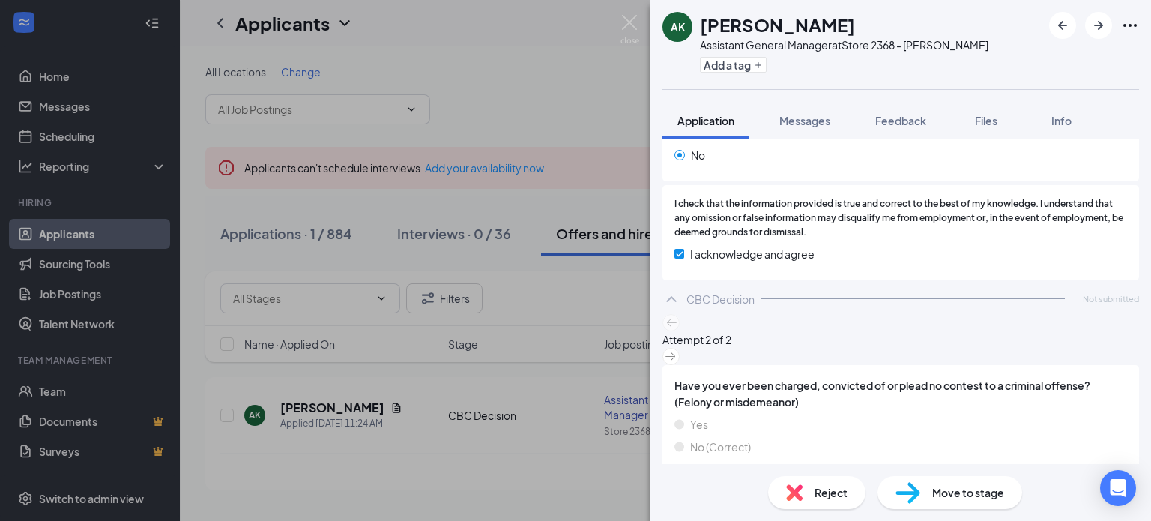
click at [959, 492] on span "Move to stage" at bounding box center [968, 492] width 72 height 16
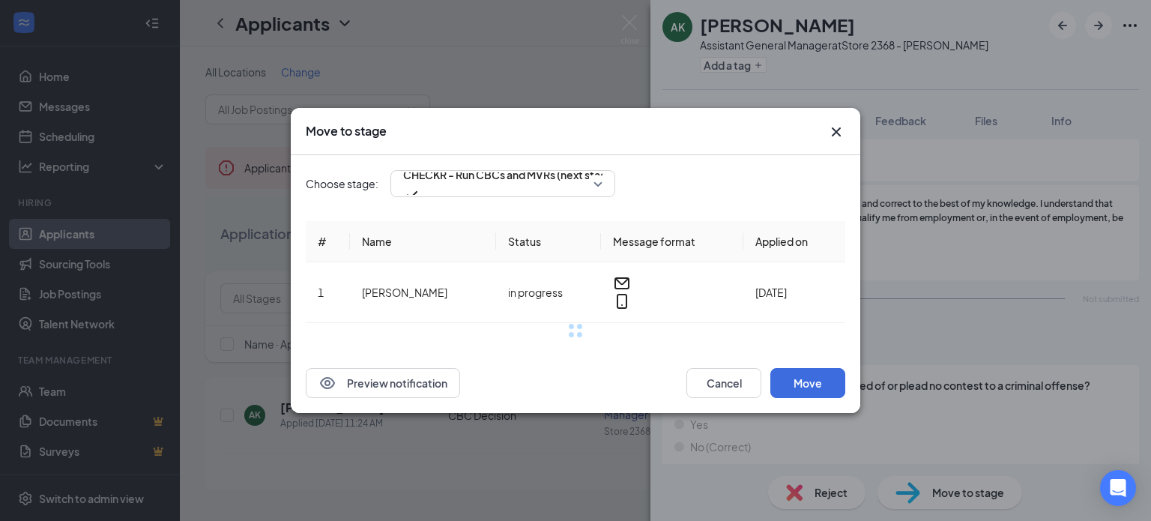
scroll to position [1419, 0]
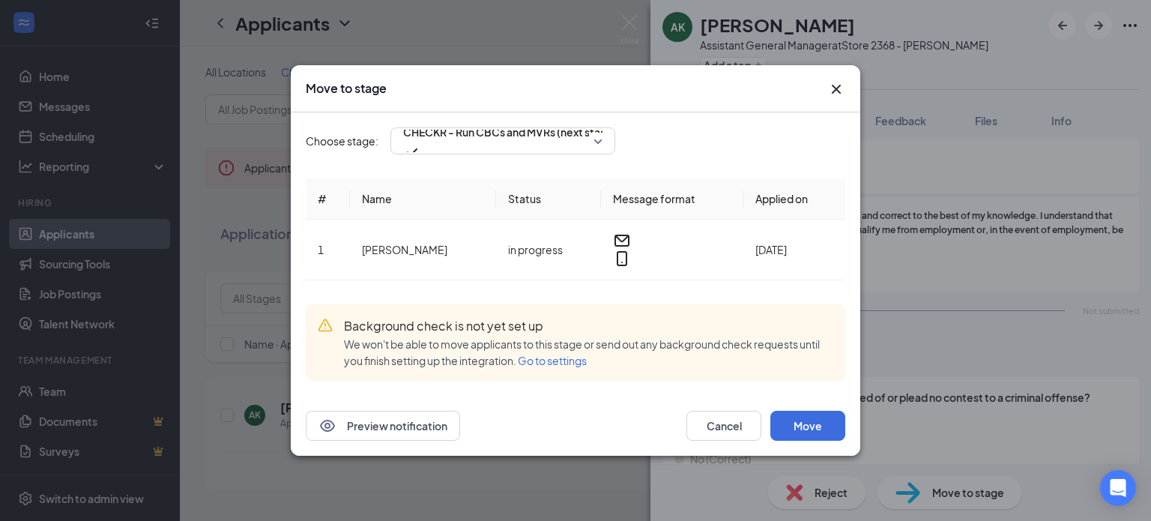
click at [559, 354] on span "Go to settings" at bounding box center [552, 360] width 69 height 13
click at [839, 98] on icon "Cross" at bounding box center [836, 89] width 18 height 18
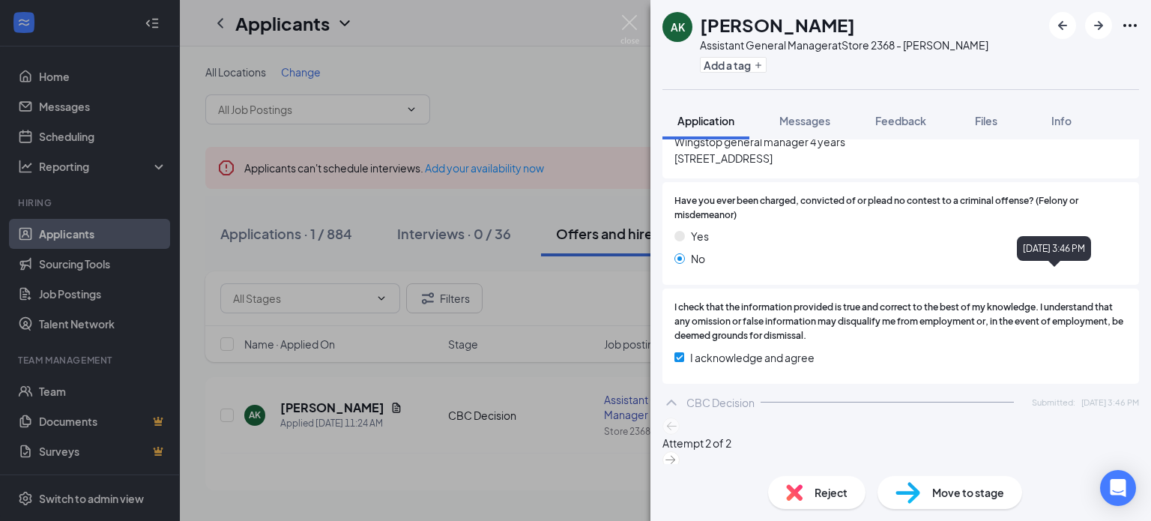
scroll to position [1078, 0]
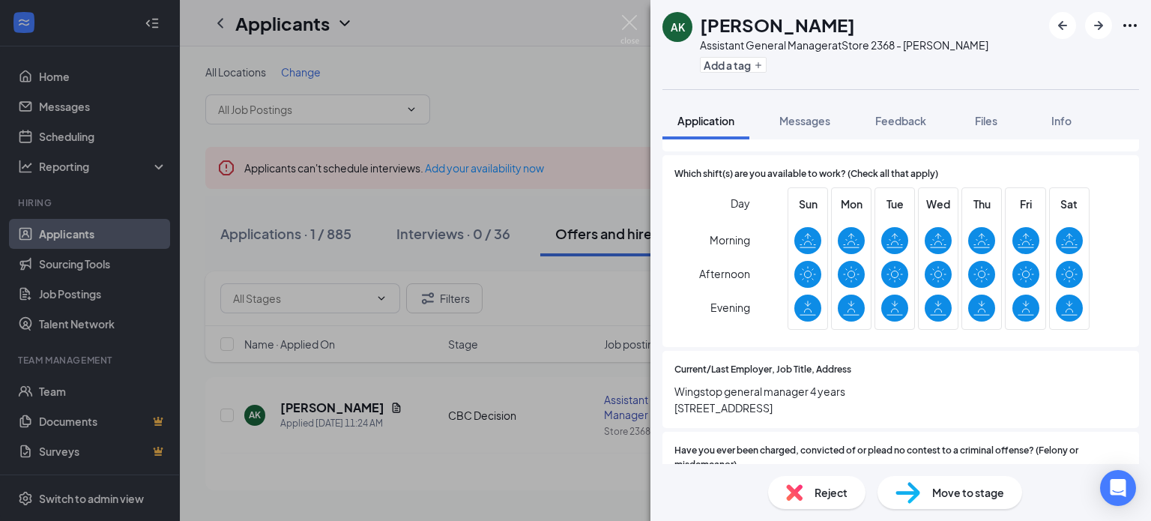
click at [989, 485] on span "Move to stage" at bounding box center [968, 492] width 72 height 16
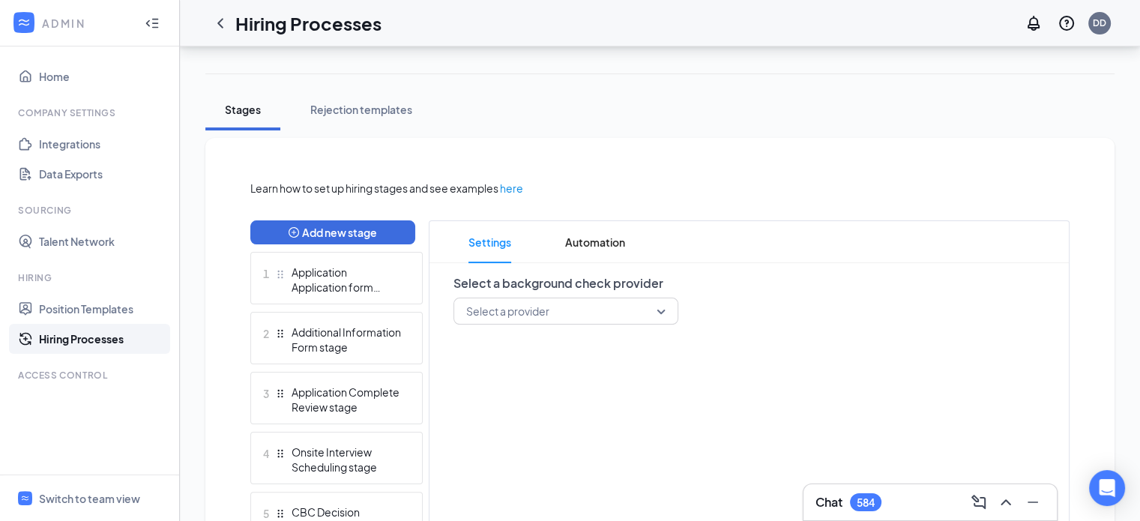
scroll to position [300, 0]
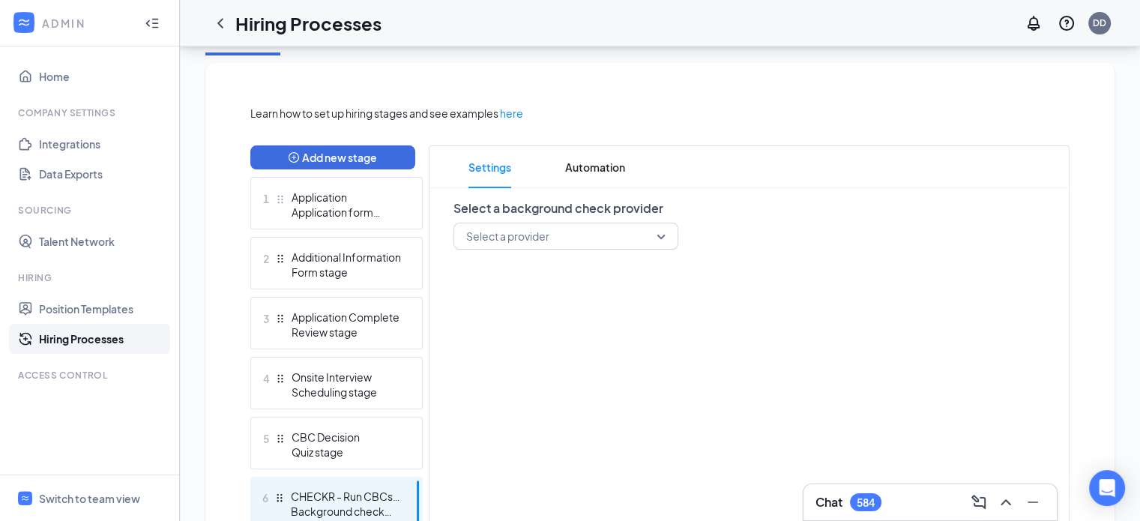
click at [665, 236] on div "Select a provider" at bounding box center [565, 236] width 225 height 27
click at [554, 277] on span "Checkr" at bounding box center [565, 276] width 201 height 16
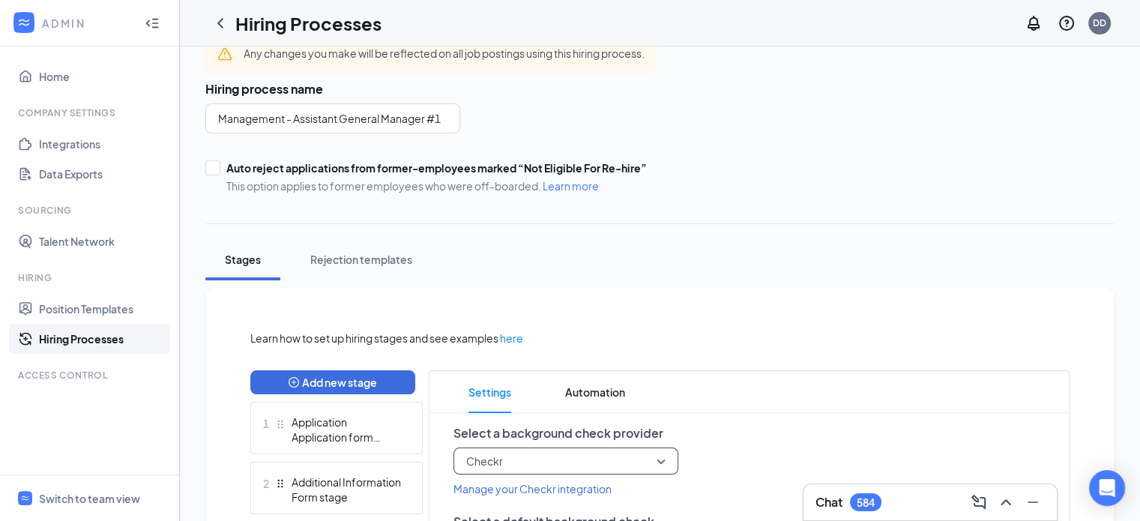
scroll to position [0, 0]
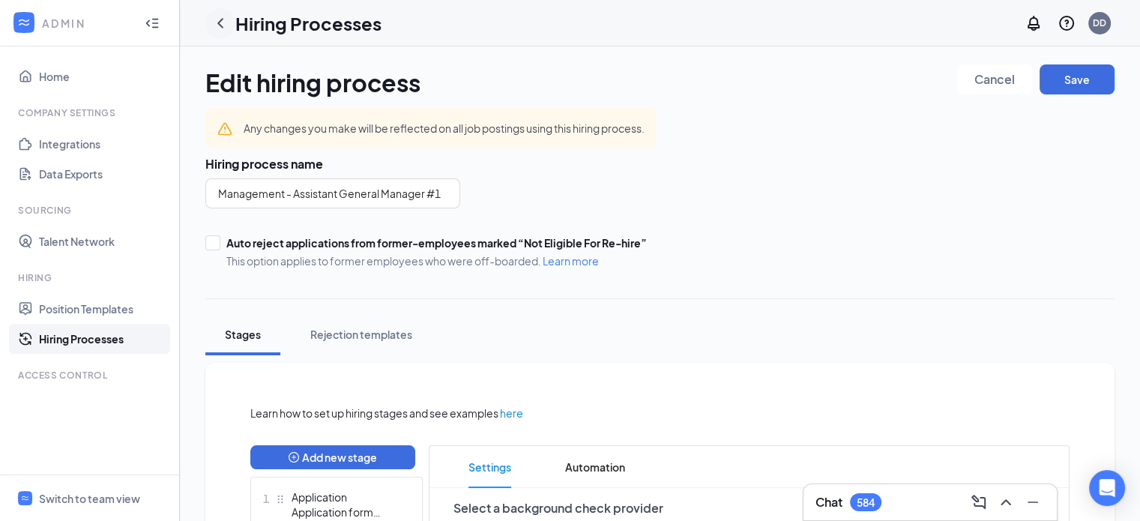
click at [224, 19] on icon "ChevronLeft" at bounding box center [220, 23] width 18 height 18
